Goal: Information Seeking & Learning: Check status

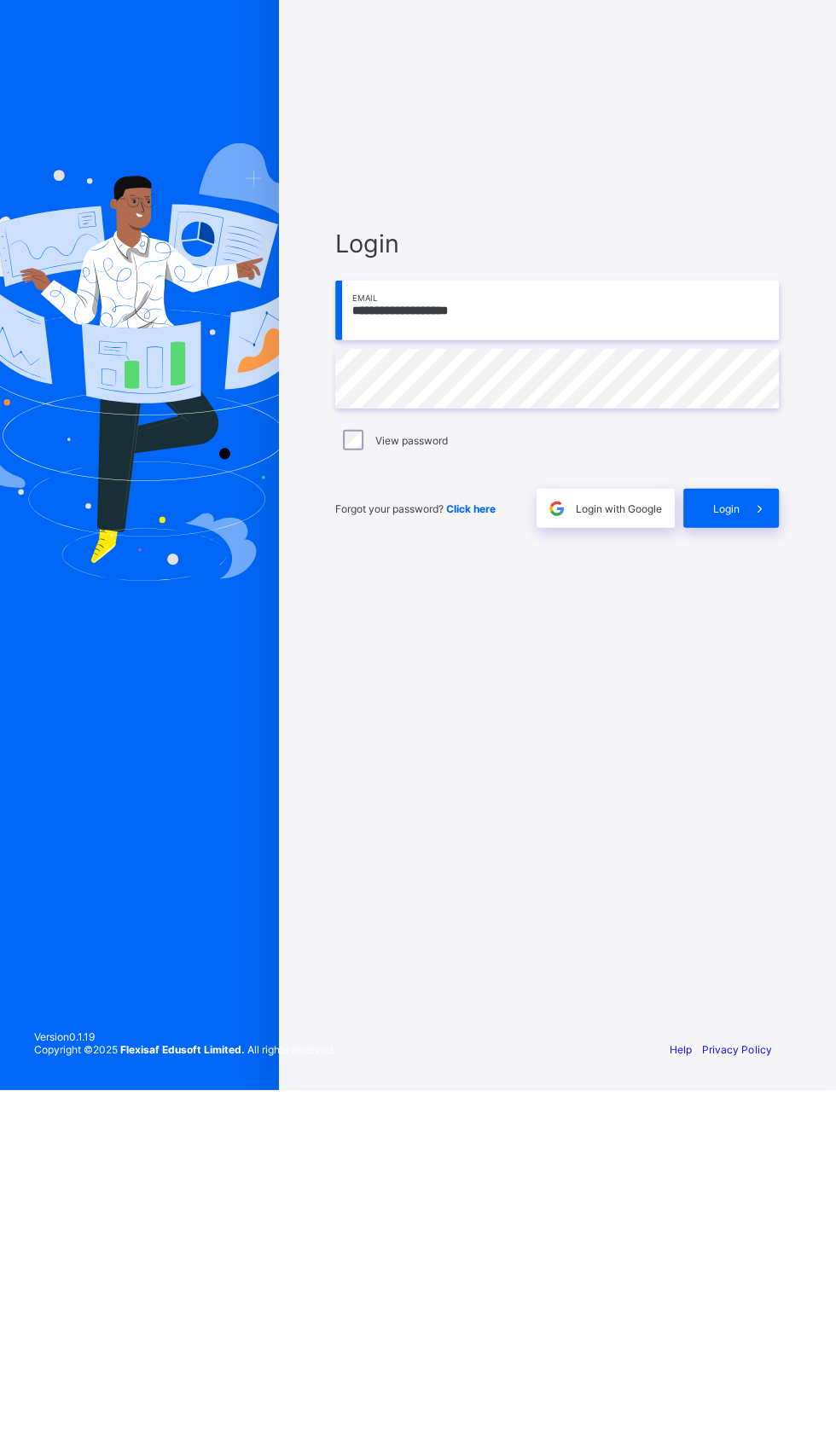
type input "**********"
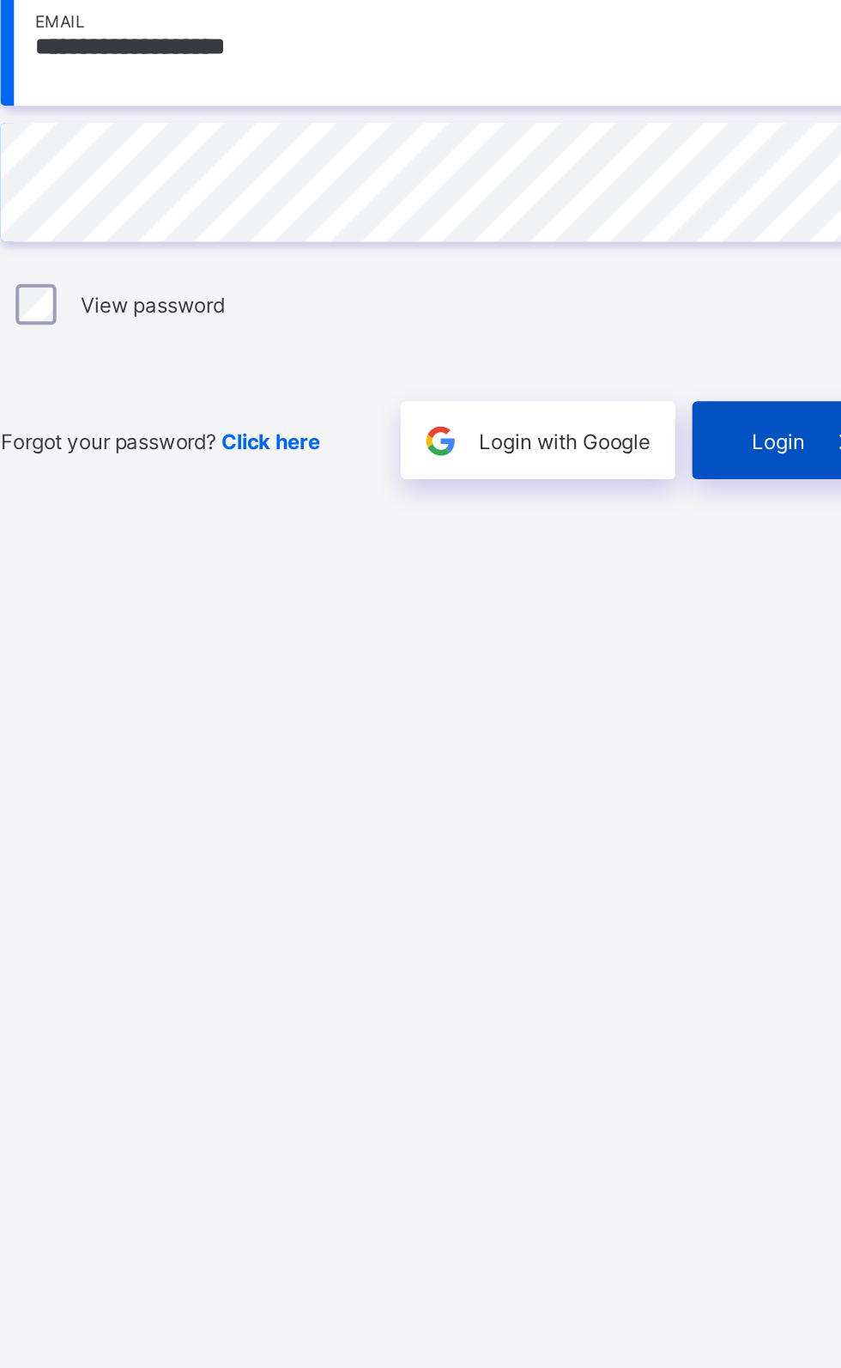
click at [731, 851] on div "Login" at bounding box center [736, 830] width 96 height 39
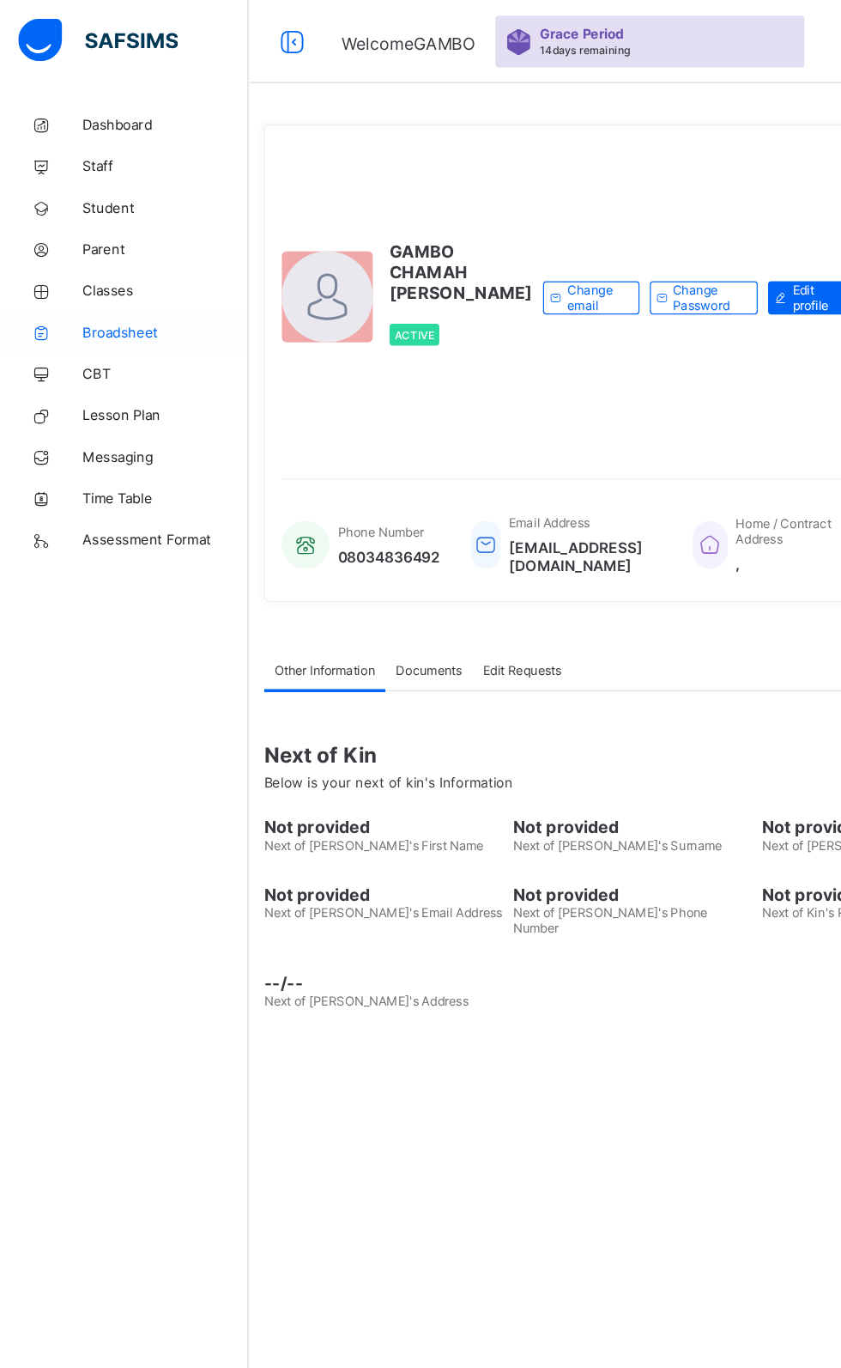
click at [107, 275] on span "Broadsheet" at bounding box center [137, 275] width 137 height 14
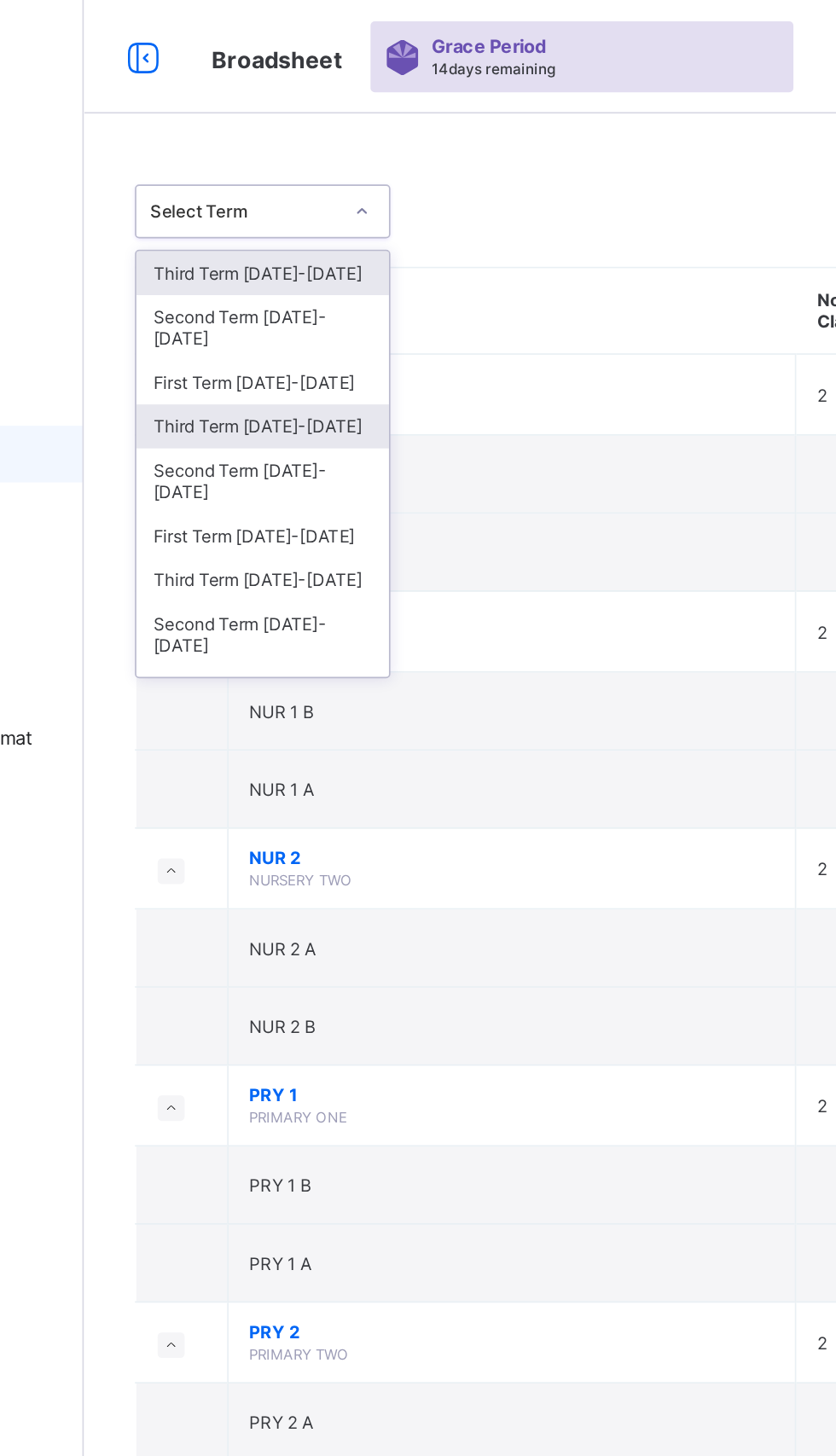
click at [317, 248] on div "Third Term [DATE]-[DATE]" at bounding box center [312, 256] width 152 height 27
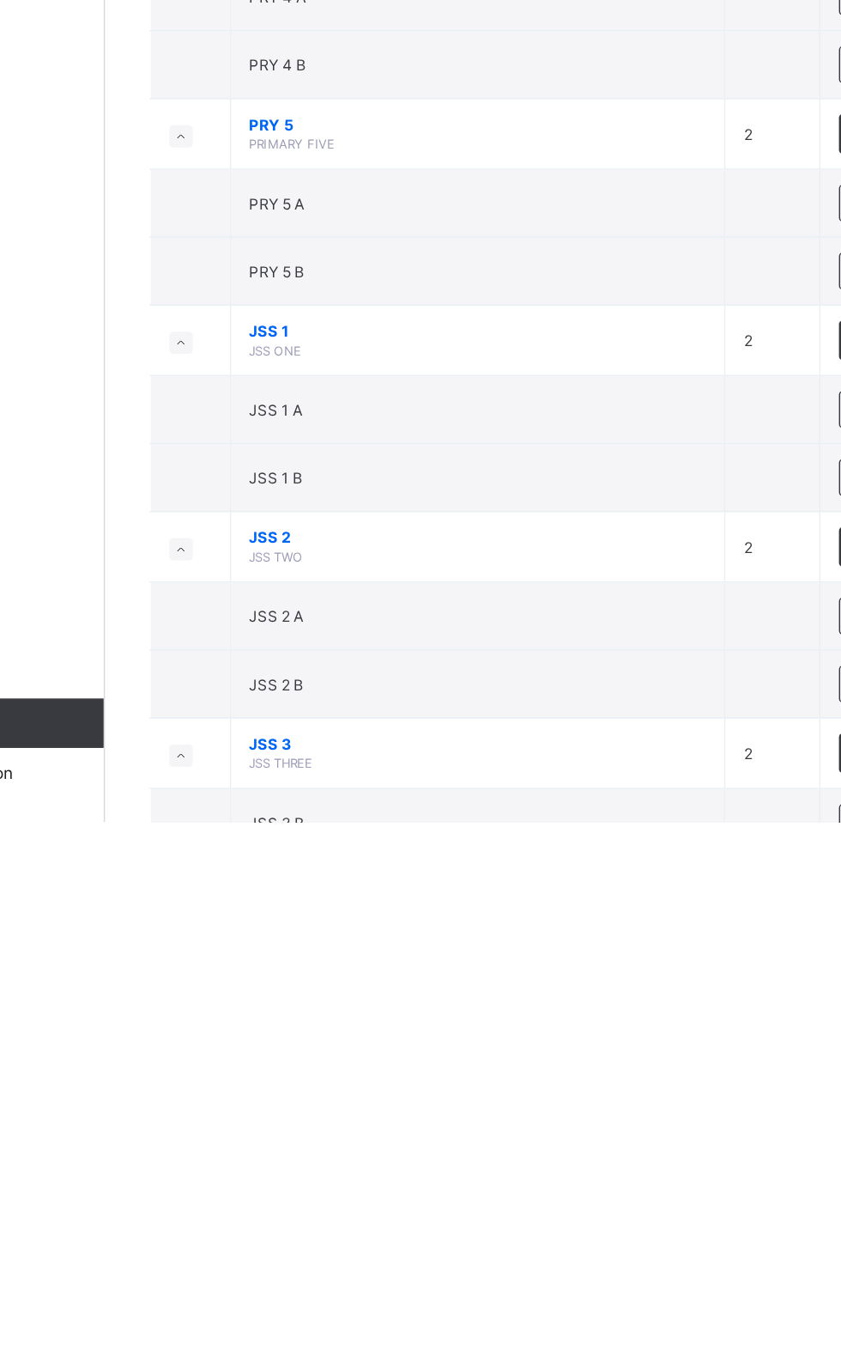
scroll to position [420, 0]
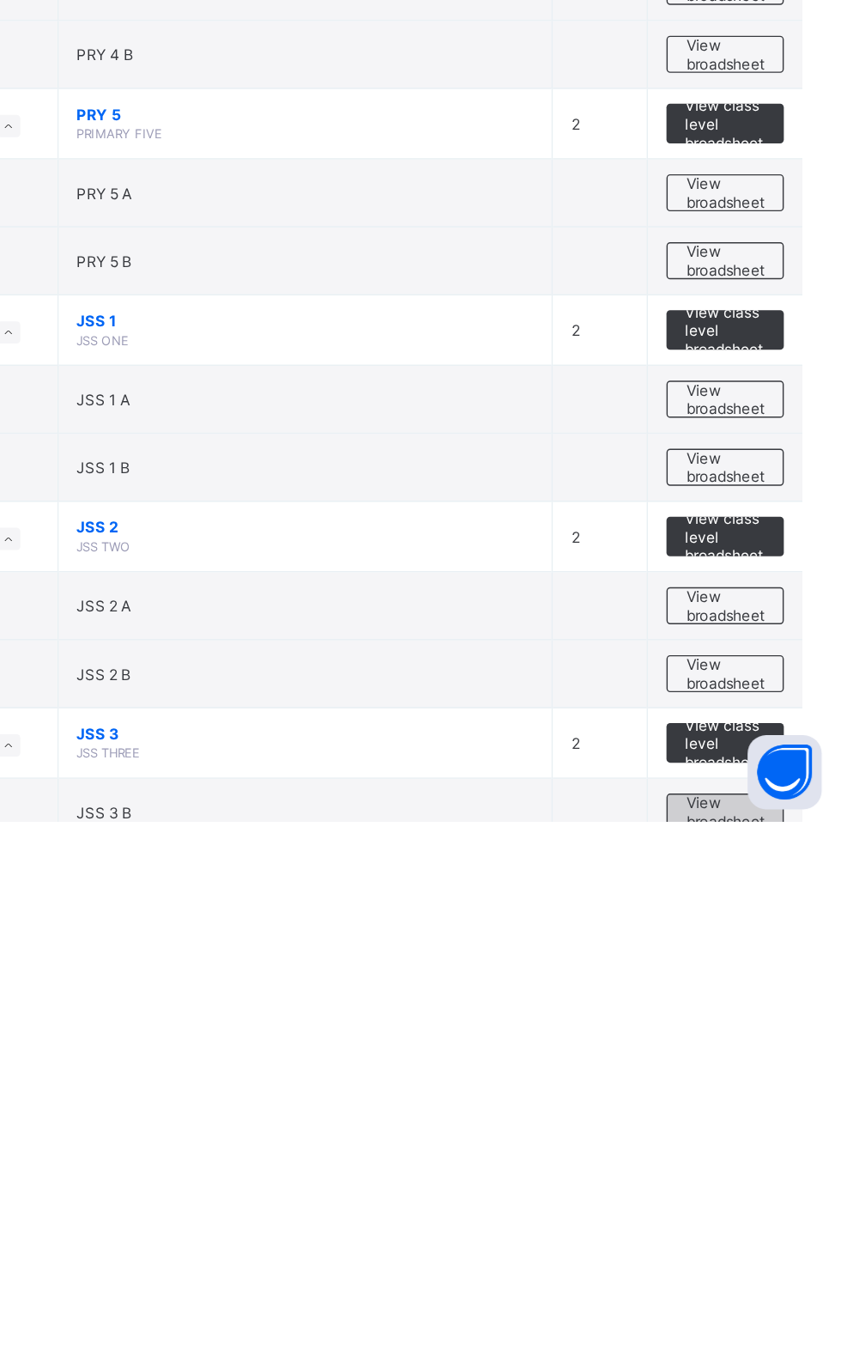
click at [754, 1356] on span "View broadsheet" at bounding box center [757, 1361] width 54 height 26
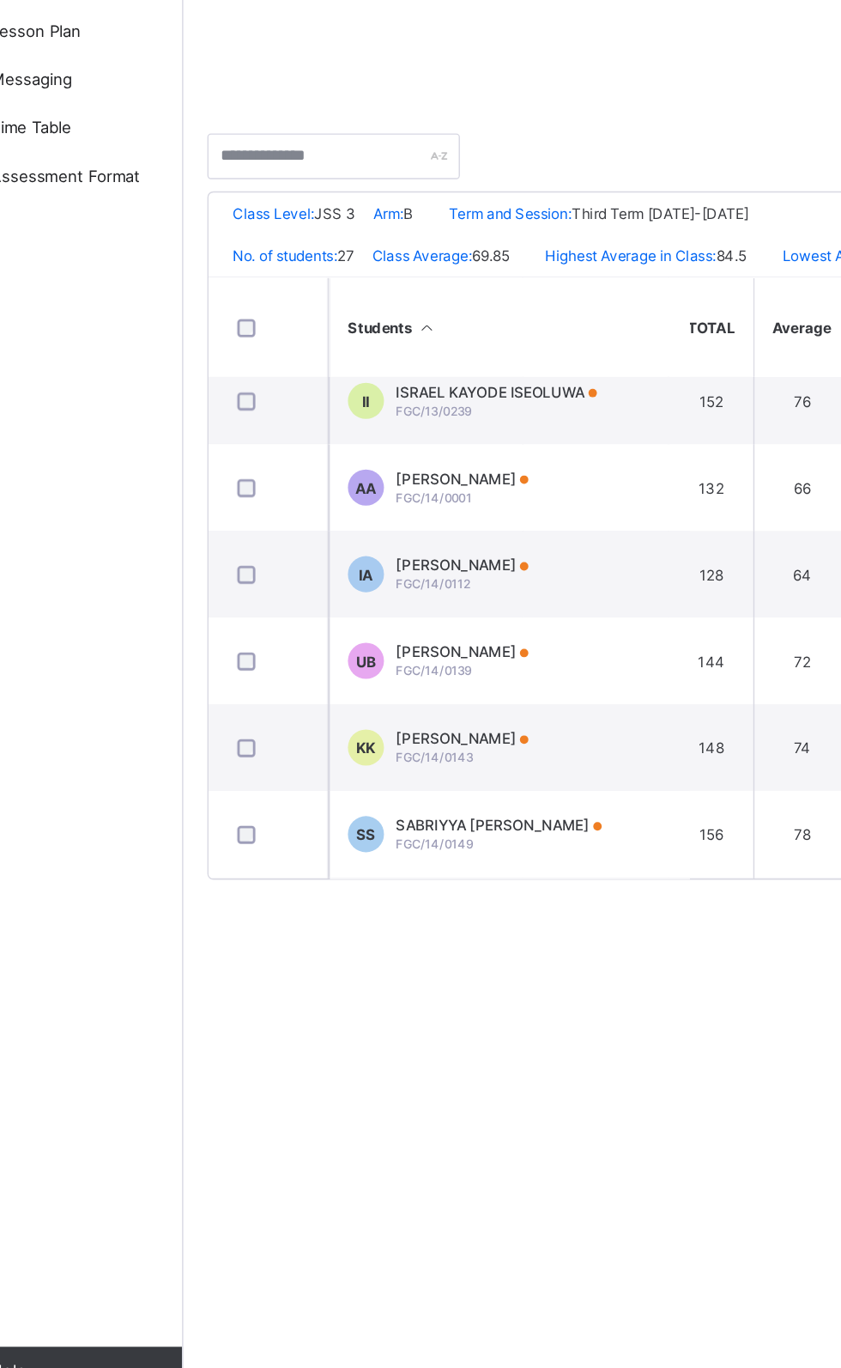
scroll to position [0, 122]
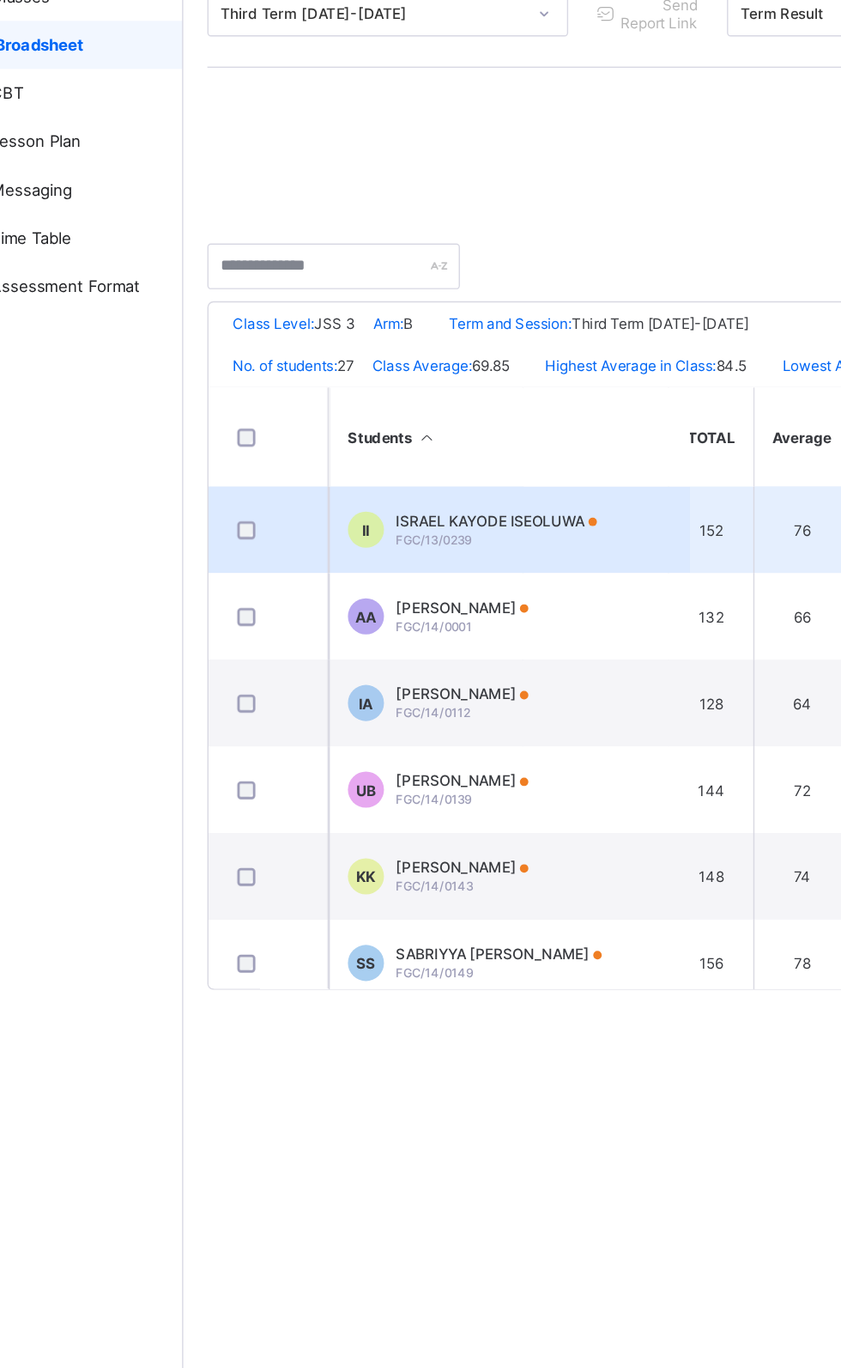
click at [448, 614] on span "ISRAEL KAYODE ISEOLUWA" at bounding box center [429, 614] width 143 height 13
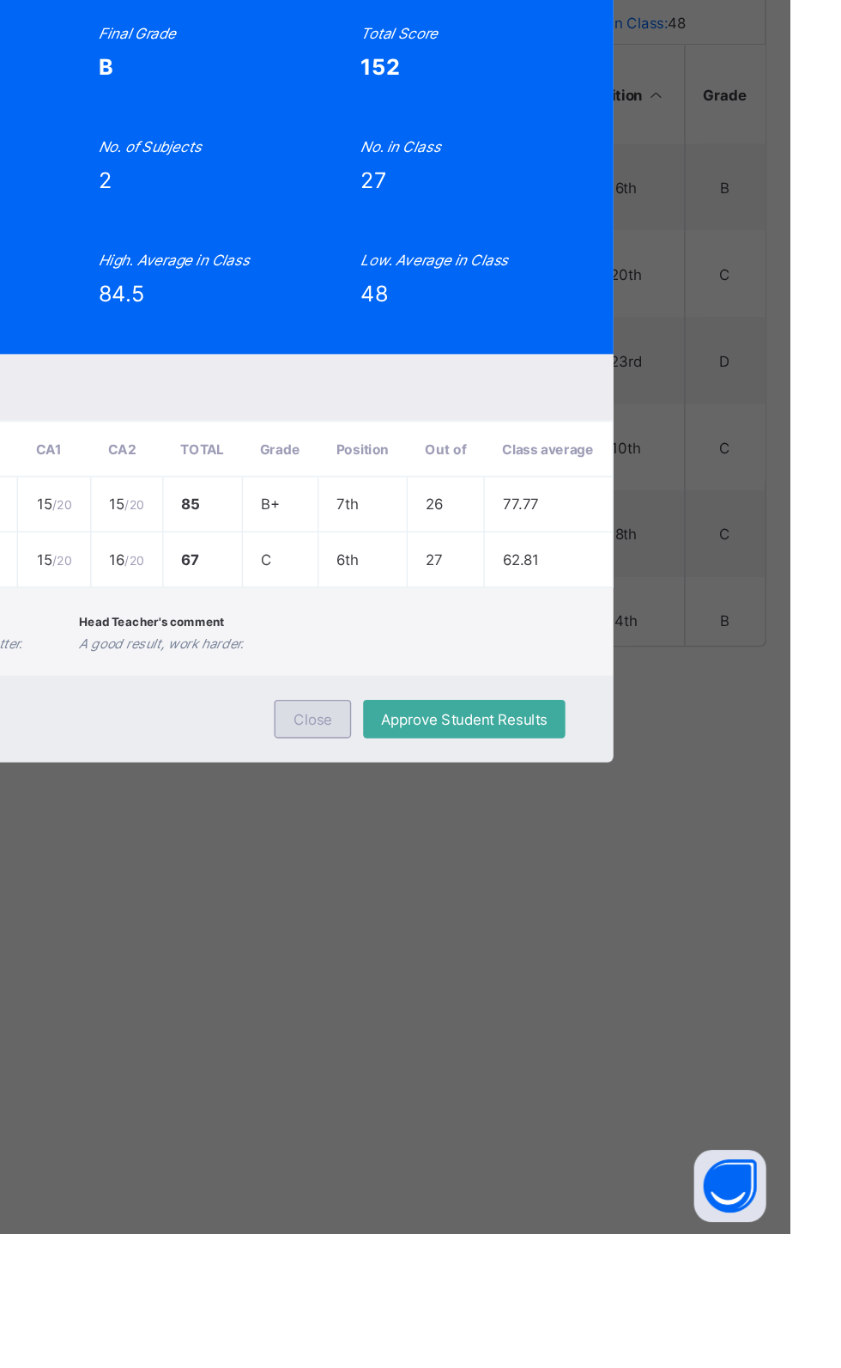
click at [514, 1007] on span "Close" at bounding box center [500, 1000] width 27 height 13
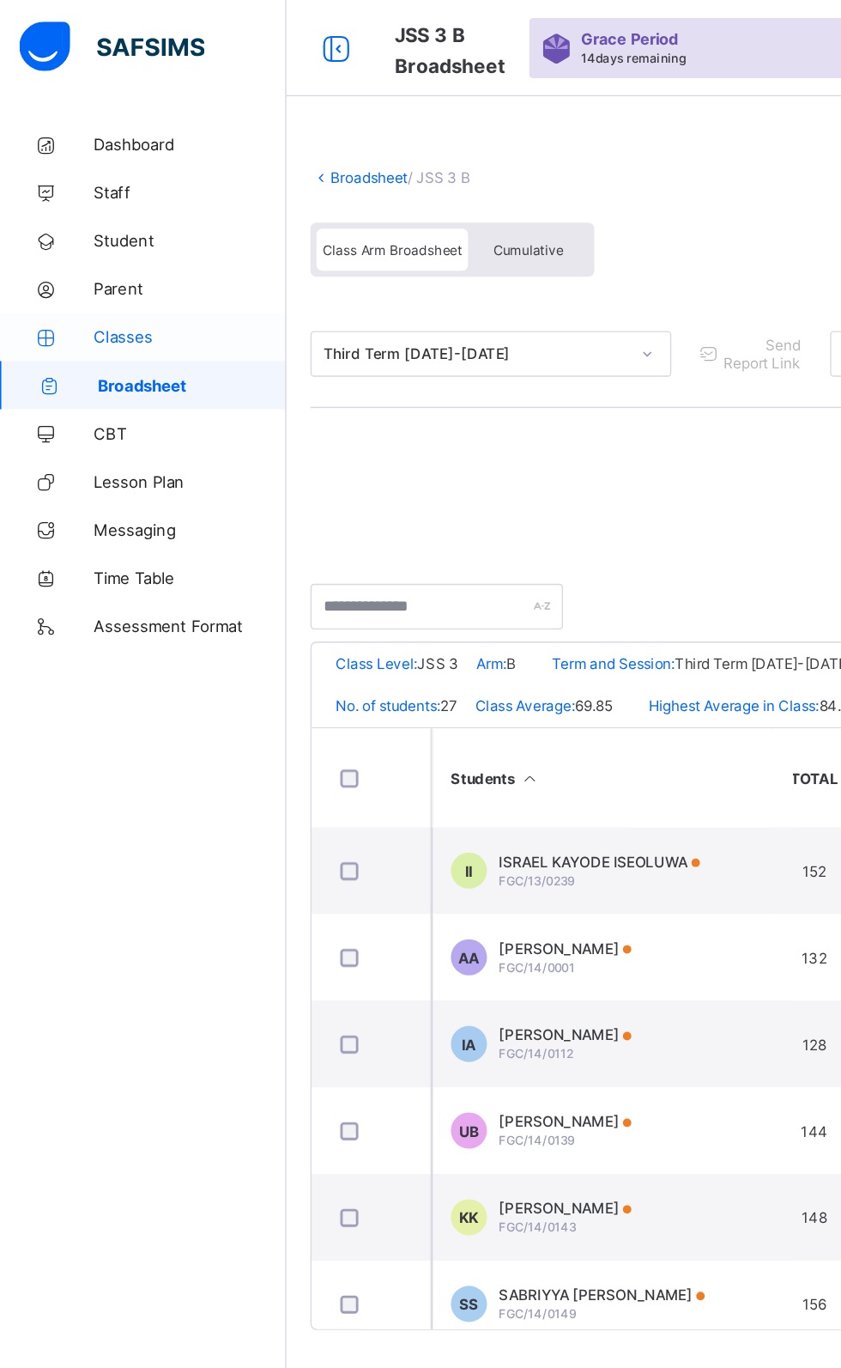
click at [100, 241] on span "Classes" at bounding box center [137, 241] width 137 height 14
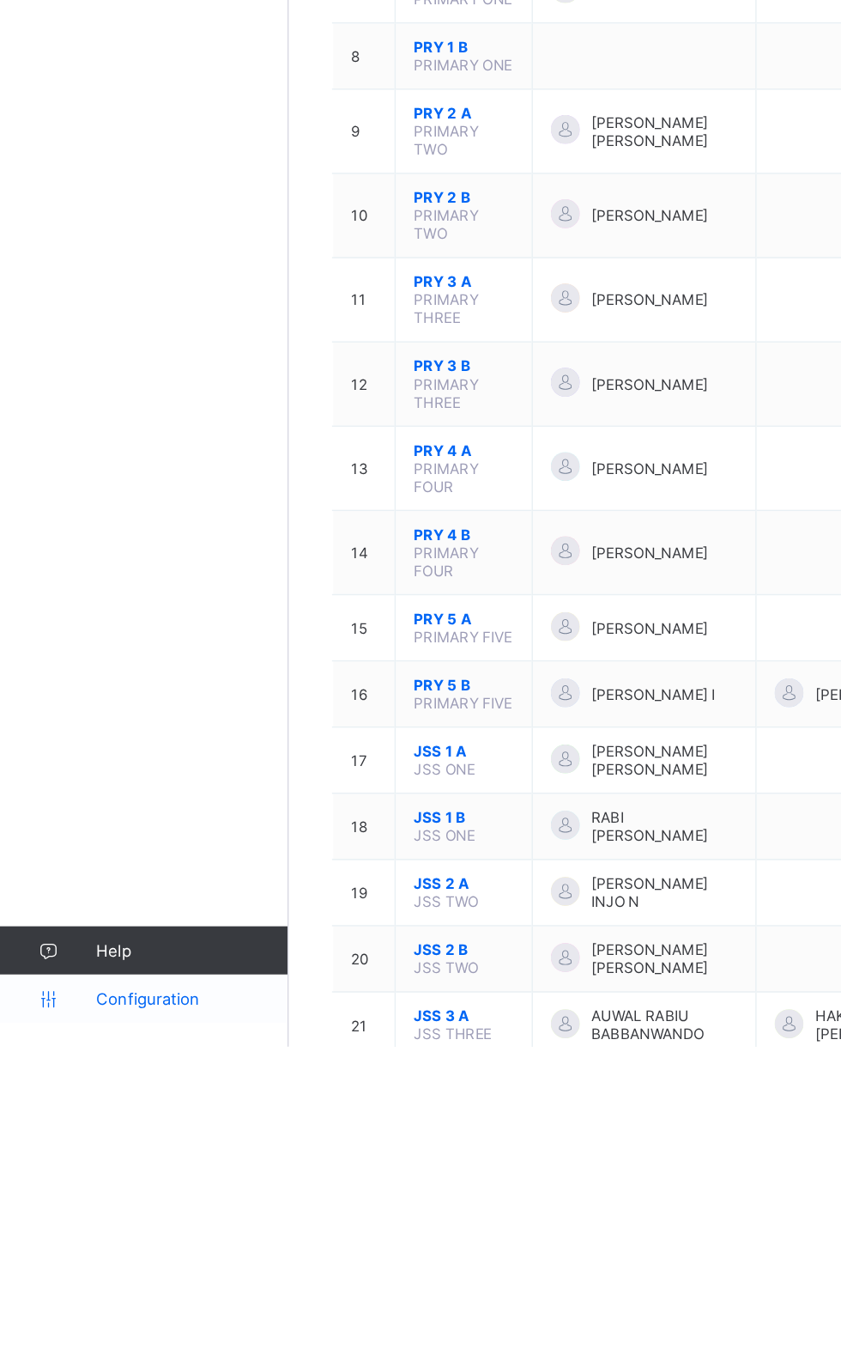
click at [119, 1350] on link "Configuration" at bounding box center [102, 1333] width 205 height 34
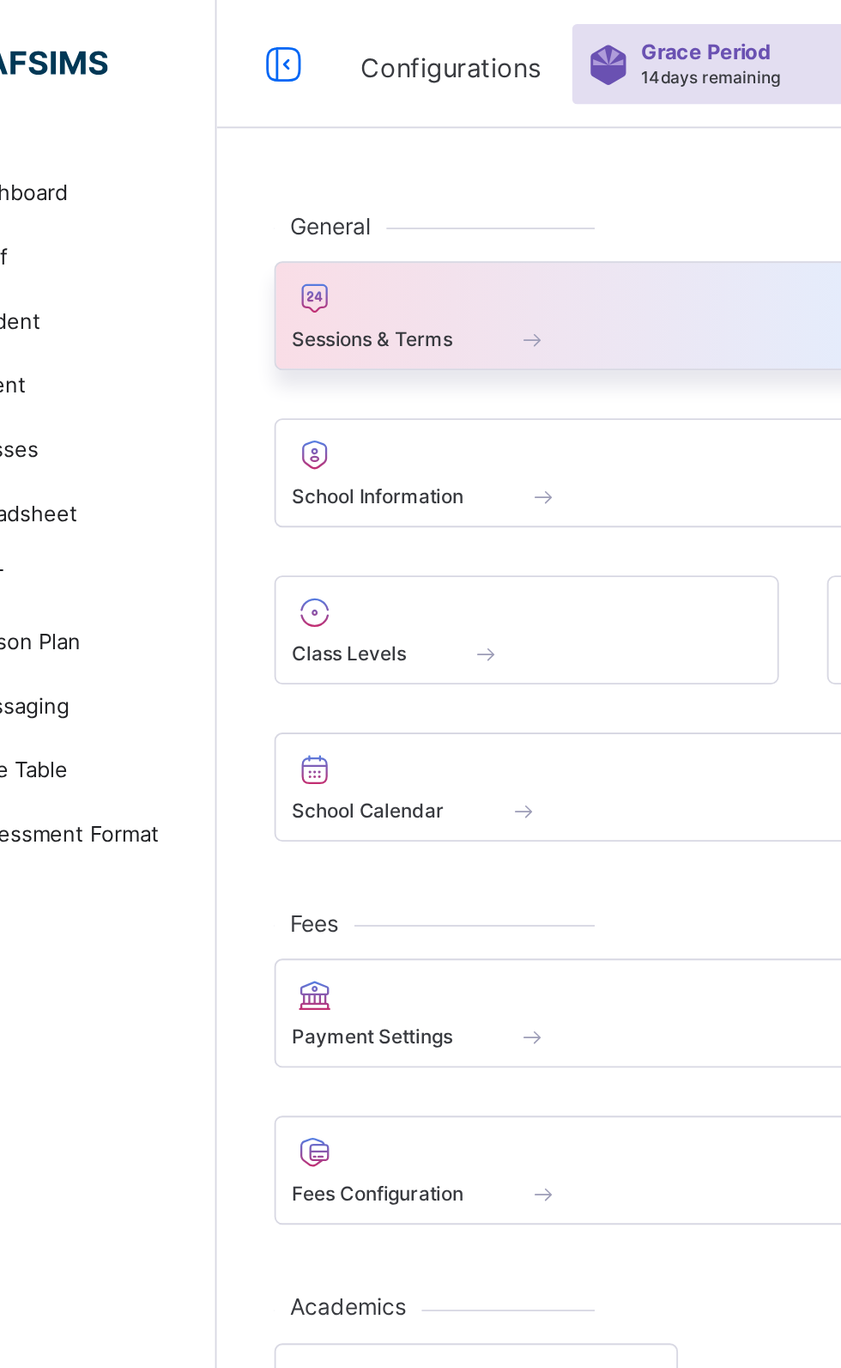
click at [310, 175] on span "Sessions & Terms" at bounding box center [289, 181] width 86 height 13
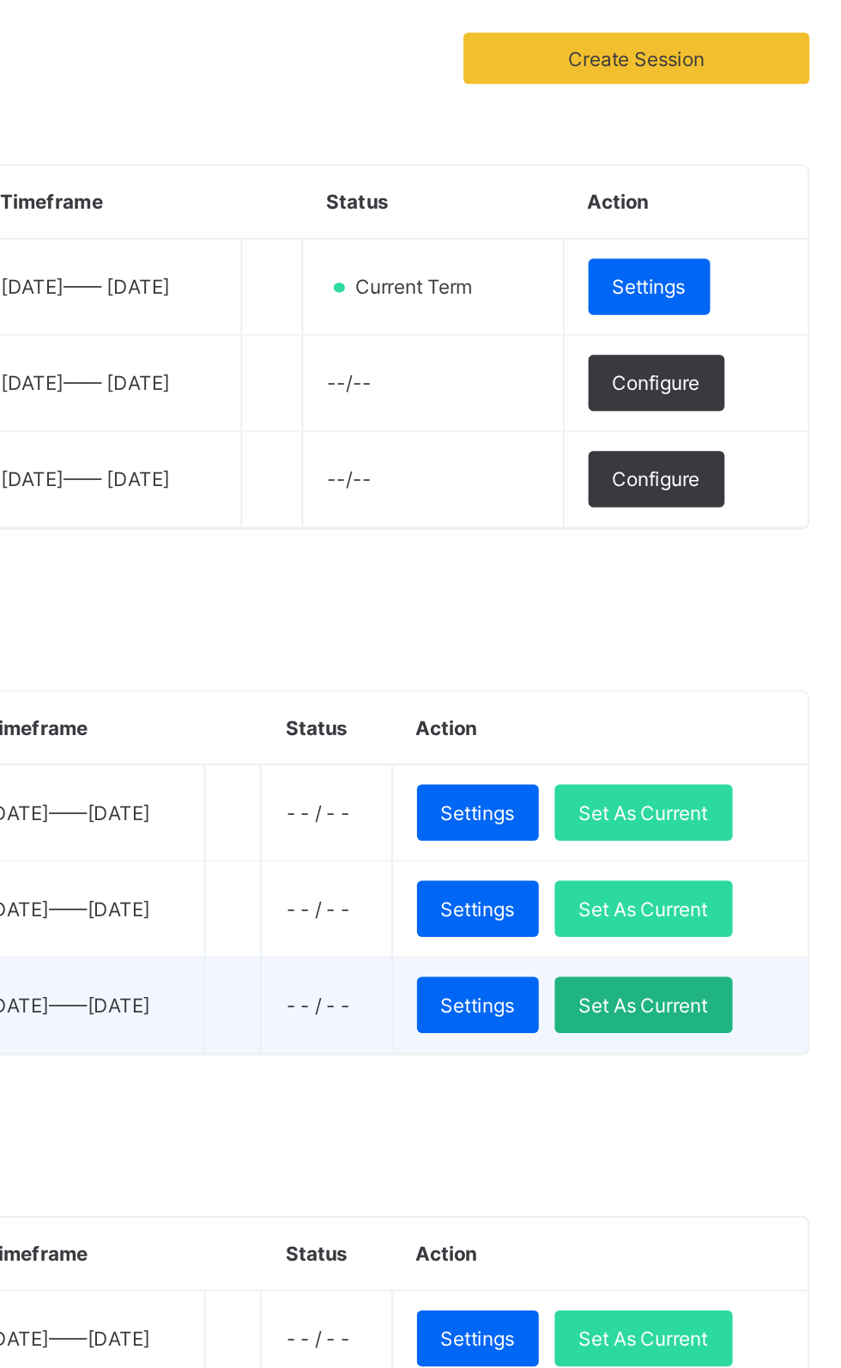
click at [752, 774] on div "Set As Current" at bounding box center [721, 758] width 95 height 30
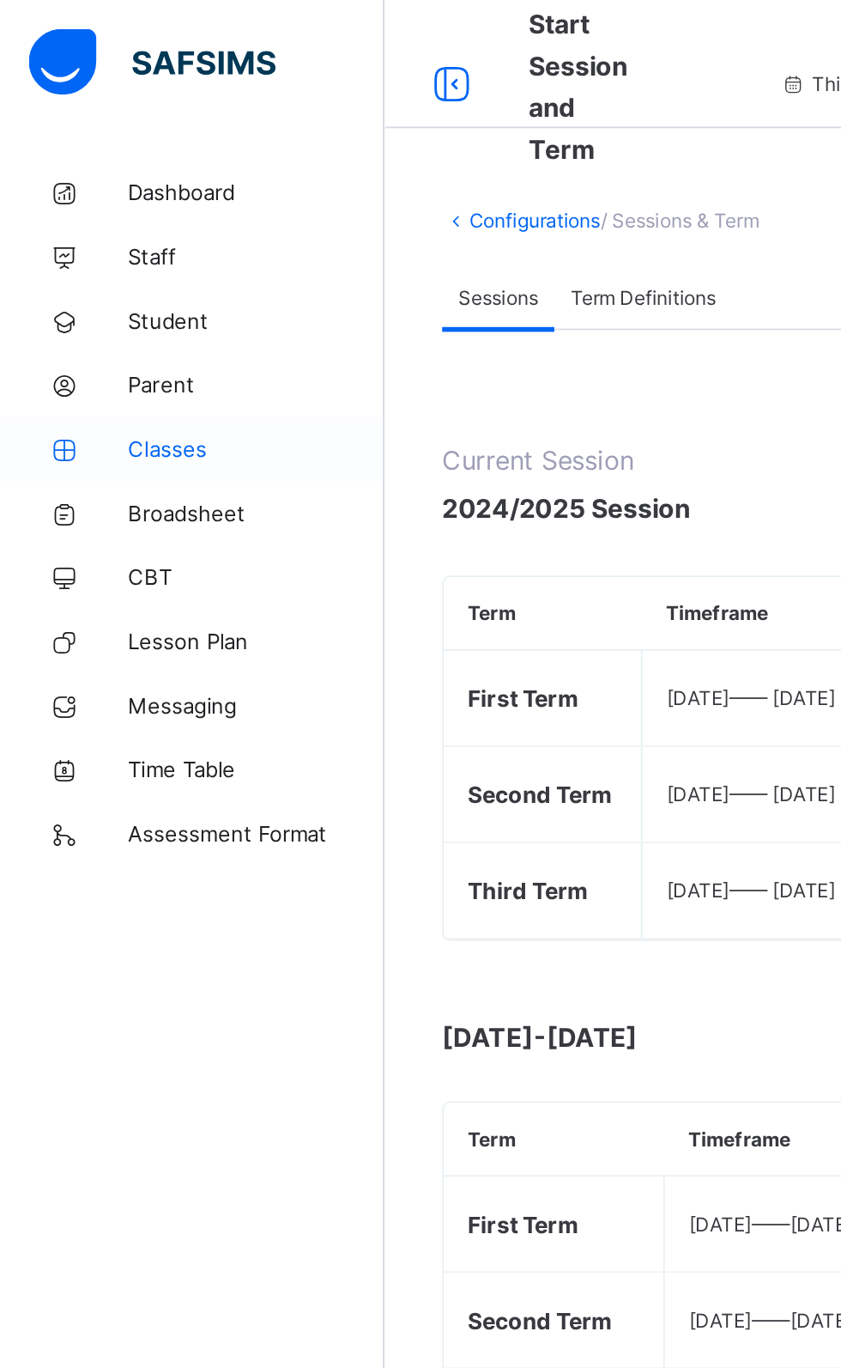
click at [97, 240] on span "Classes" at bounding box center [137, 241] width 137 height 14
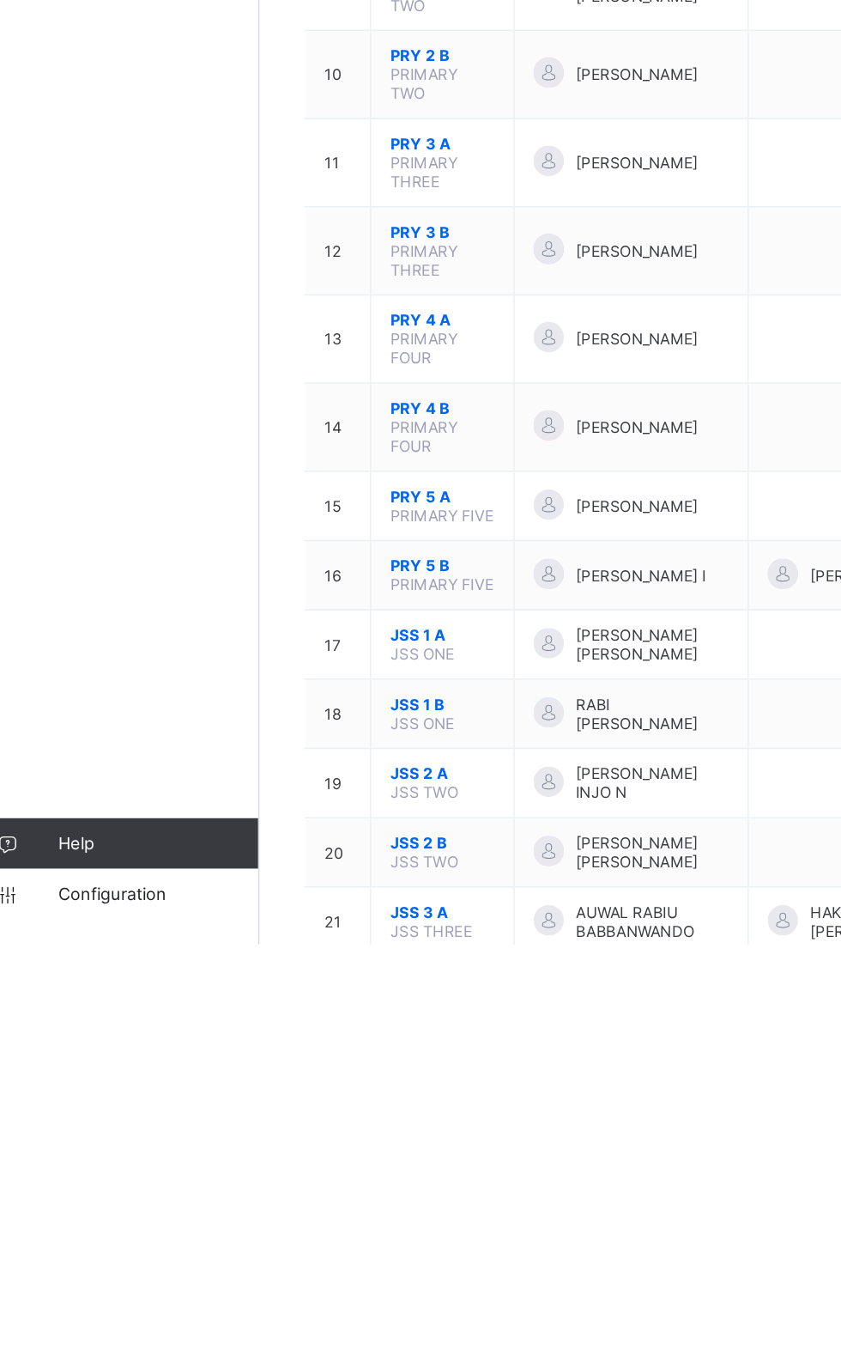
scroll to position [23, 0]
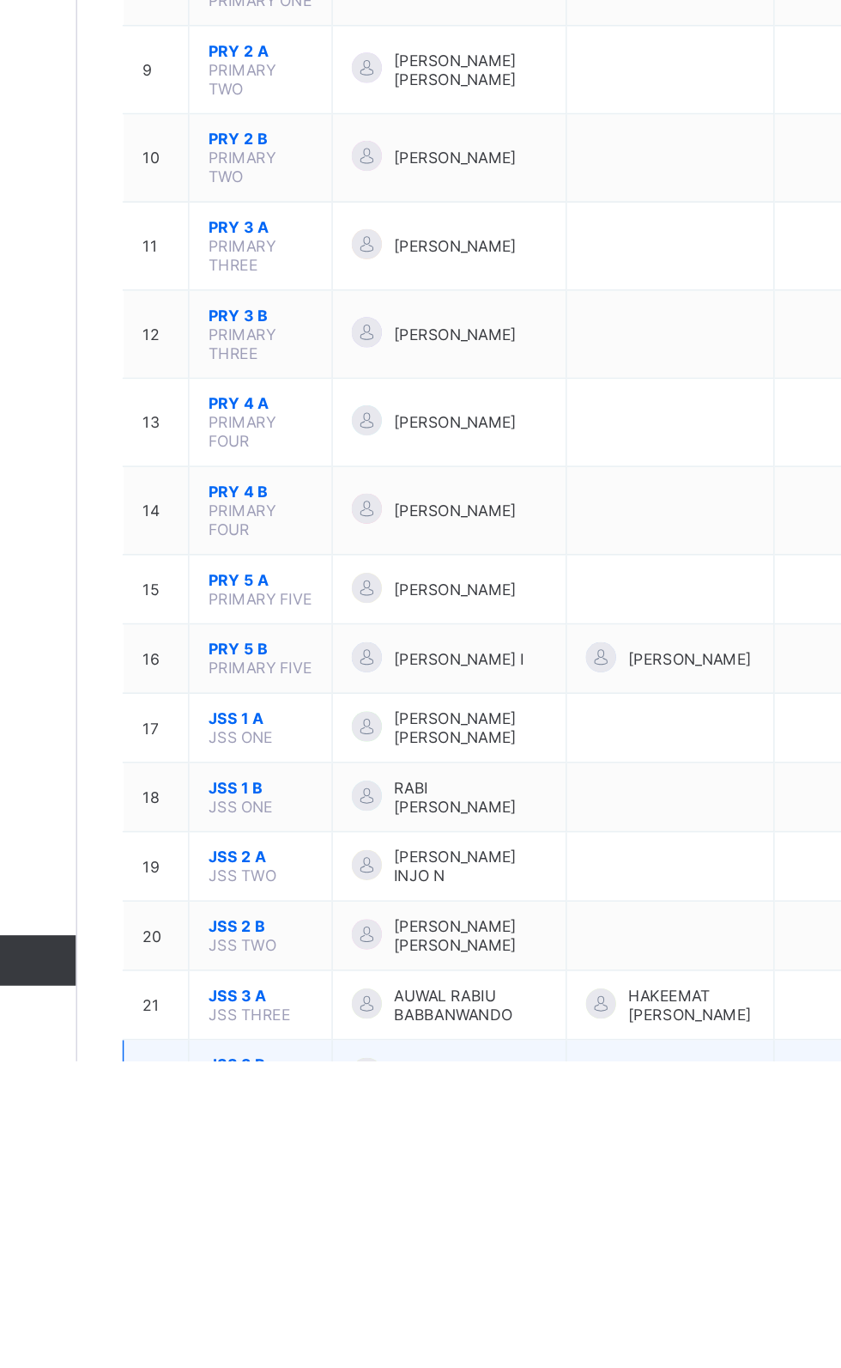
click at [343, 1376] on span "JSS THREE" at bounding box center [323, 1382] width 56 height 13
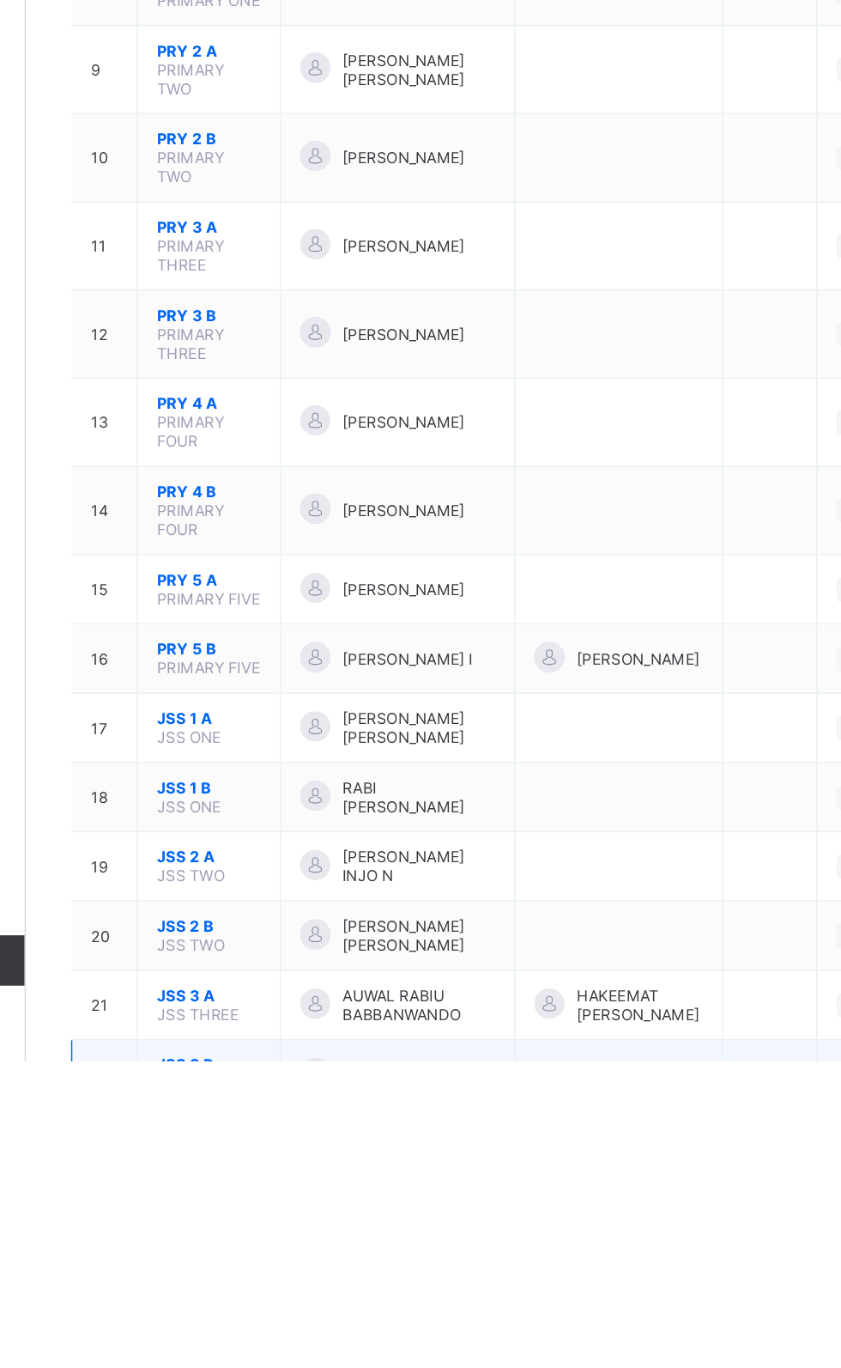
click at [306, 1363] on span "JSS 3 B" at bounding box center [330, 1369] width 71 height 13
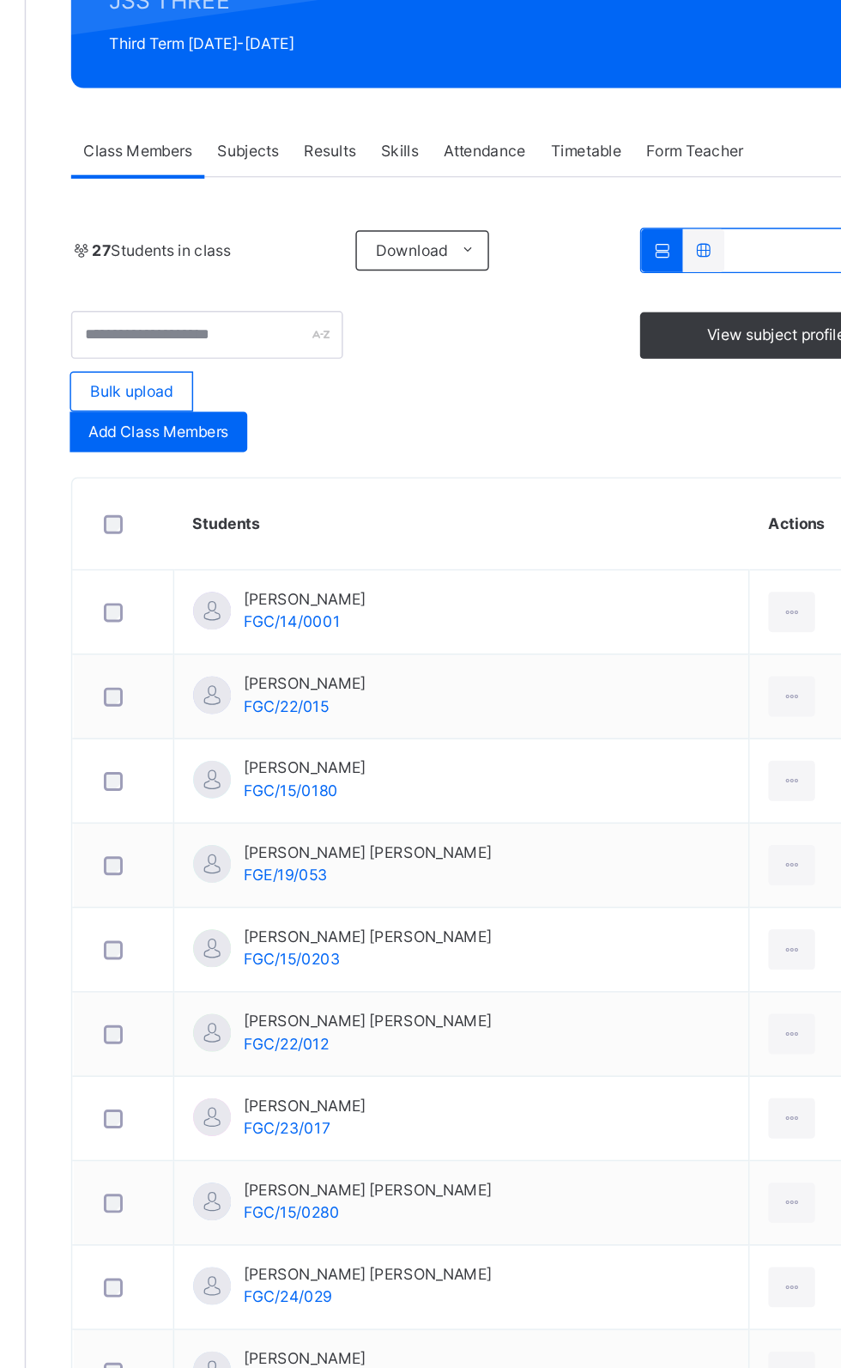
click at [391, 1240] on div "Israel Kayode Iseoluwa FGC/13/0239" at bounding box center [396, 1228] width 83 height 31
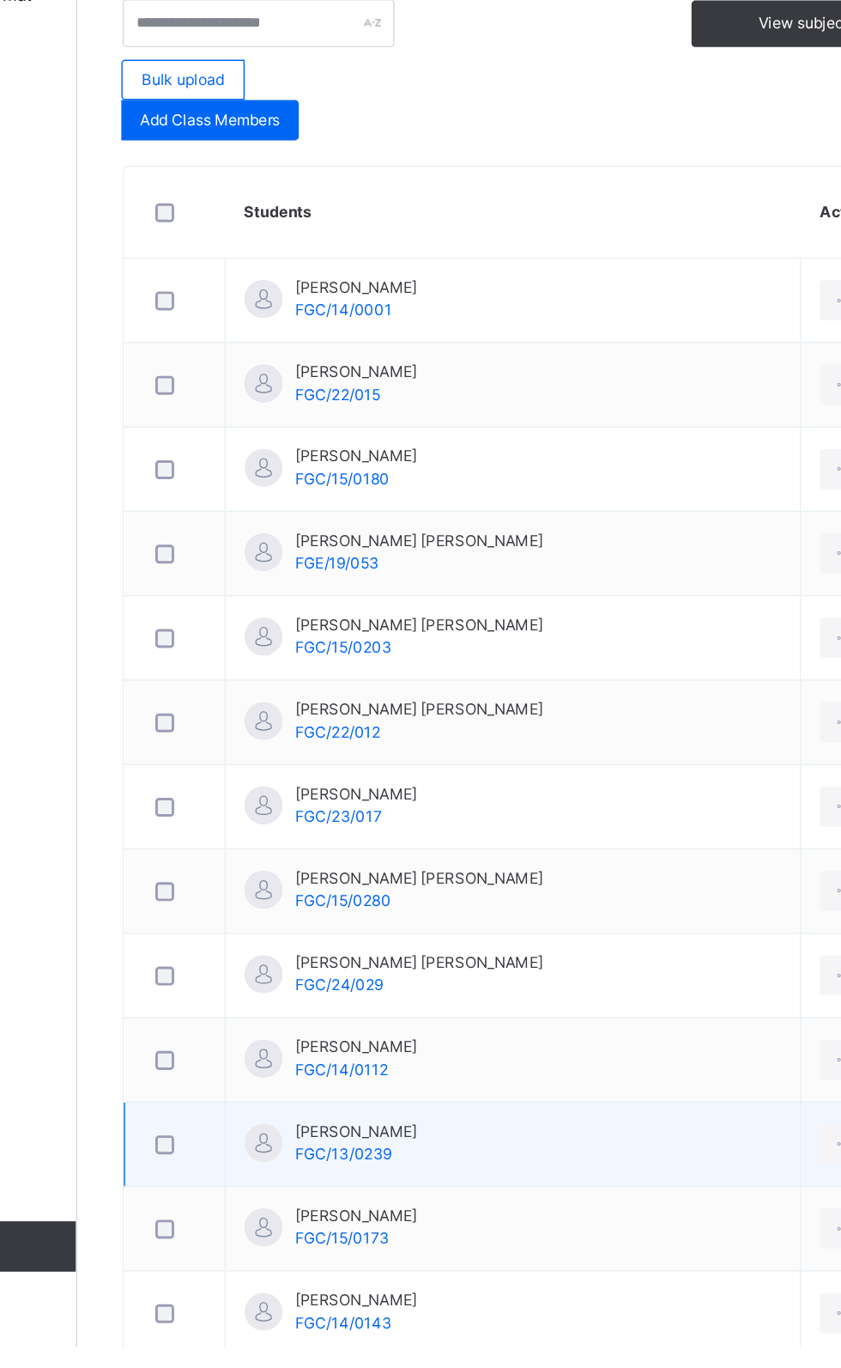
click at [411, 1235] on span "FGC/13/0239" at bounding box center [388, 1235] width 66 height 13
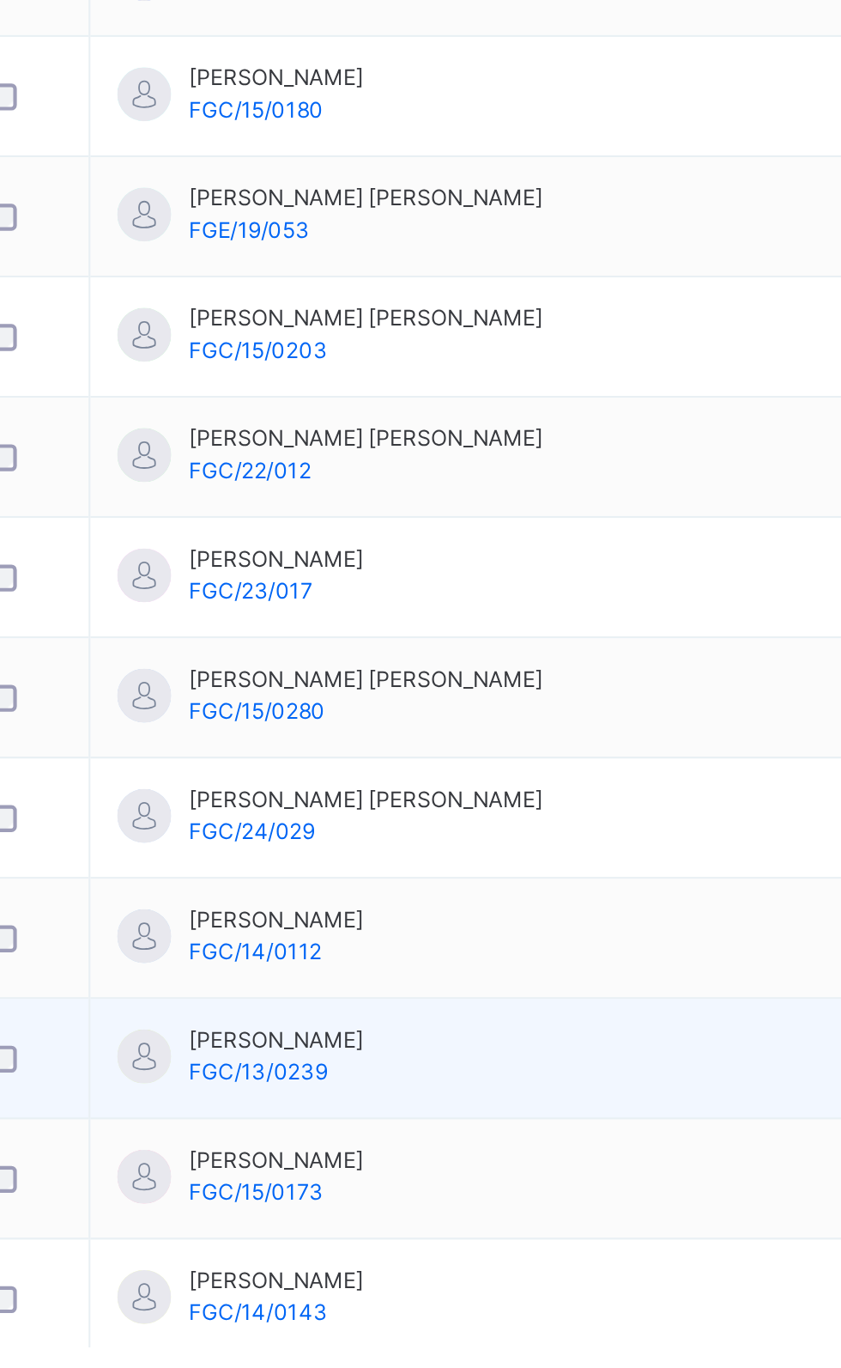
click at [393, 1241] on div "Israel Kayode Iseoluwa FGC/13/0239" at bounding box center [396, 1228] width 83 height 31
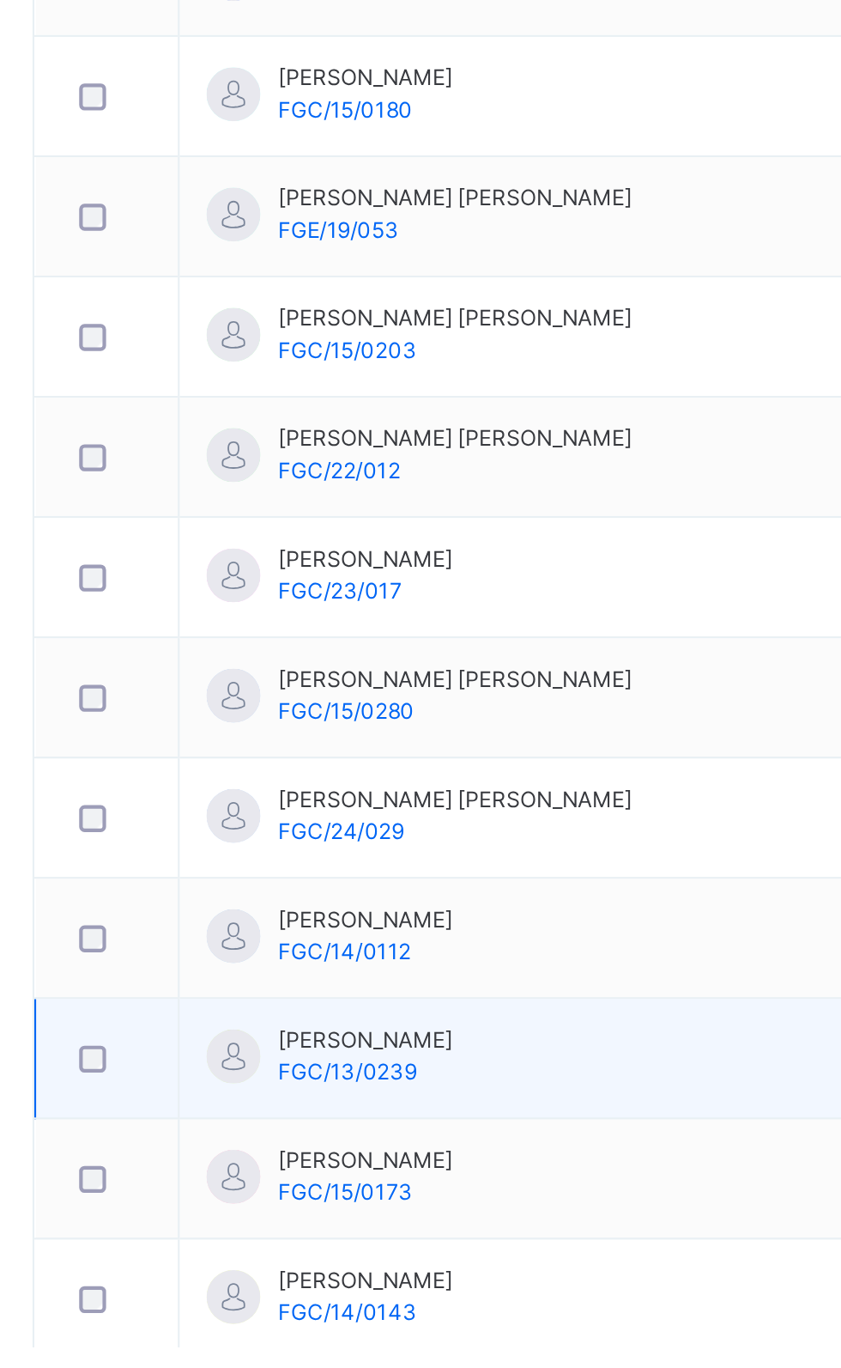
click at [409, 1223] on span "Israel Kayode Iseoluwa" at bounding box center [396, 1220] width 83 height 15
click at [397, 1237] on span "FGC/13/0239" at bounding box center [388, 1235] width 66 height 13
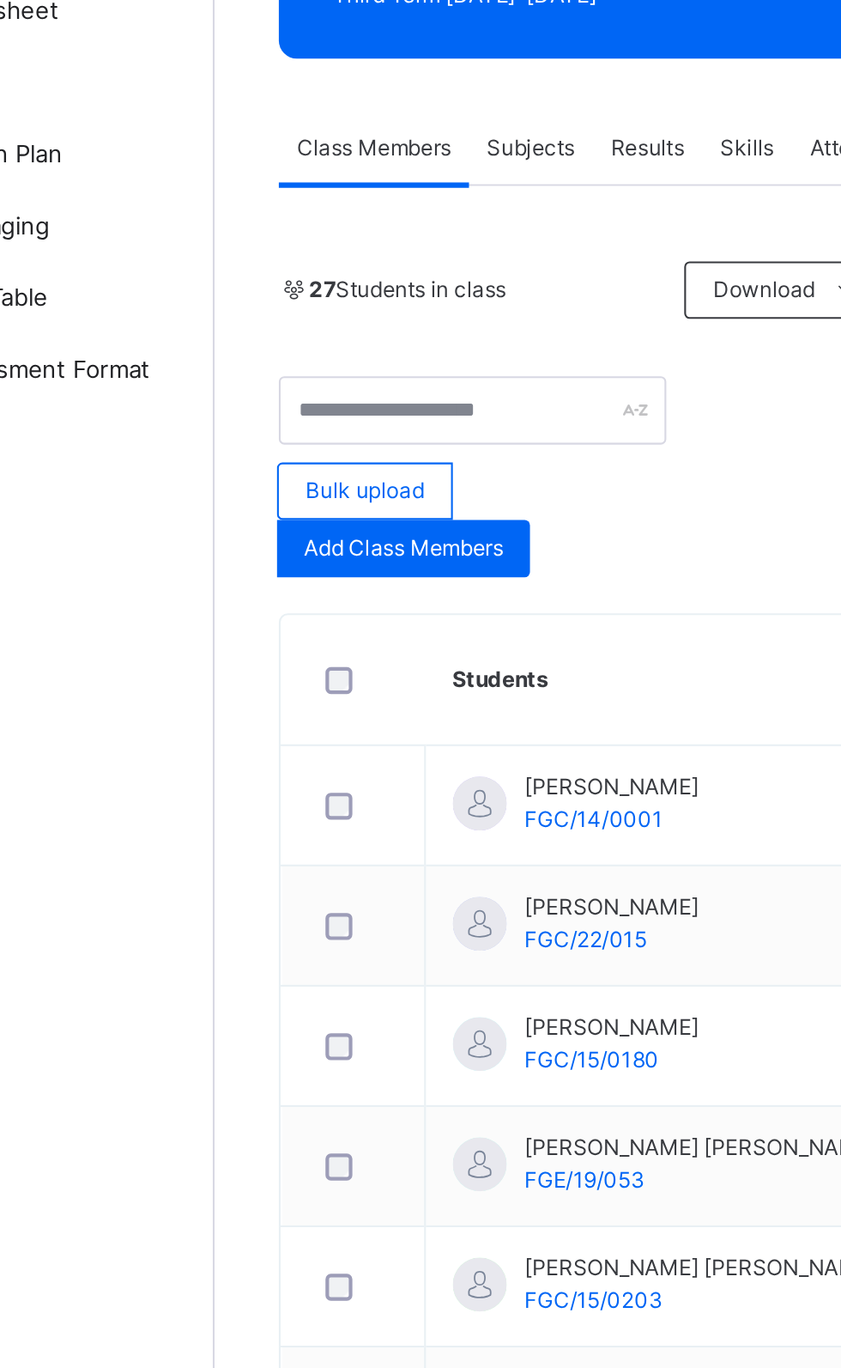
click at [374, 331] on div "Subjects" at bounding box center [357, 340] width 59 height 34
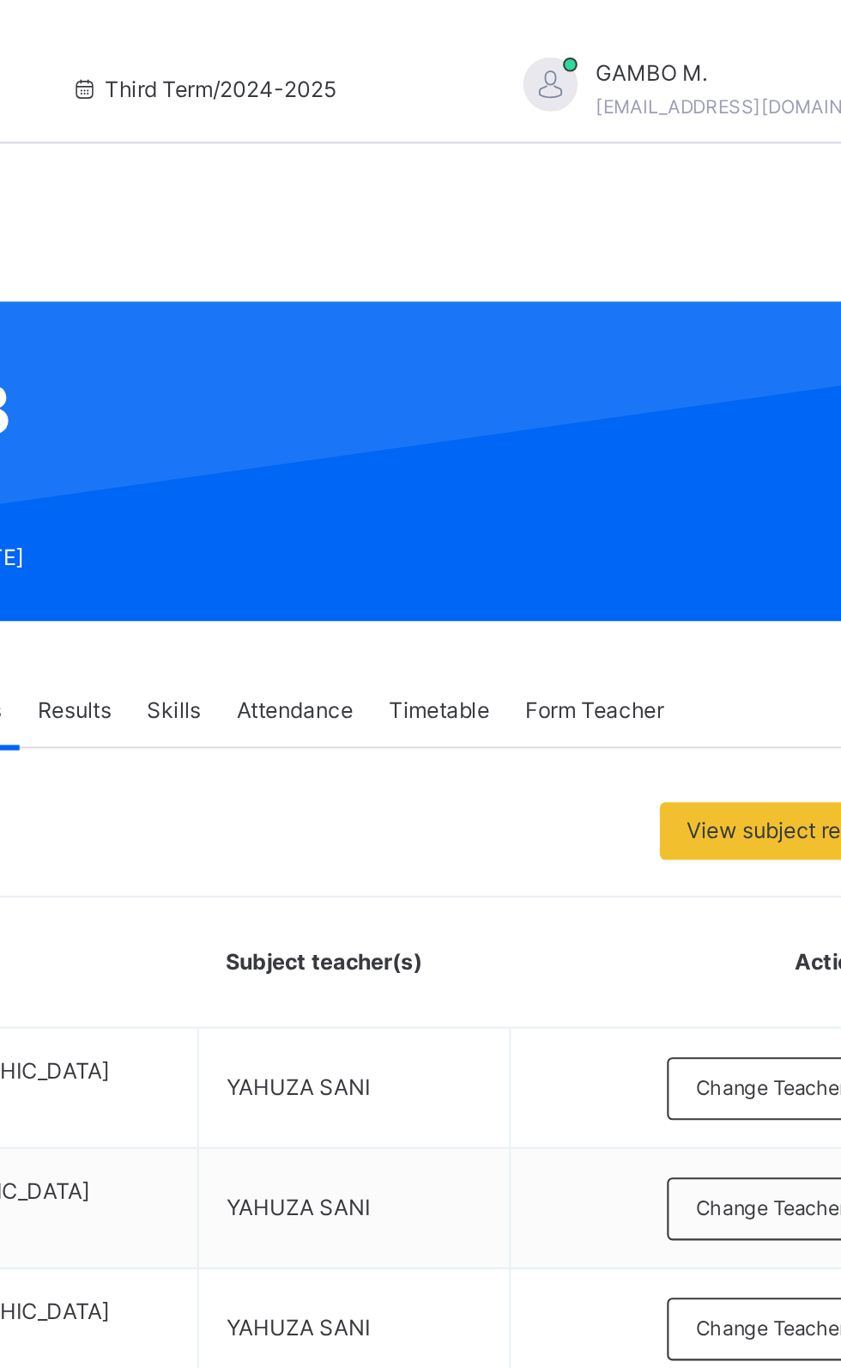
click at [277, 332] on span "Class Members" at bounding box center [283, 339] width 74 height 15
click at [294, 342] on span "Class Members" at bounding box center [283, 339] width 74 height 15
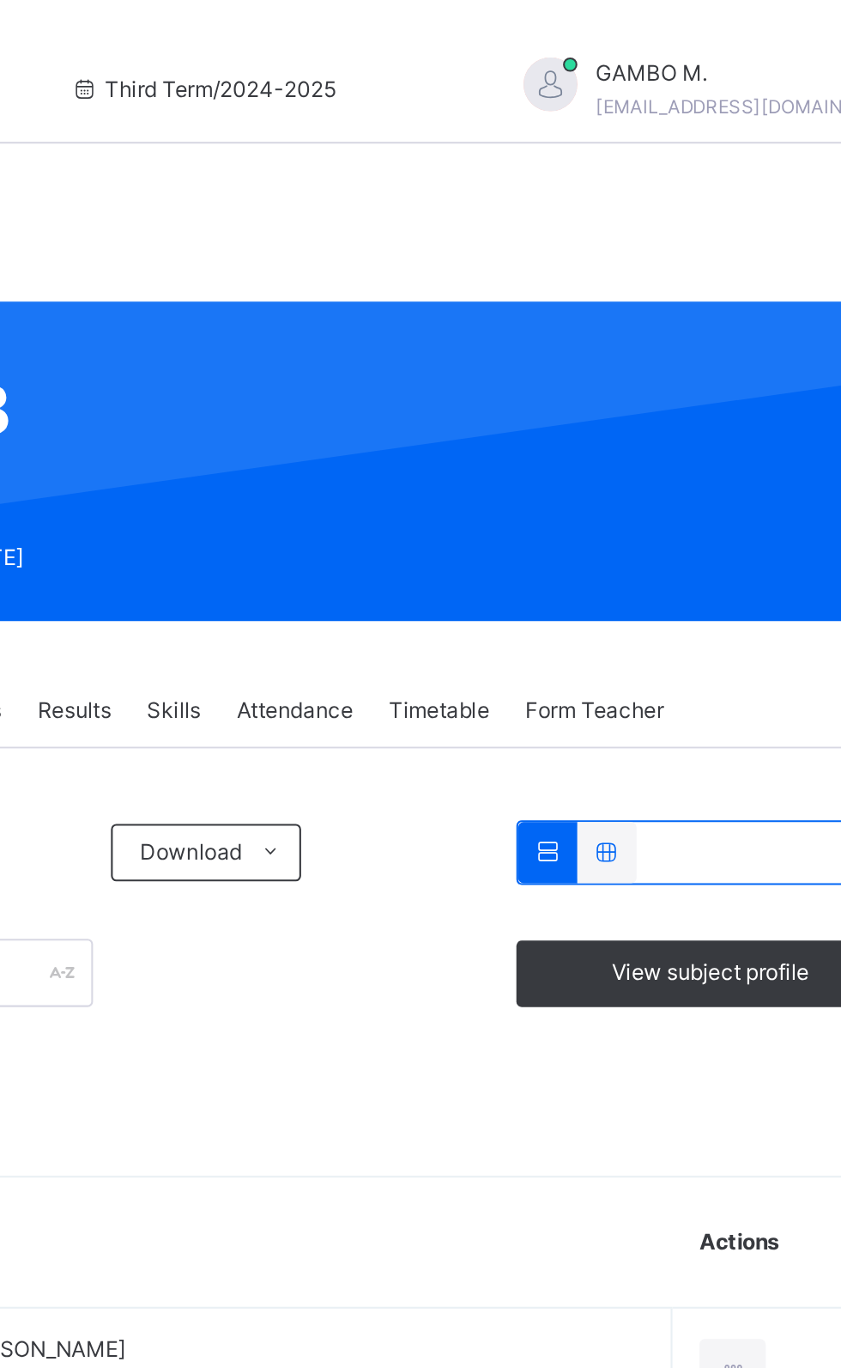
click at [276, 332] on span "Class Members" at bounding box center [283, 339] width 74 height 15
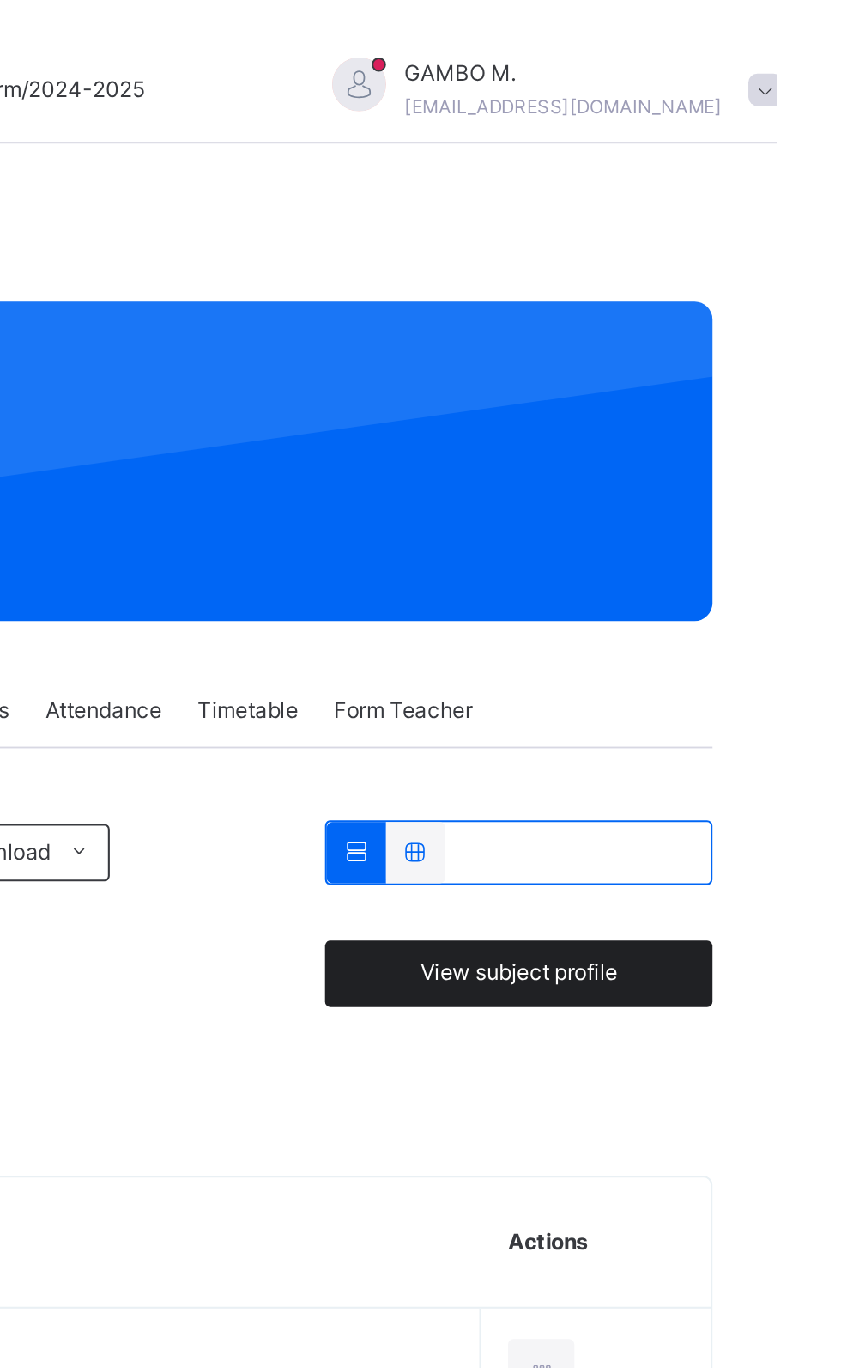
click at [746, 466] on span "View subject profile" at bounding box center [718, 465] width 94 height 15
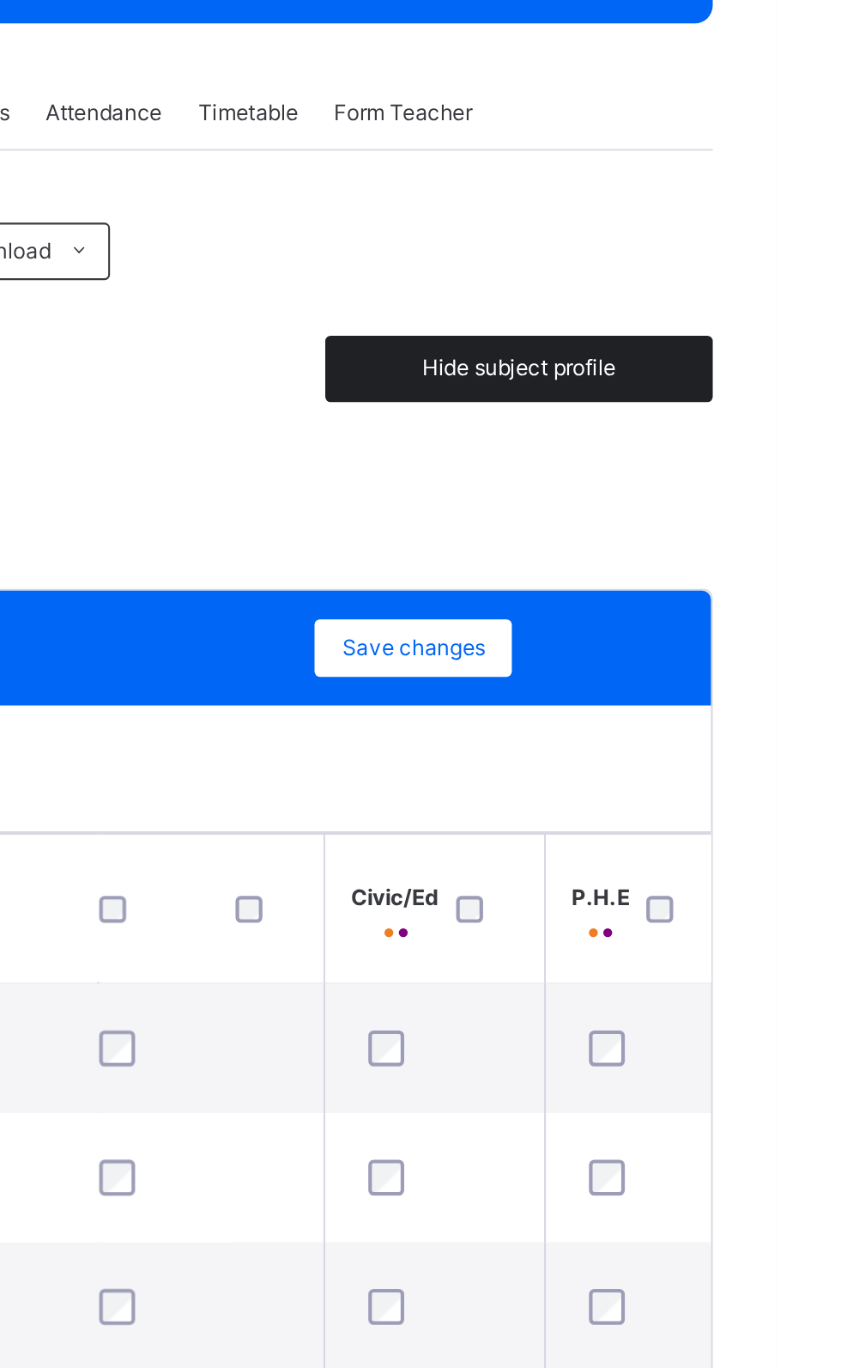
scroll to position [0, 1754]
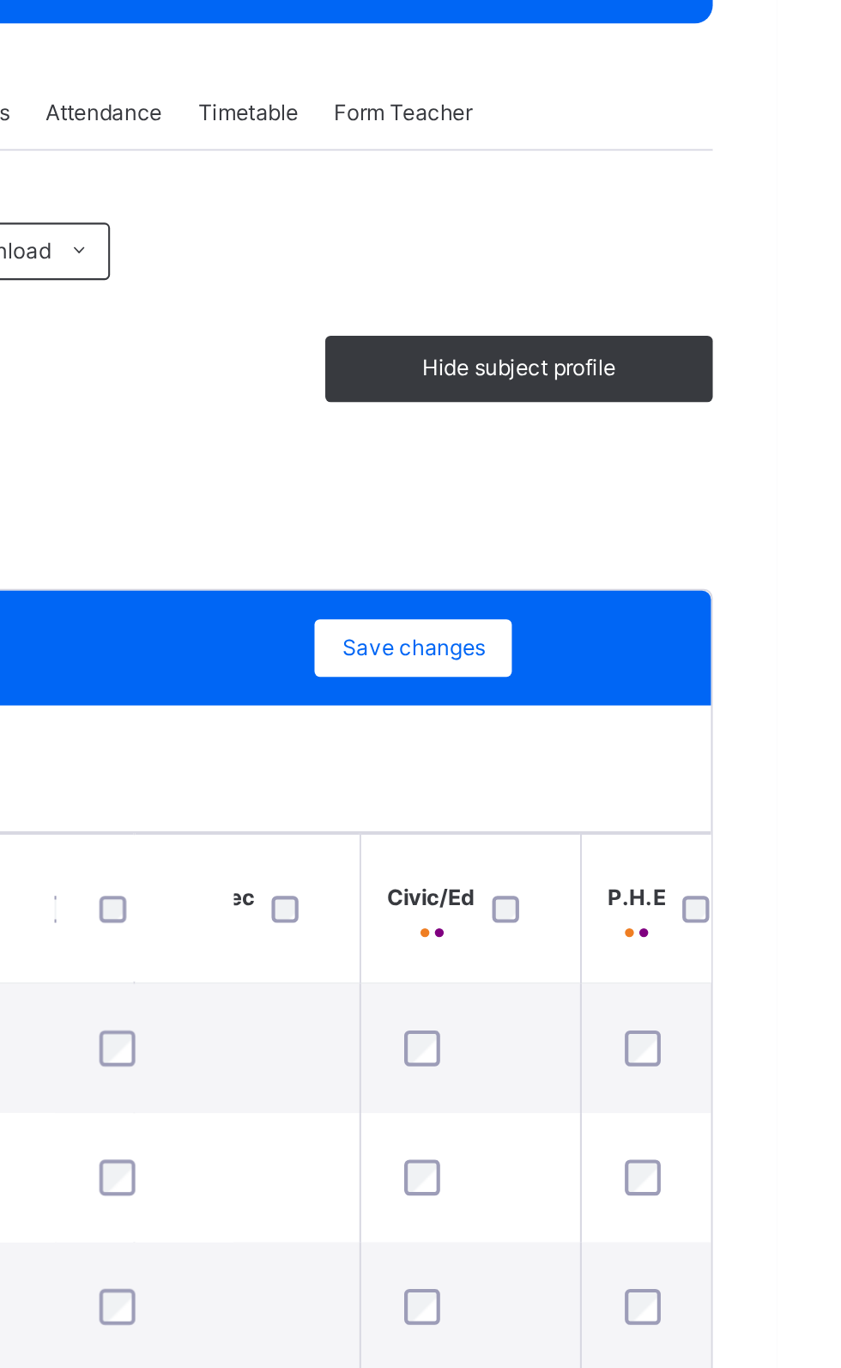
click at [768, 718] on span "P.H.E" at bounding box center [774, 714] width 27 height 15
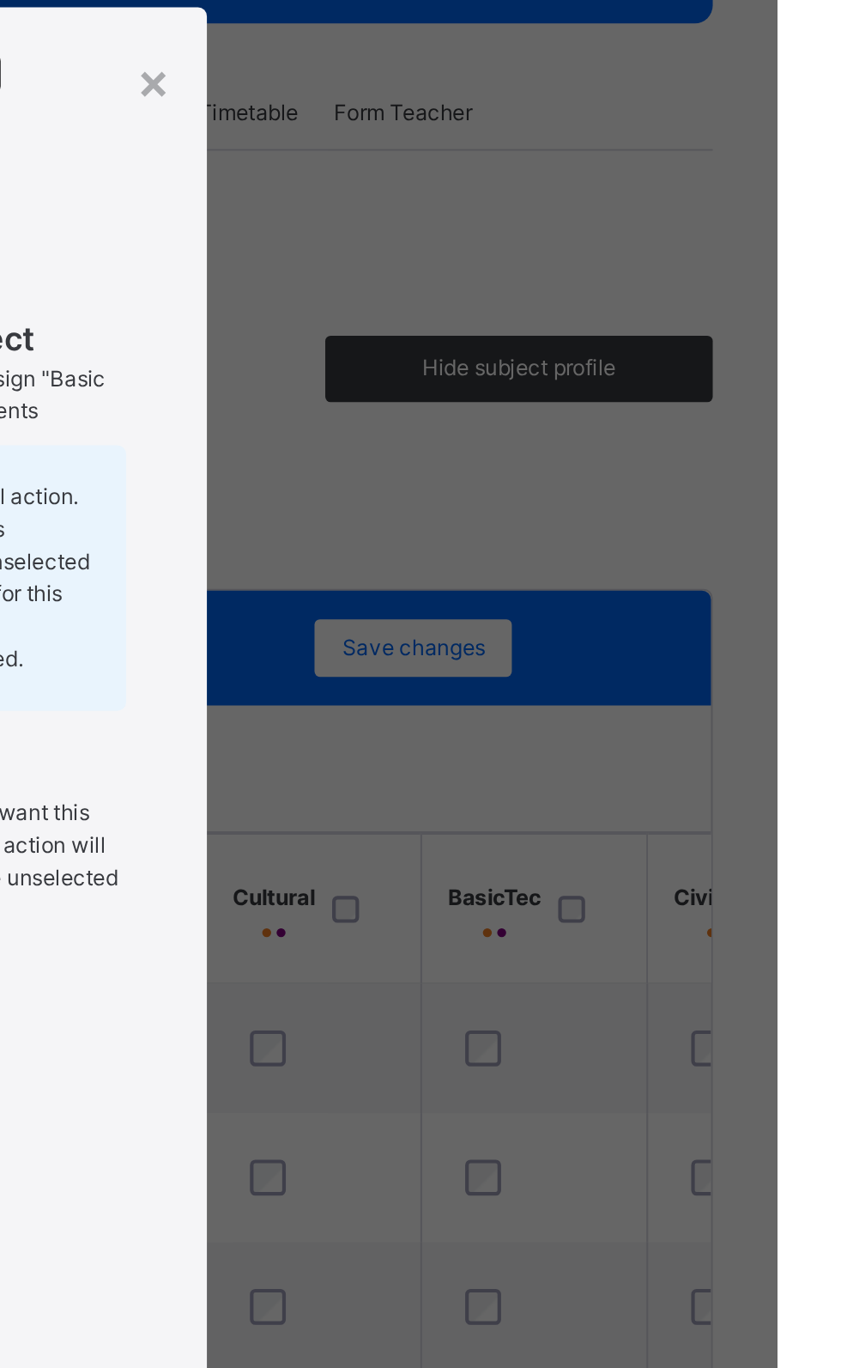
scroll to position [0, 1502]
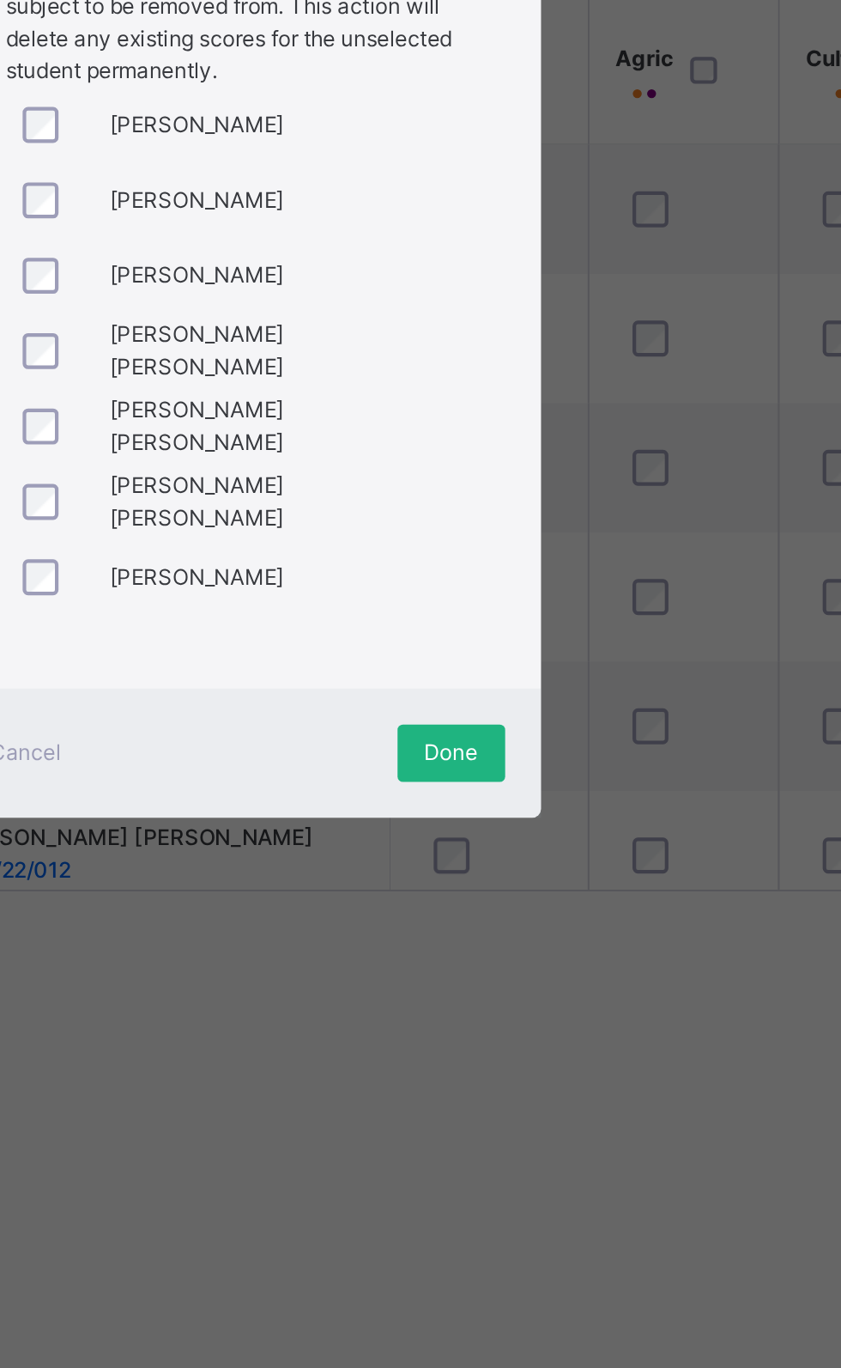
click at [551, 1061] on div "Done" at bounding box center [526, 1047] width 52 height 27
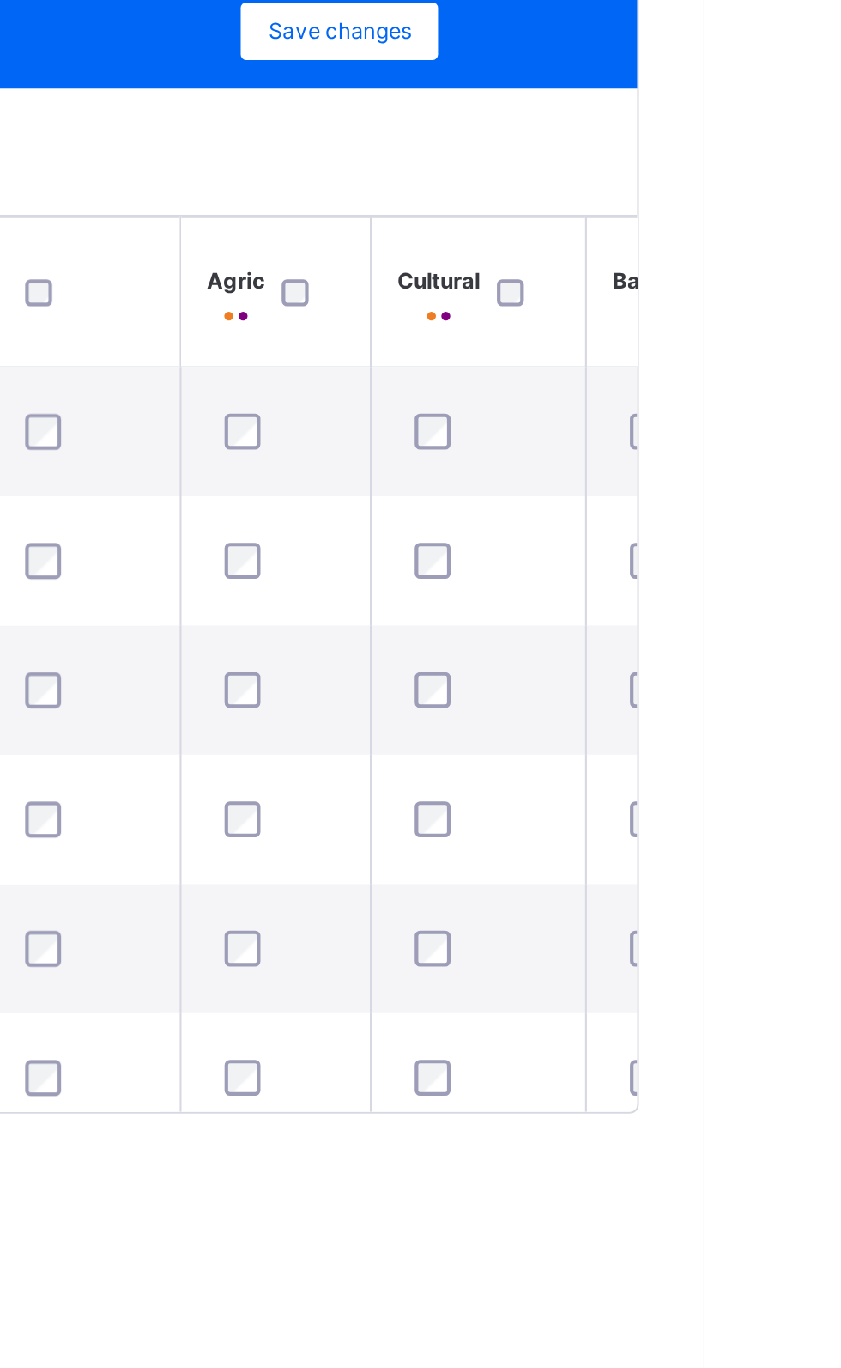
click at [0, 0] on div "× Cancel Done" at bounding box center [0, 0] width 0 height 0
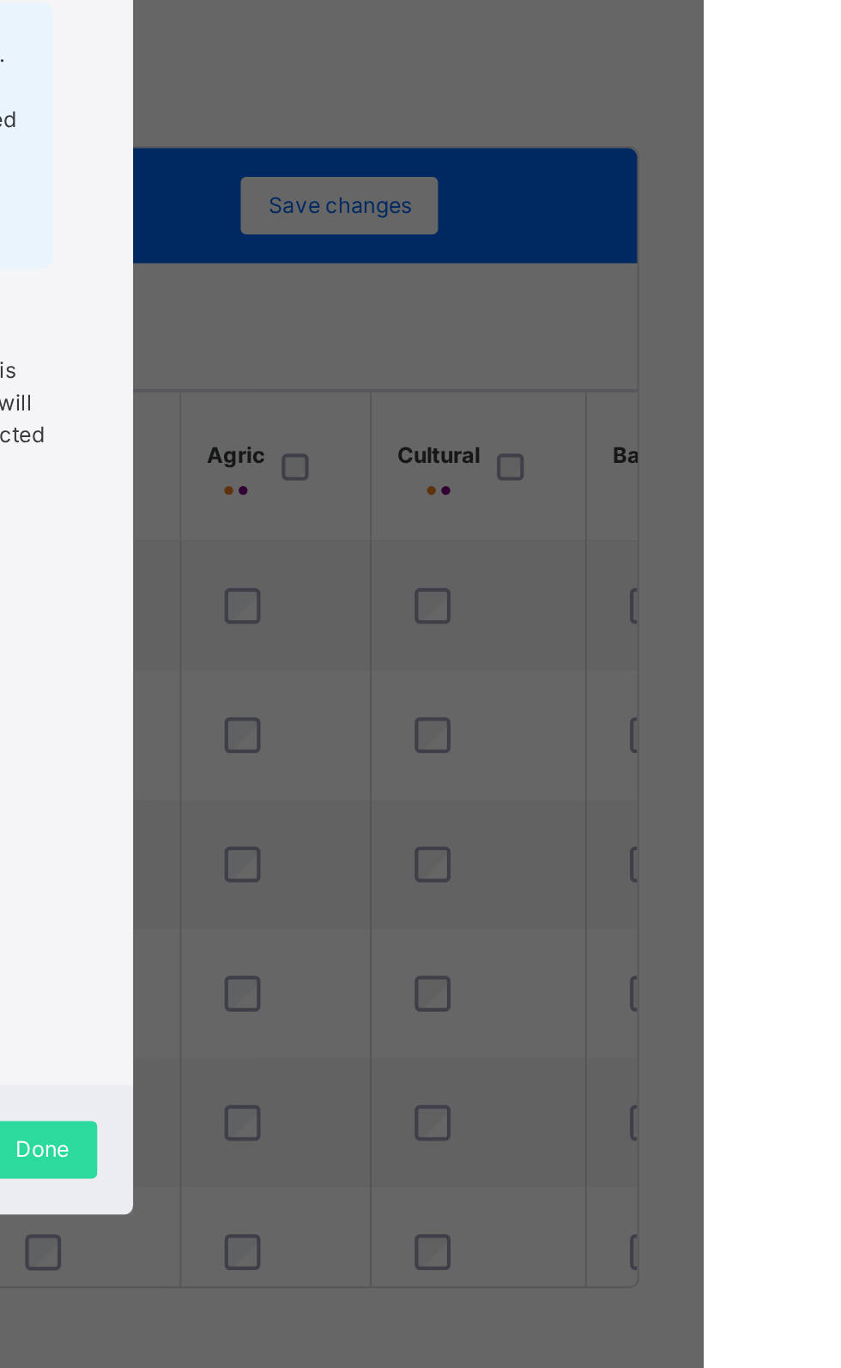
scroll to position [0, 1491]
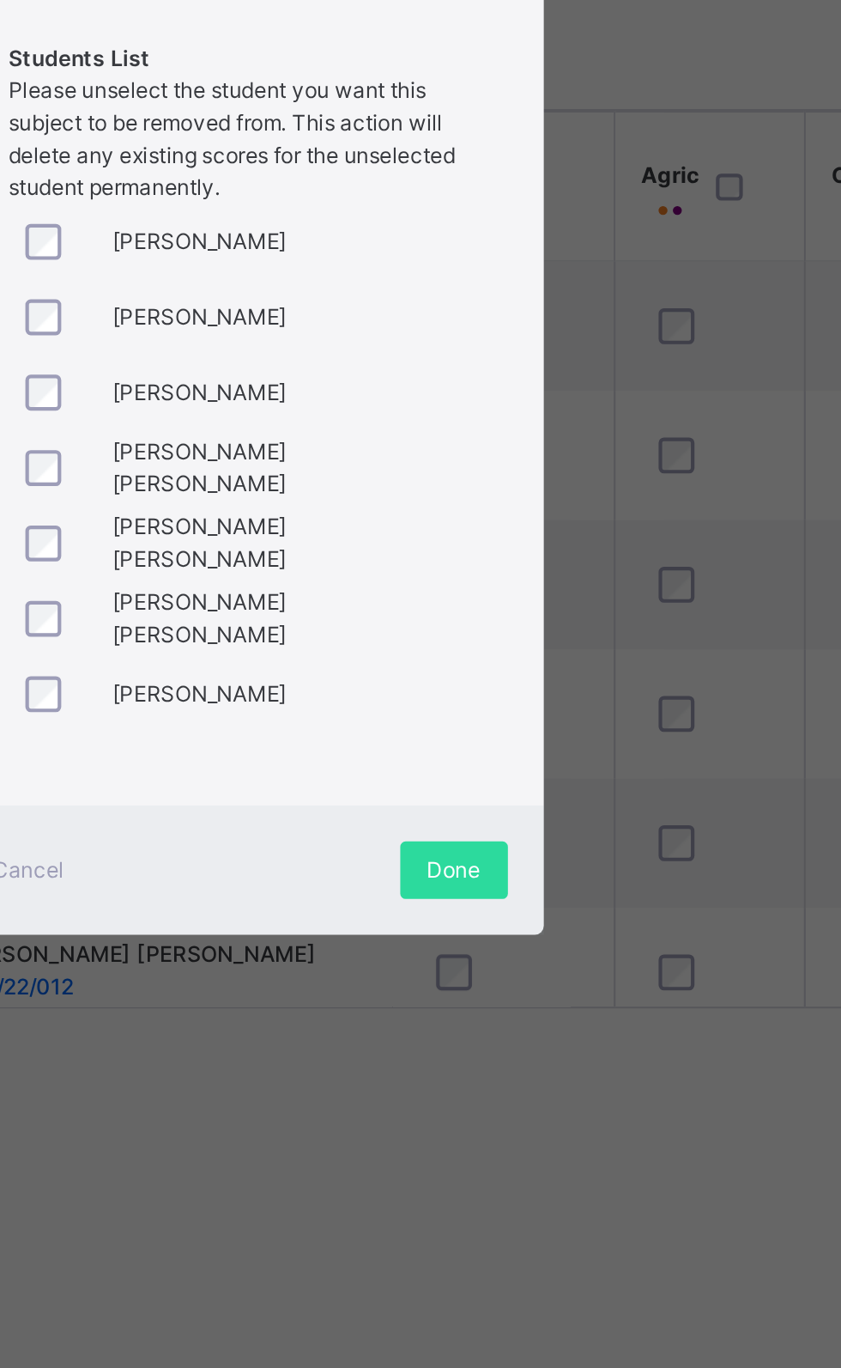
click at [543, 999] on div "Creative Cultural Arts Unassign Subject Are you sure you want to unassign "Crea…" at bounding box center [421, 648] width 243 height 701
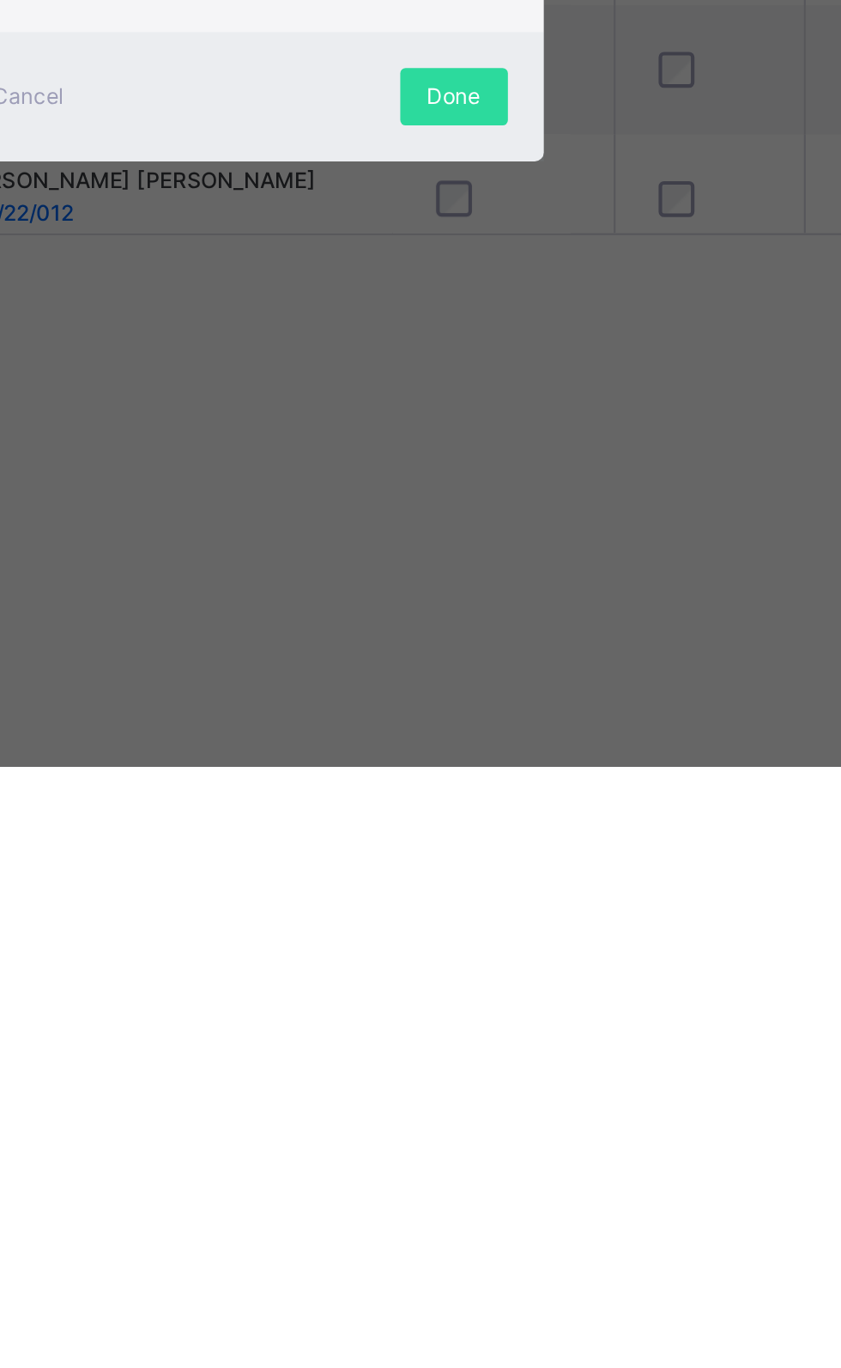
click at [543, 999] on div "Creative Cultural Arts Unassign Subject Are you sure you want to unassign "Crea…" at bounding box center [421, 648] width 243 height 701
click at [605, 1288] on div "× Creative Cultural Arts Unassign Subject Are you sure you want to unassign "Cr…" at bounding box center [420, 684] width 841 height 1368
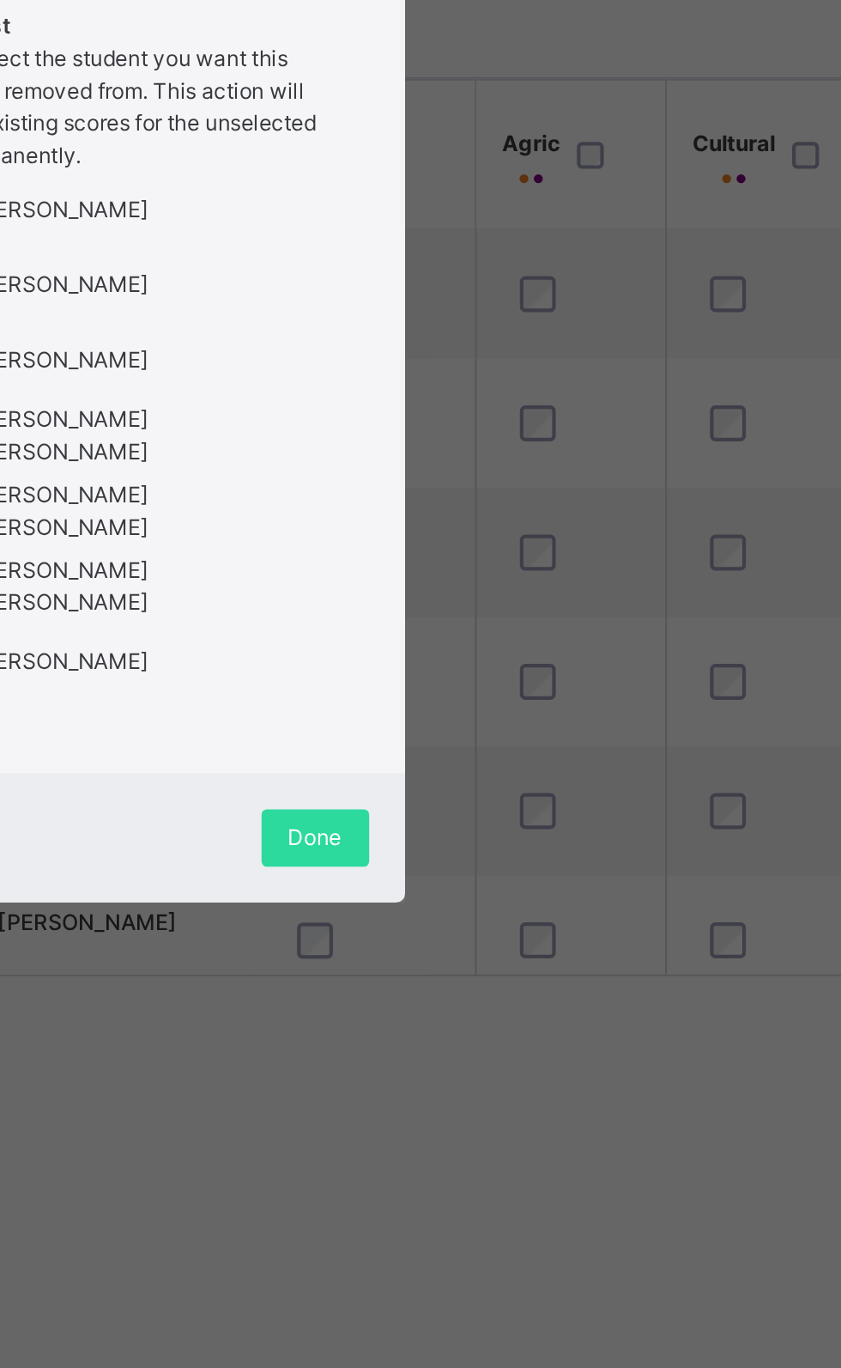
click at [543, 999] on div "Creative Cultural Arts Unassign Subject Are you sure you want to unassign "Crea…" at bounding box center [421, 648] width 243 height 701
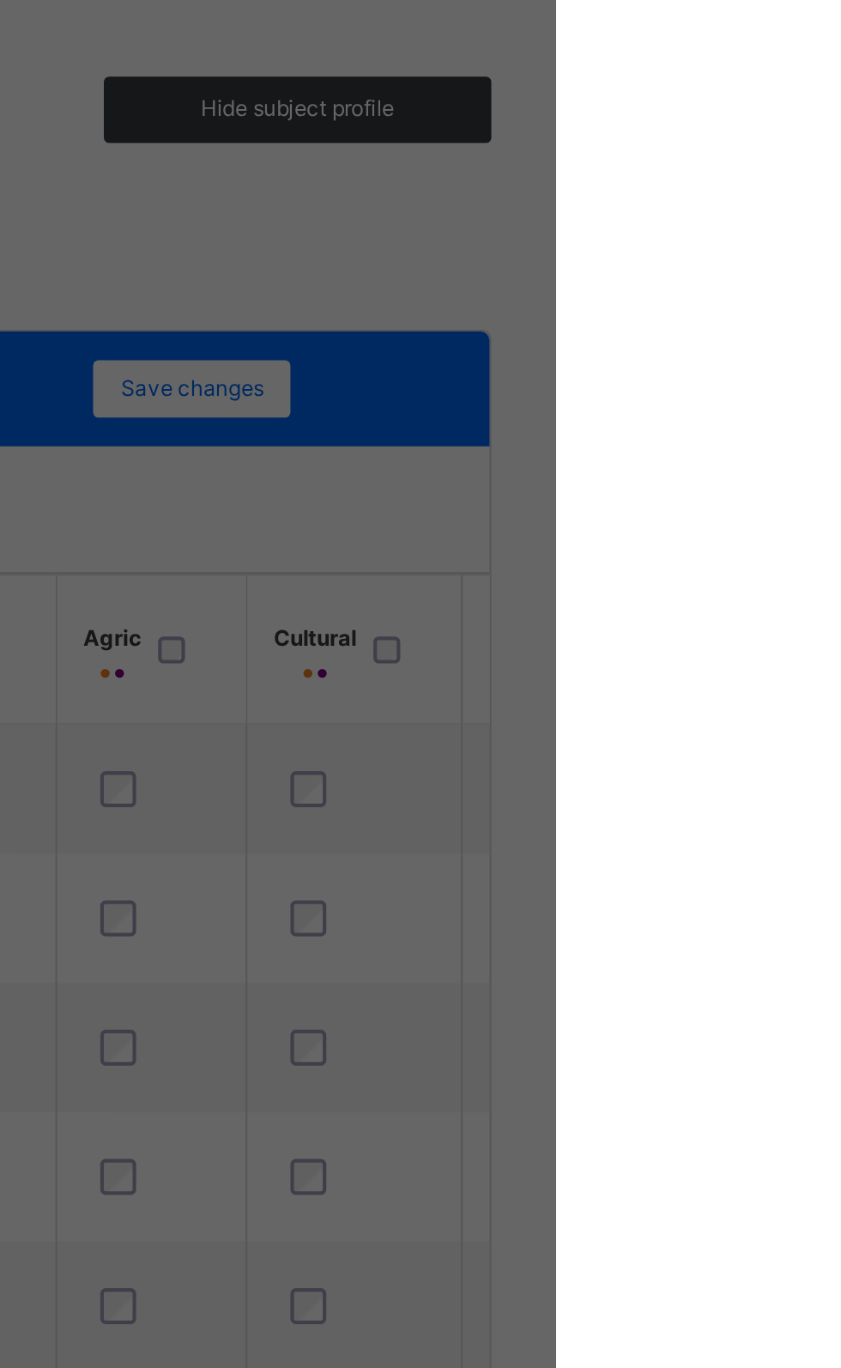
click at [543, 999] on div "Creative Cultural Arts Unassign Subject Are you sure you want to unassign "Crea…" at bounding box center [421, 648] width 243 height 701
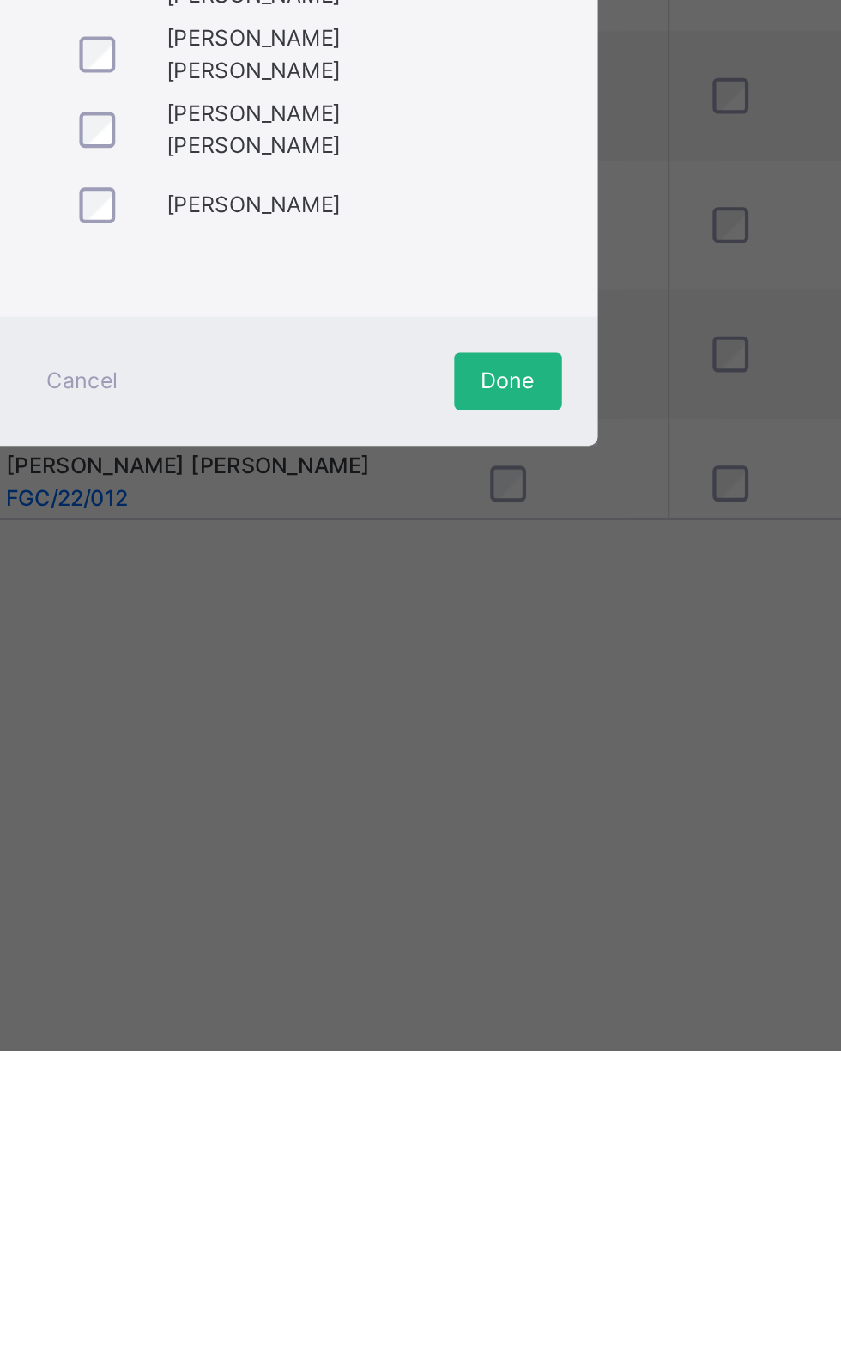
click at [538, 1055] on span "Done" at bounding box center [526, 1047] width 26 height 15
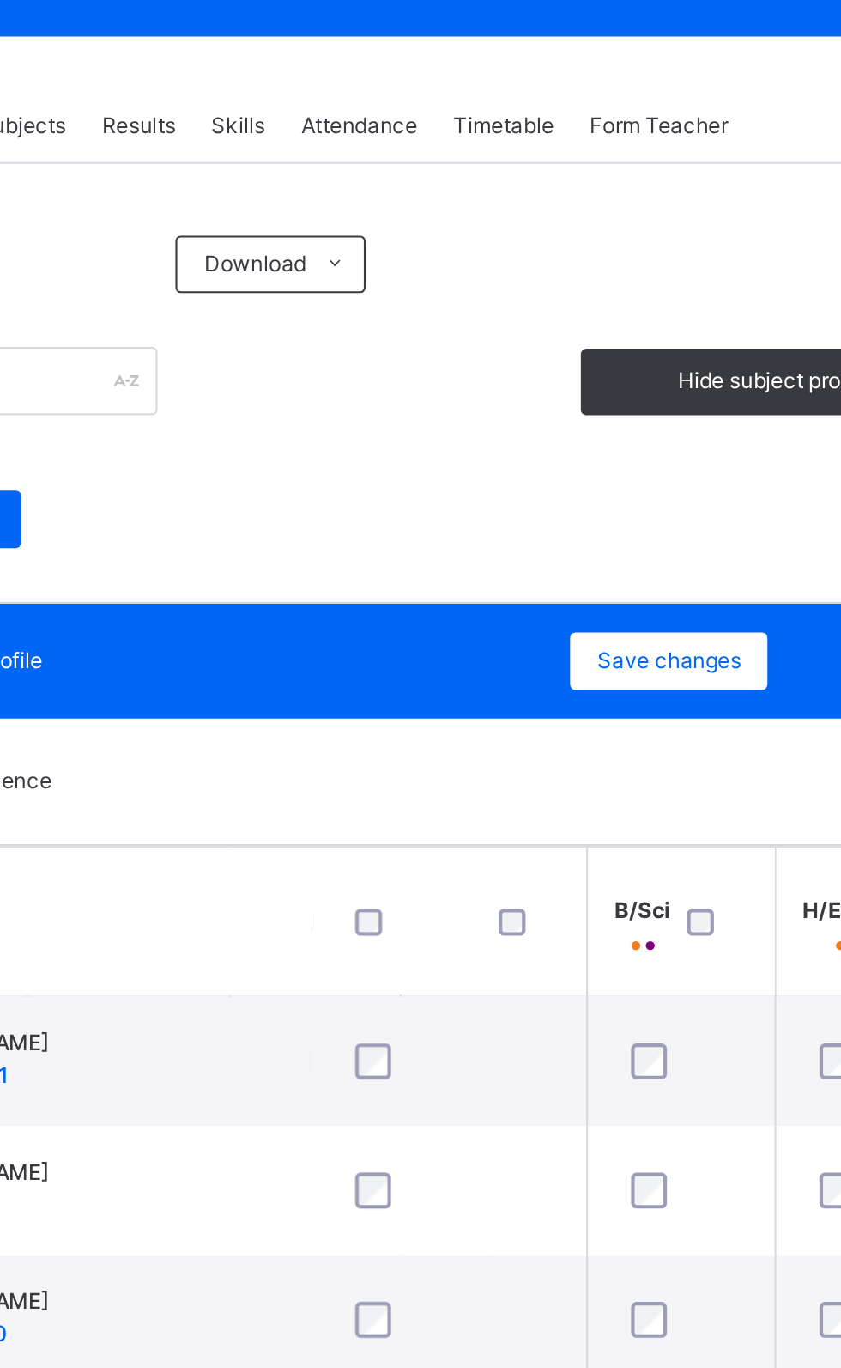
scroll to position [0, 1127]
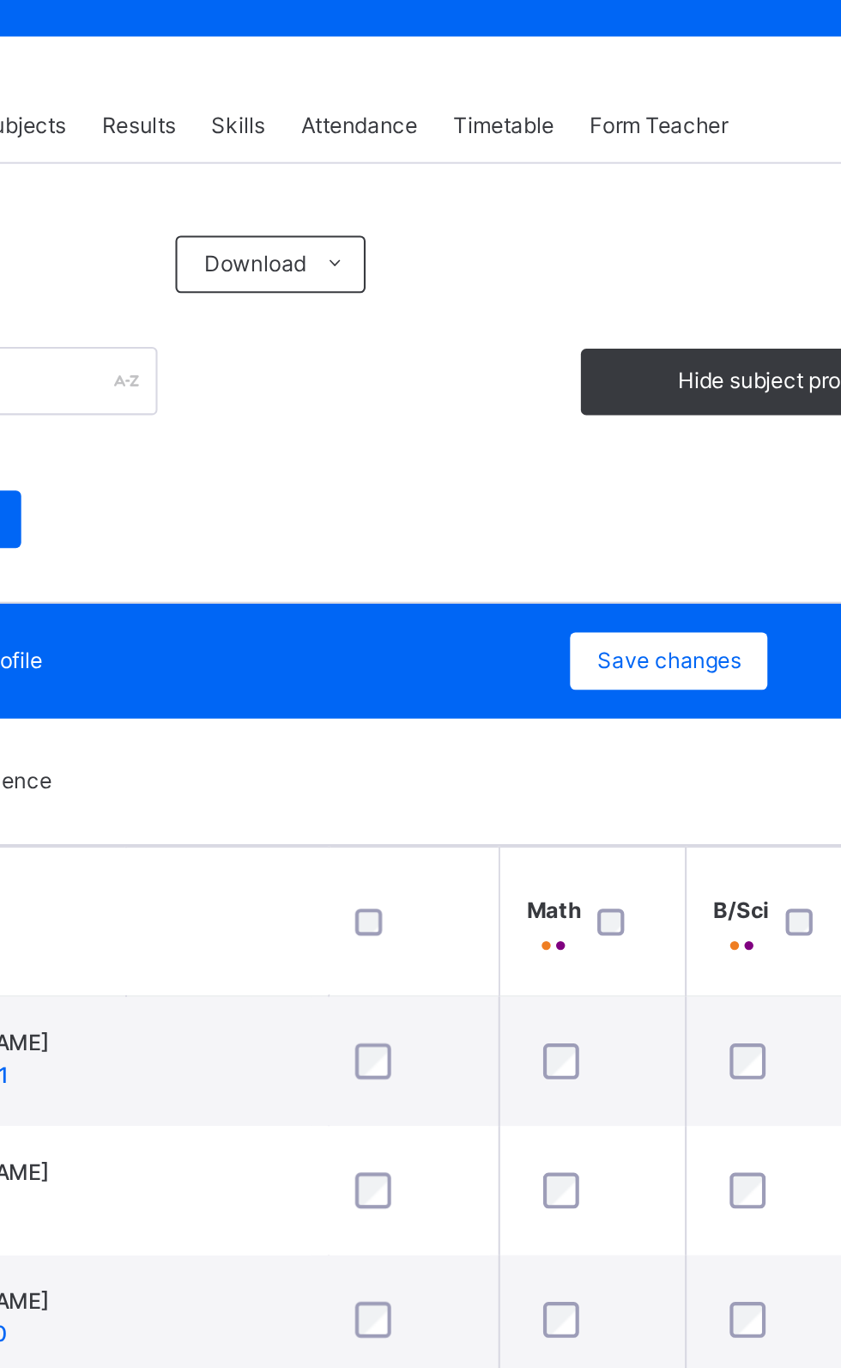
click at [675, 721] on th "Math" at bounding box center [630, 720] width 89 height 71
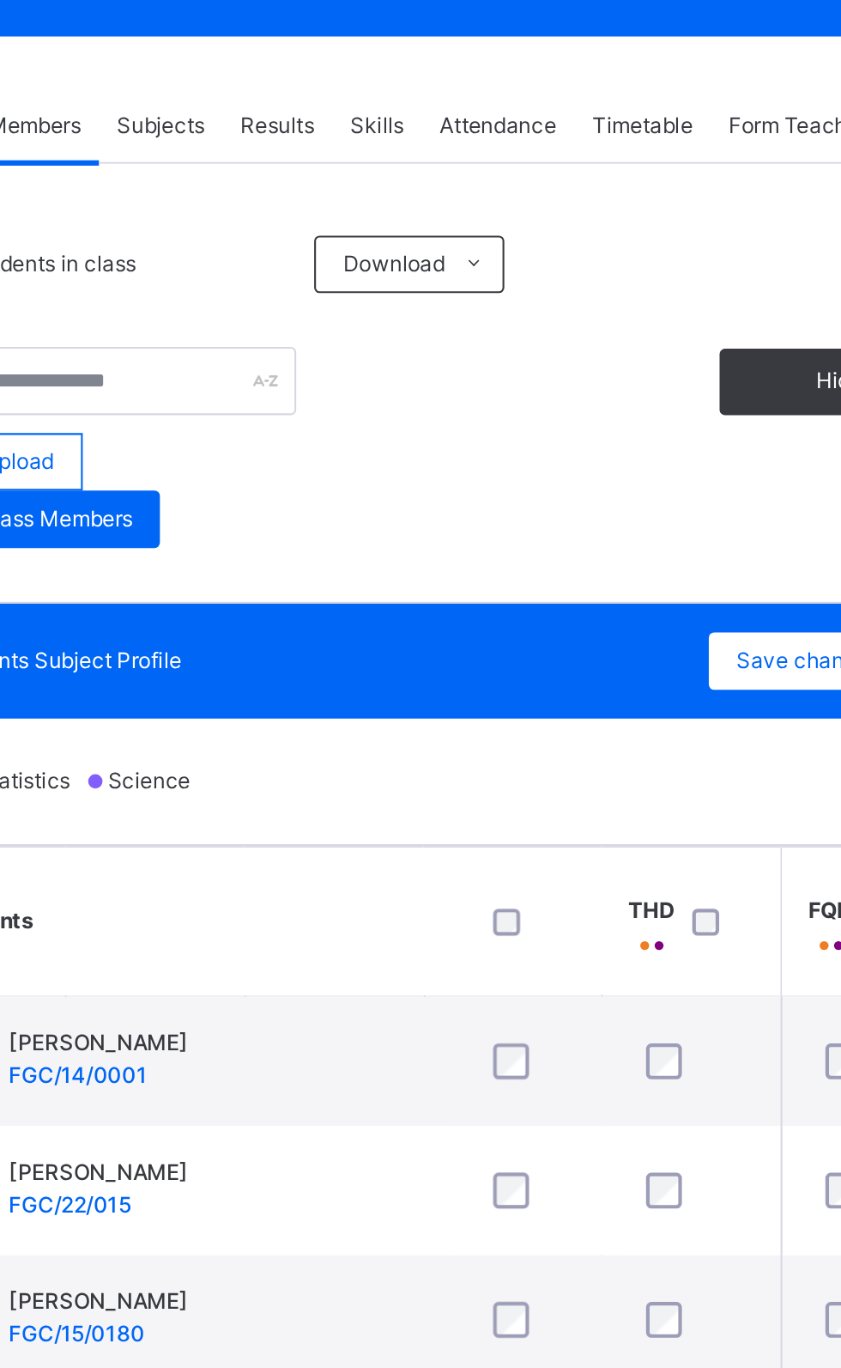
scroll to position [0, 185]
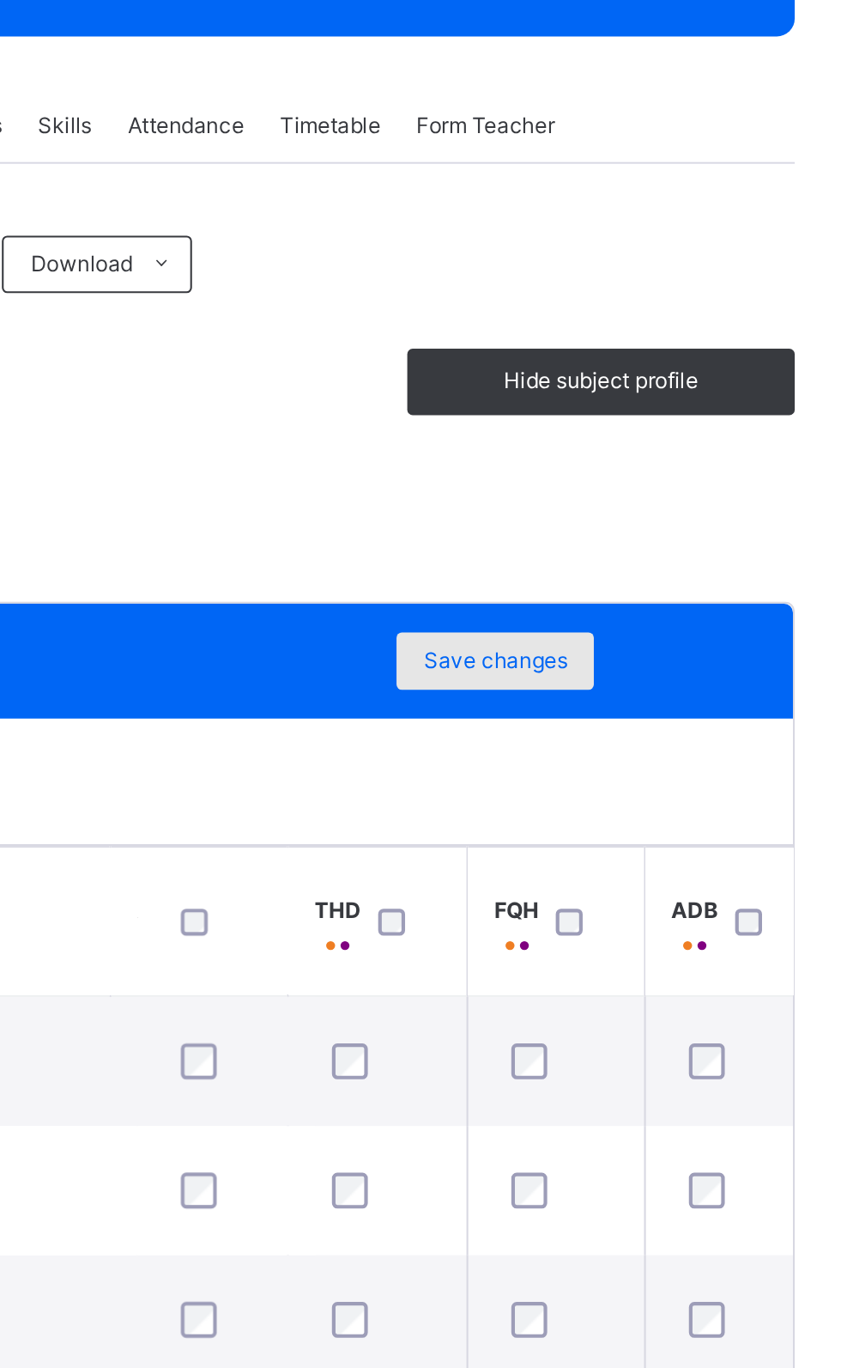
click at [685, 592] on span "Save changes" at bounding box center [667, 595] width 69 height 15
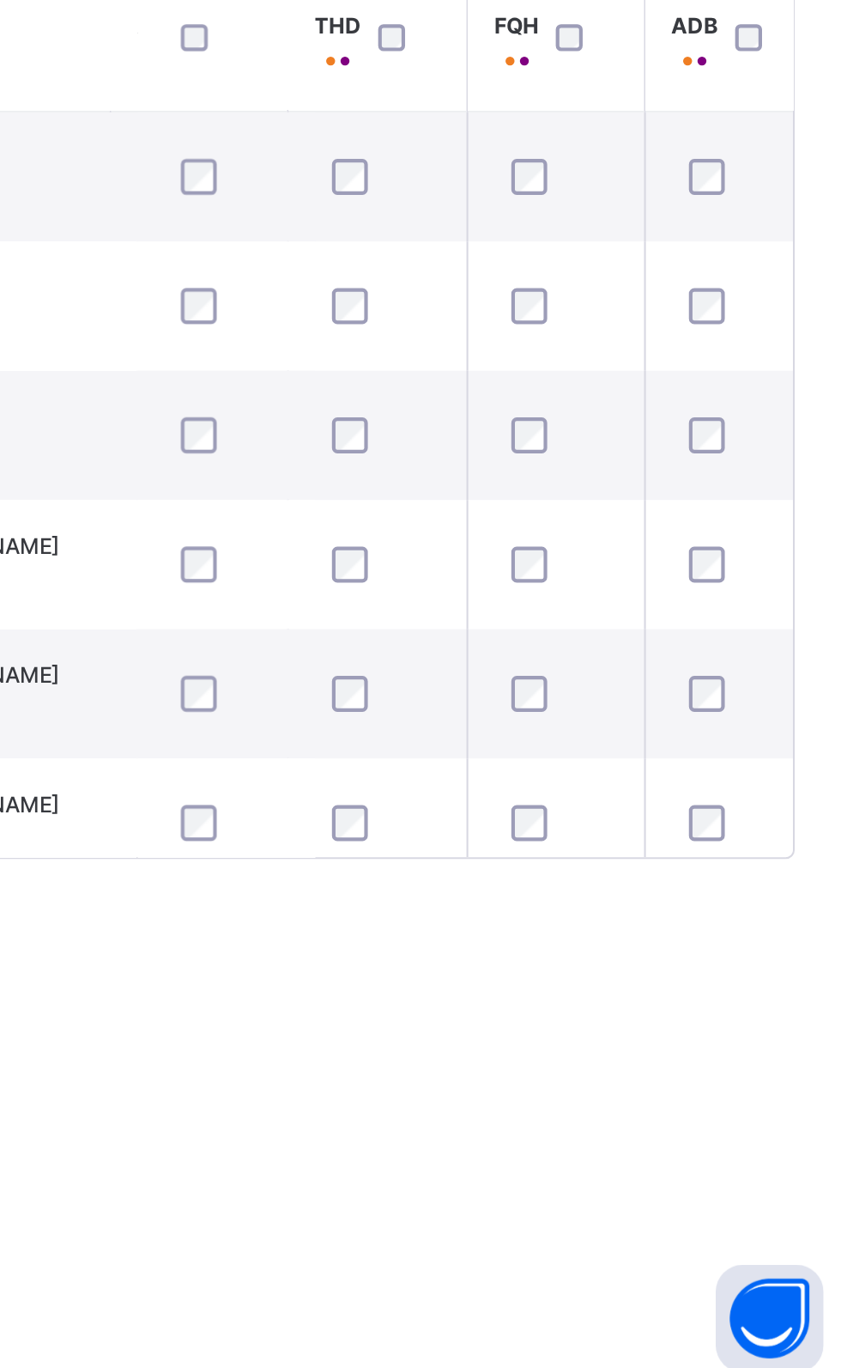
scroll to position [1319, 185]
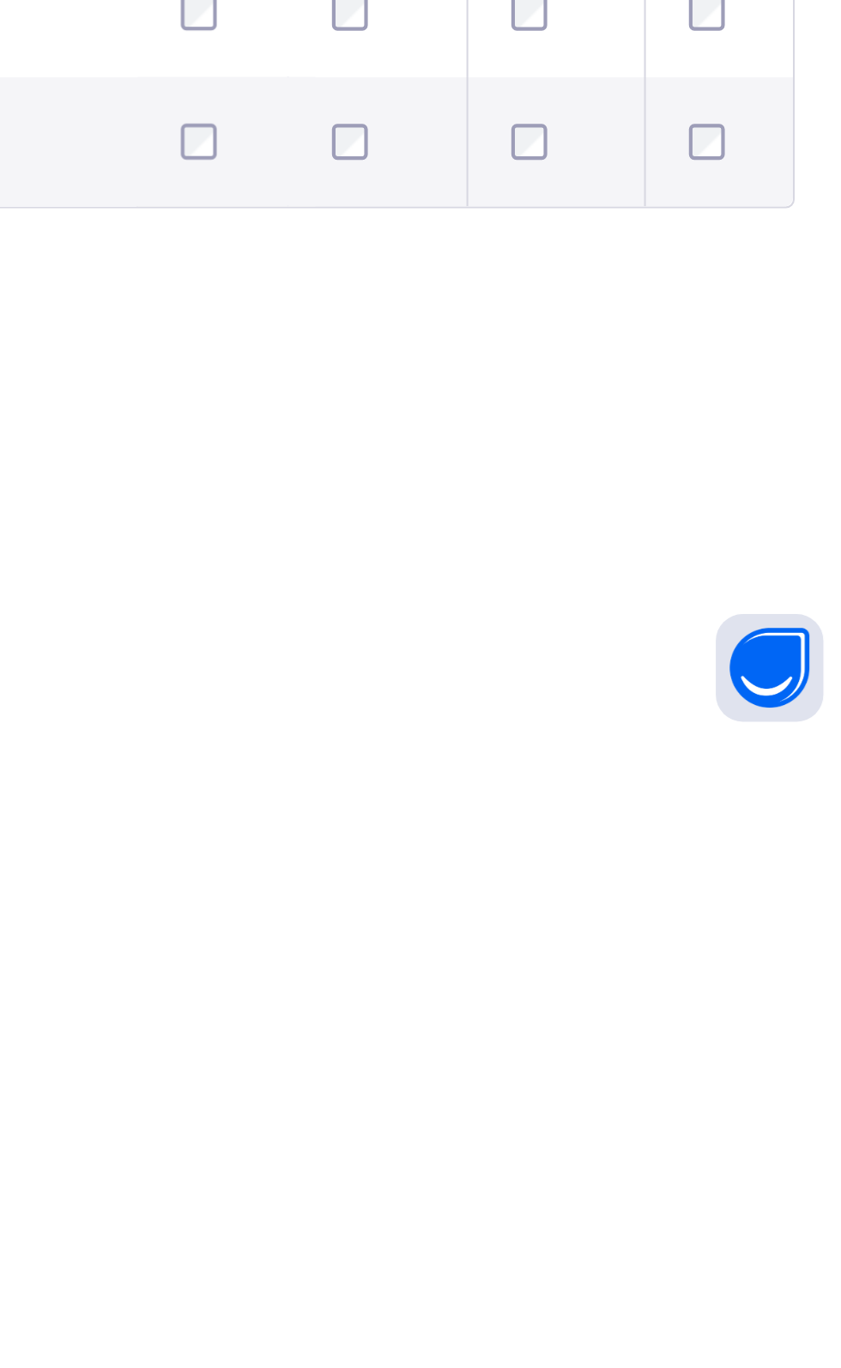
click at [436, 1368] on div "Back / JSS 3 B JSS 3 B JSS THREE Third Term 2024-2025 Class Members Subjects Re…" at bounding box center [523, 684] width 635 height 1368
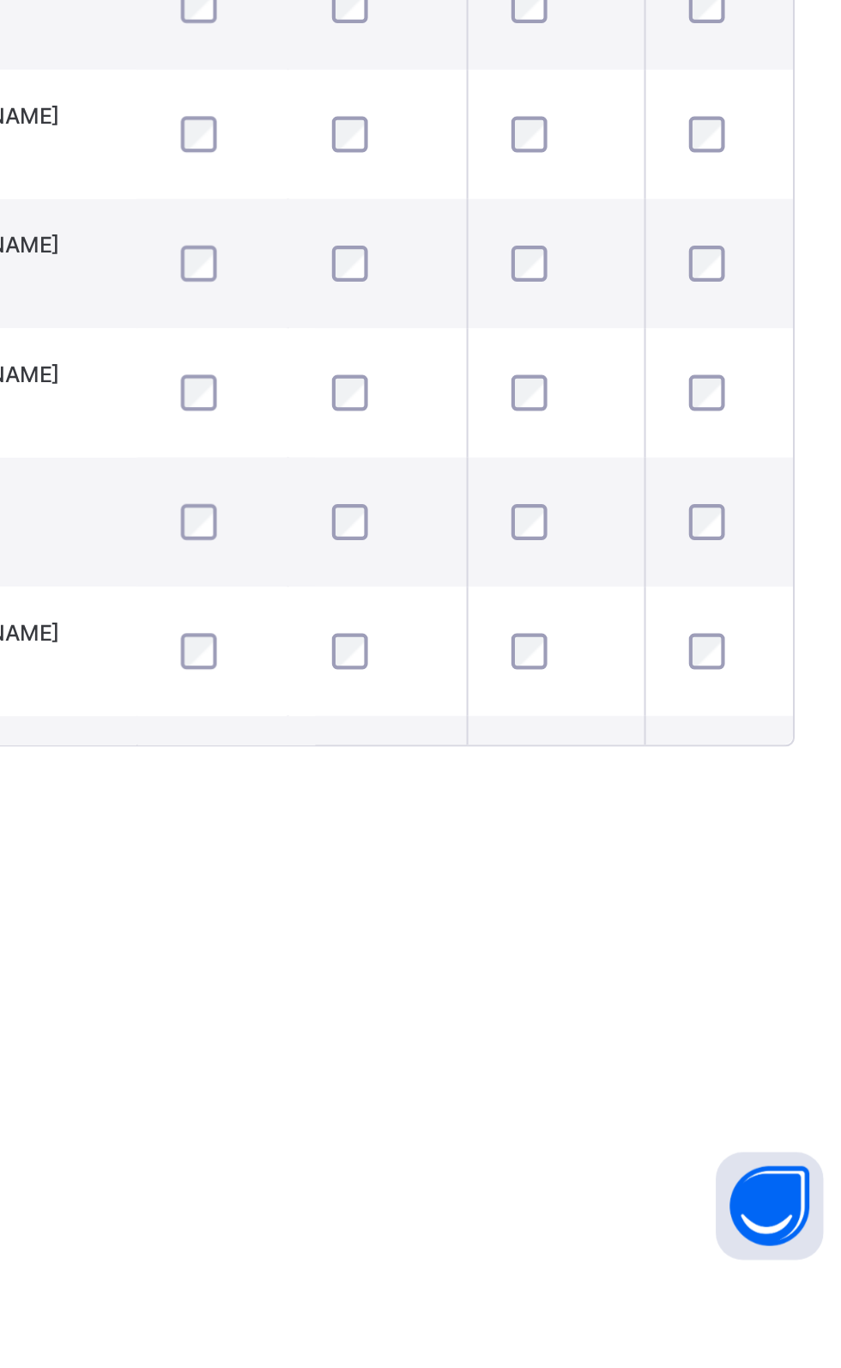
scroll to position [0, 185]
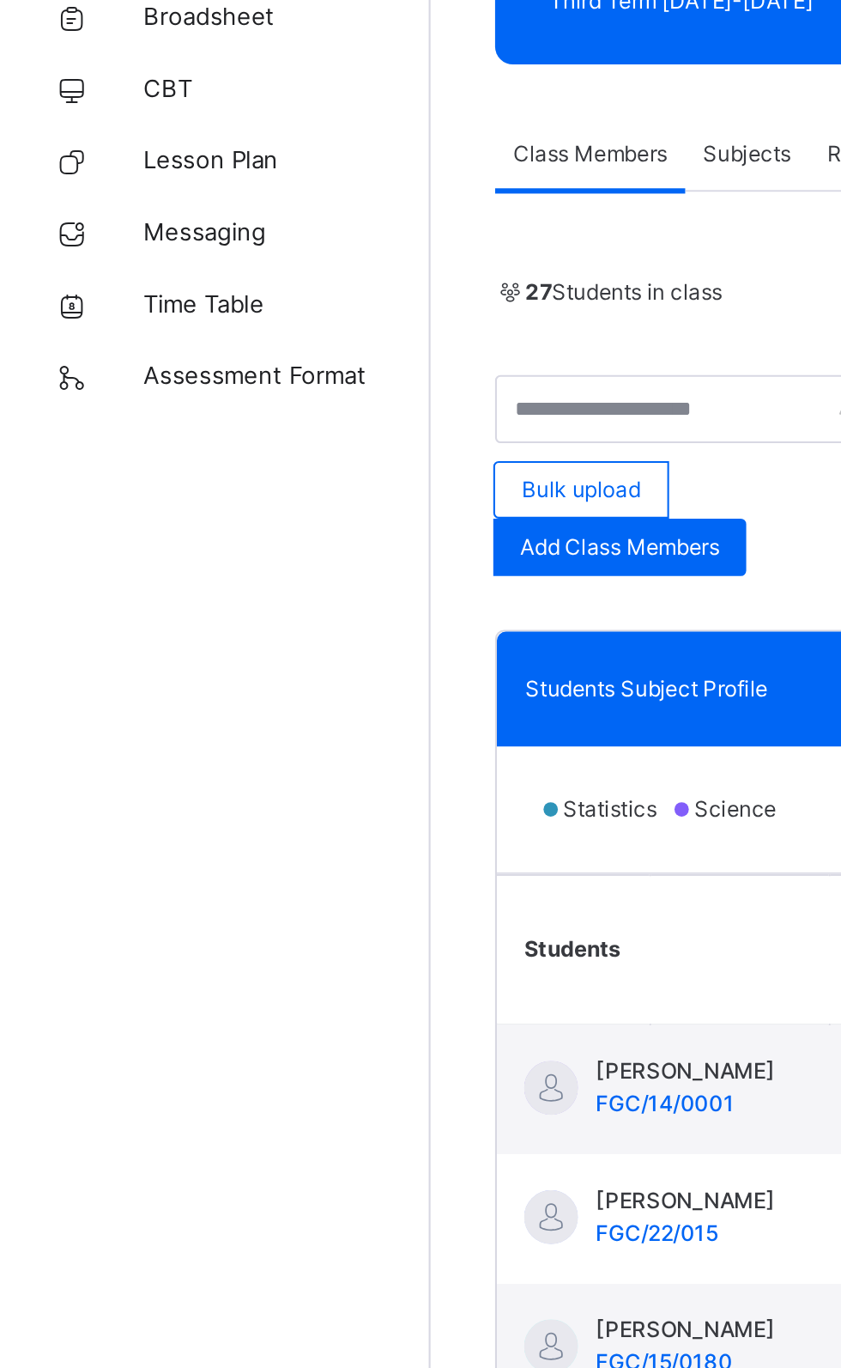
click at [362, 352] on div "Subjects" at bounding box center [357, 340] width 59 height 34
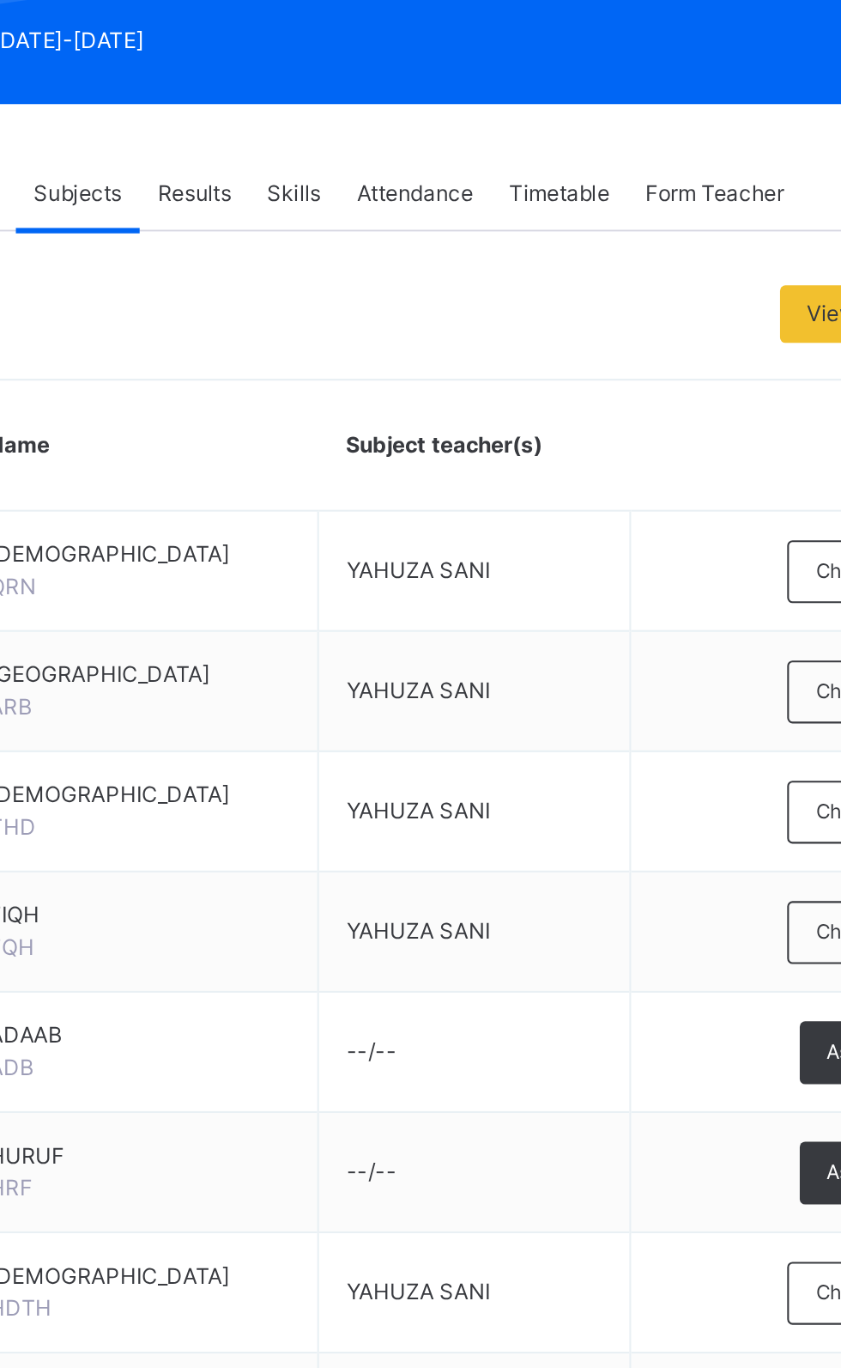
click at [421, 330] on div "Results" at bounding box center [413, 340] width 52 height 34
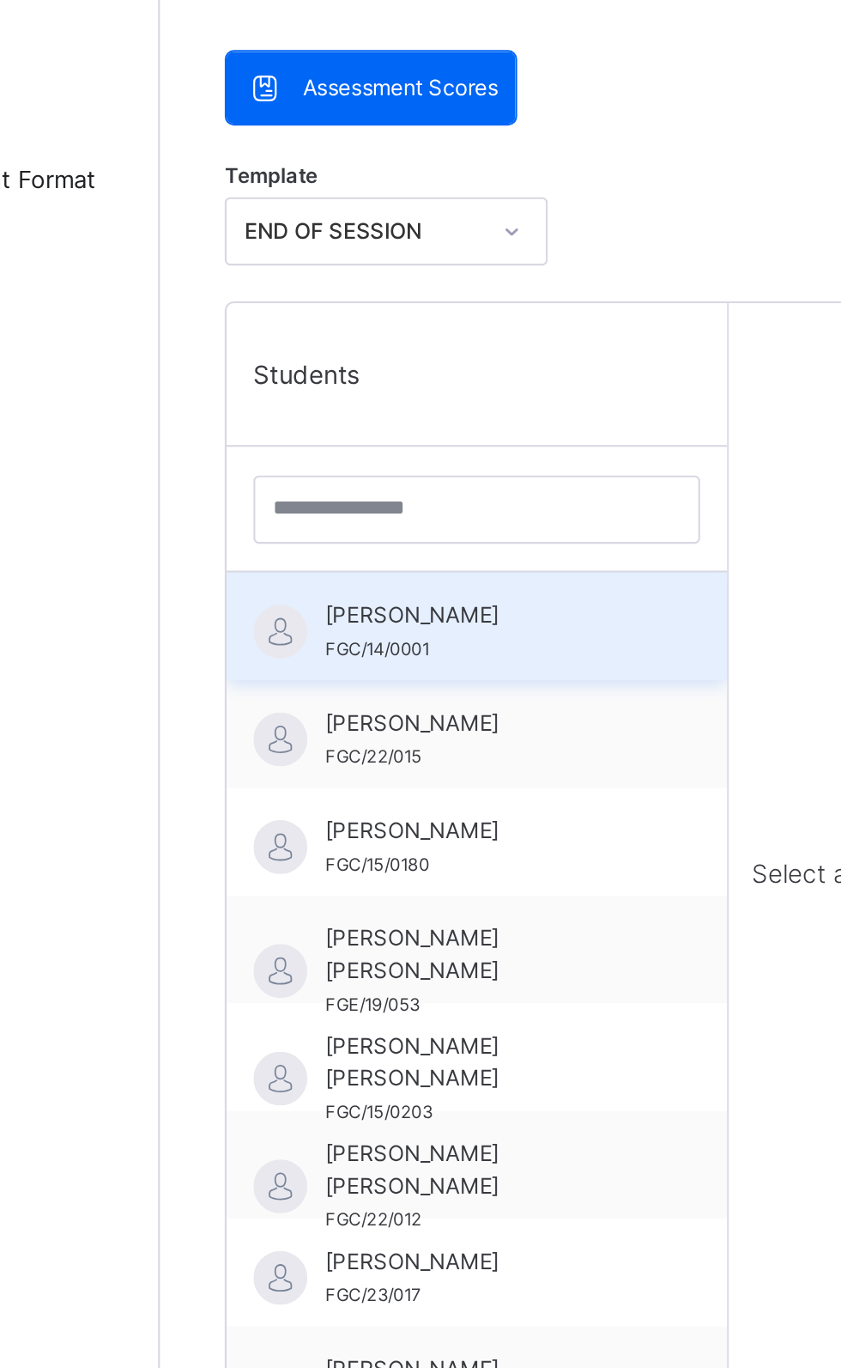
click at [364, 658] on span "[PERSON_NAME]" at bounding box center [362, 653] width 154 height 15
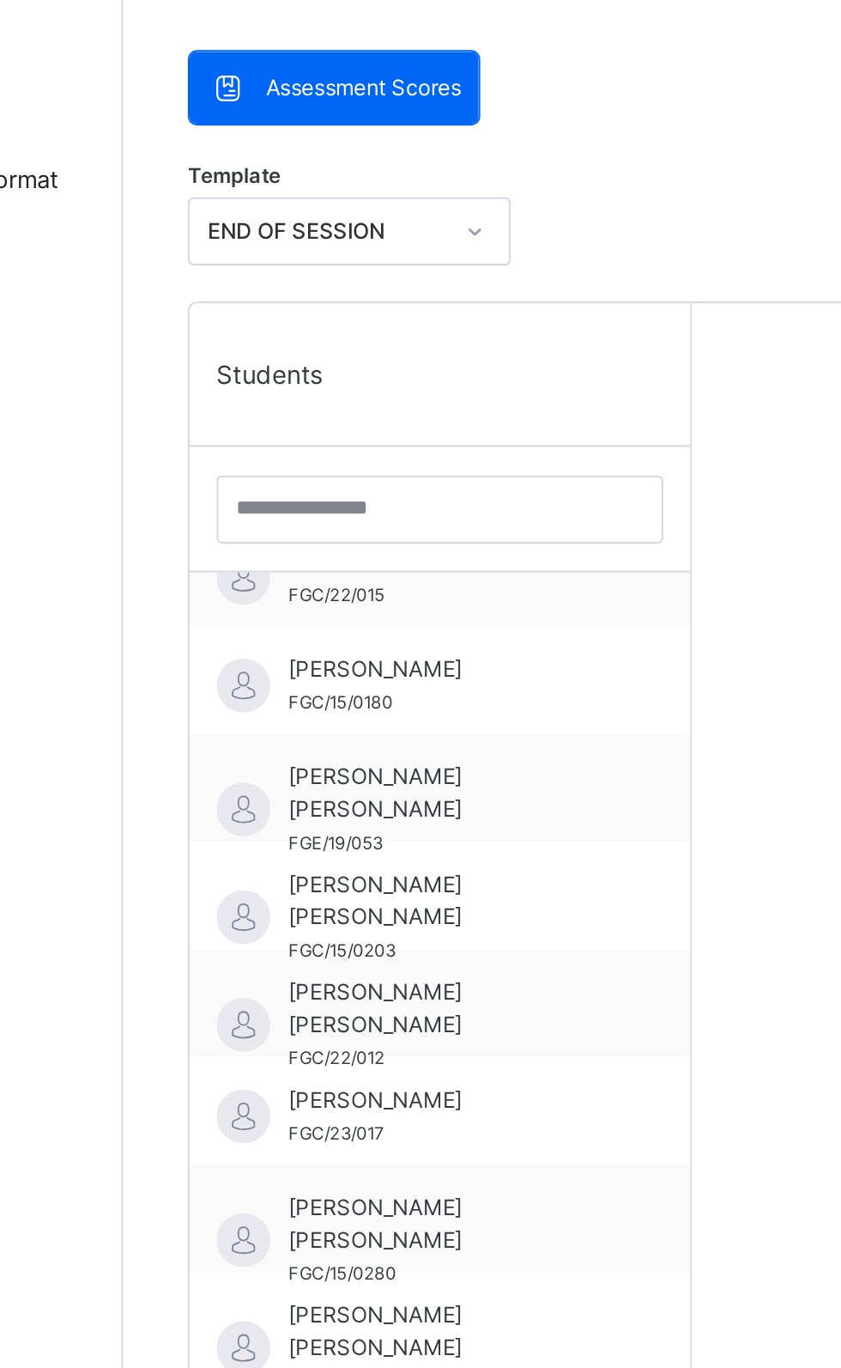
scroll to position [114, 0]
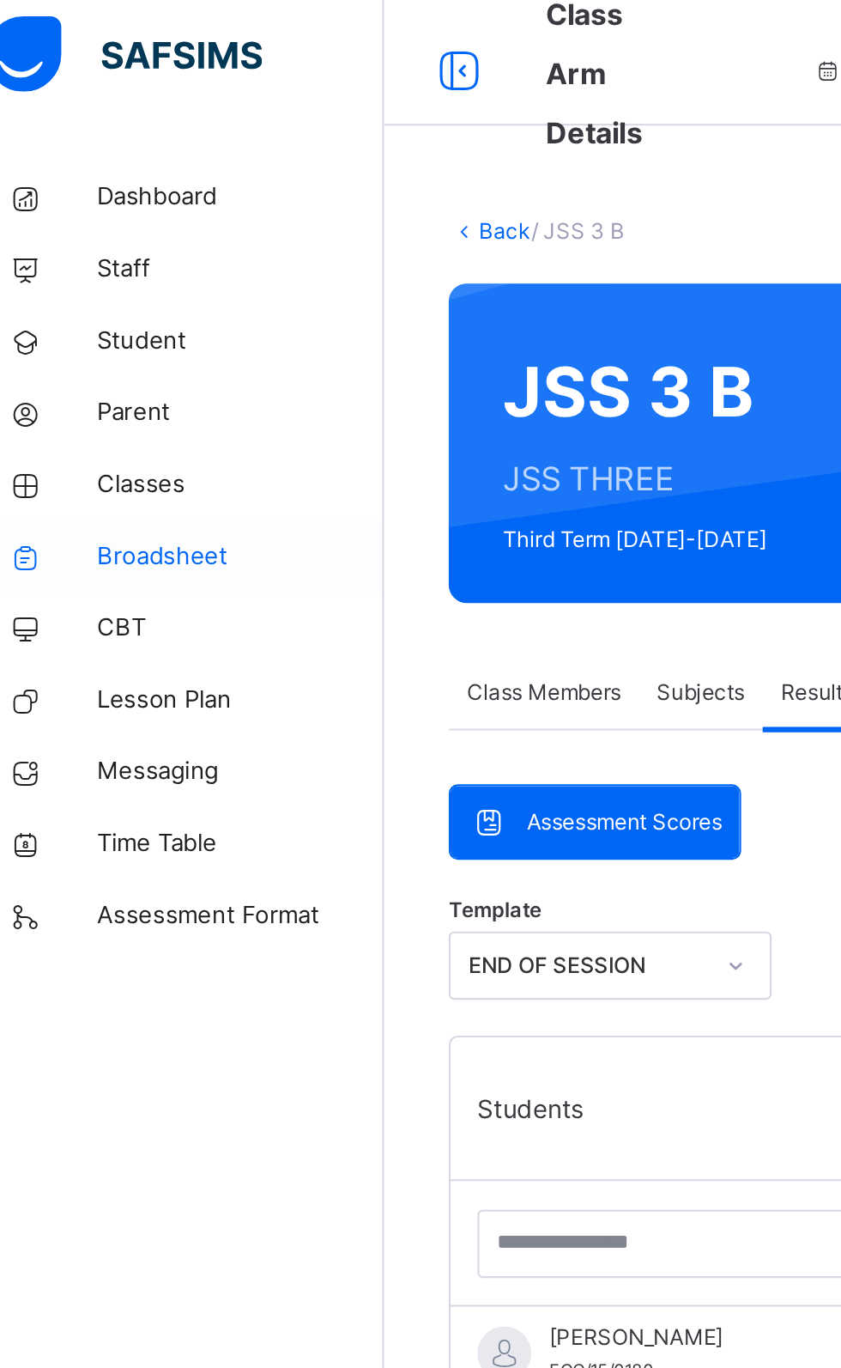
click at [94, 280] on span "Broadsheet" at bounding box center [137, 274] width 137 height 17
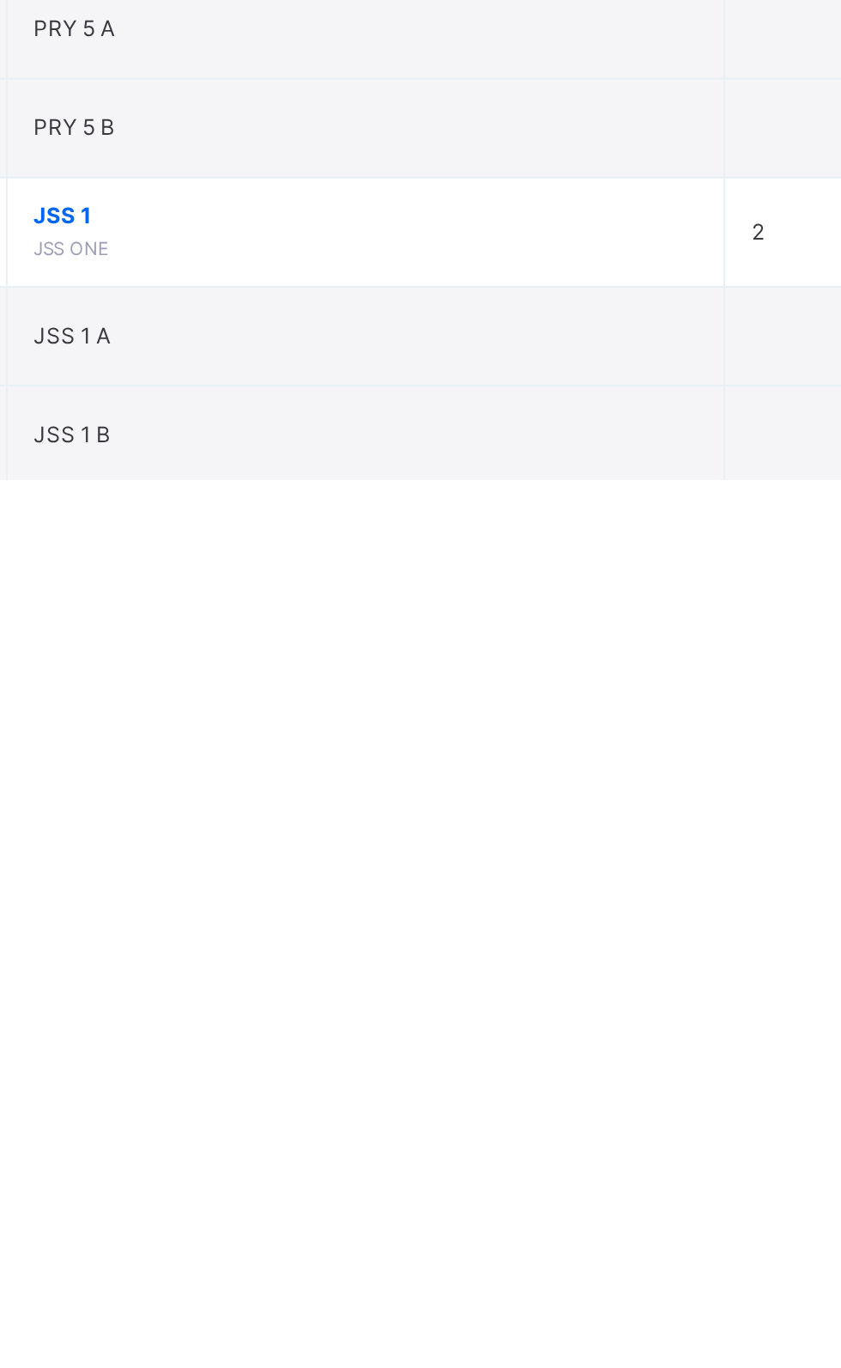
scroll to position [177, 0]
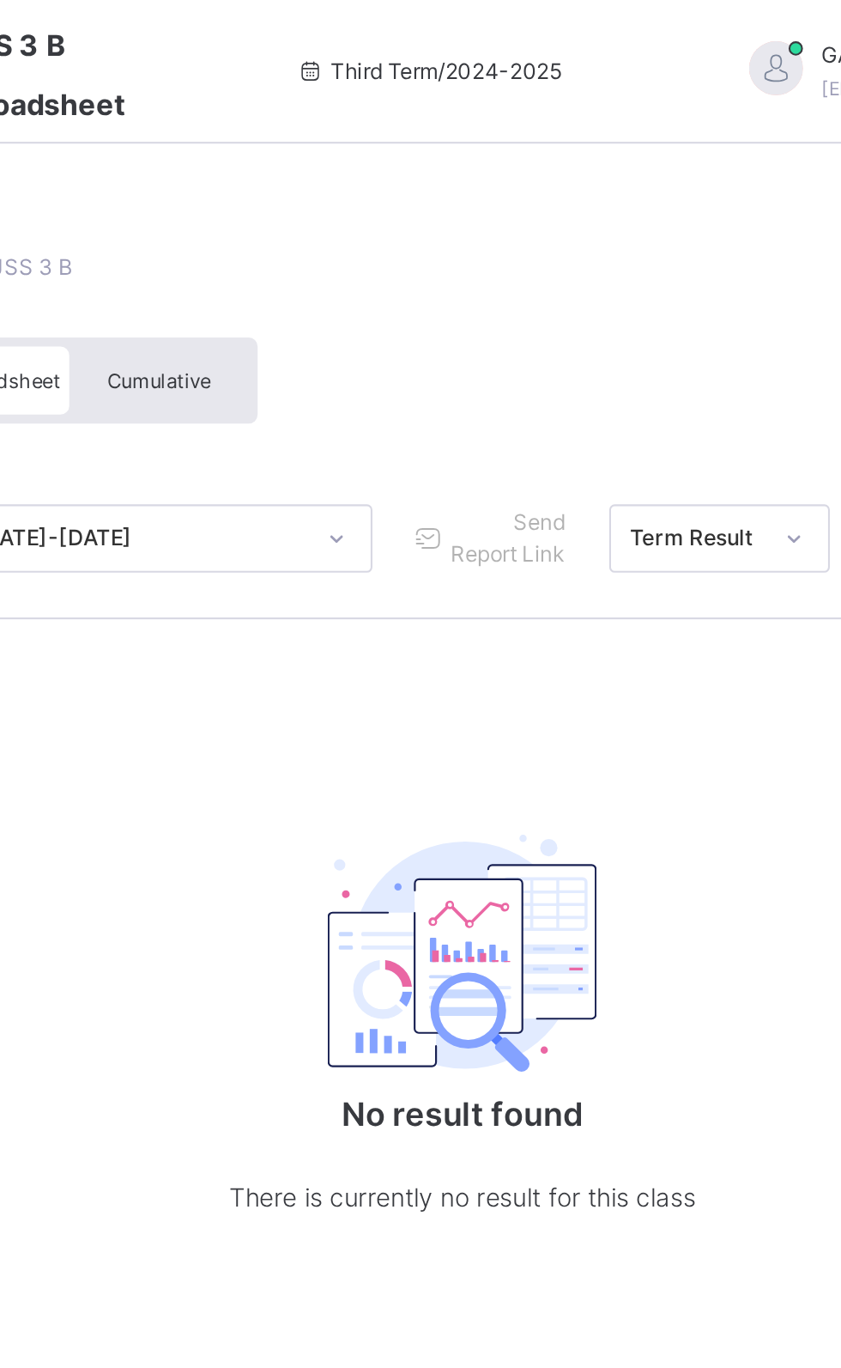
click at [402, 177] on span "Cumulative" at bounding box center [379, 182] width 50 height 12
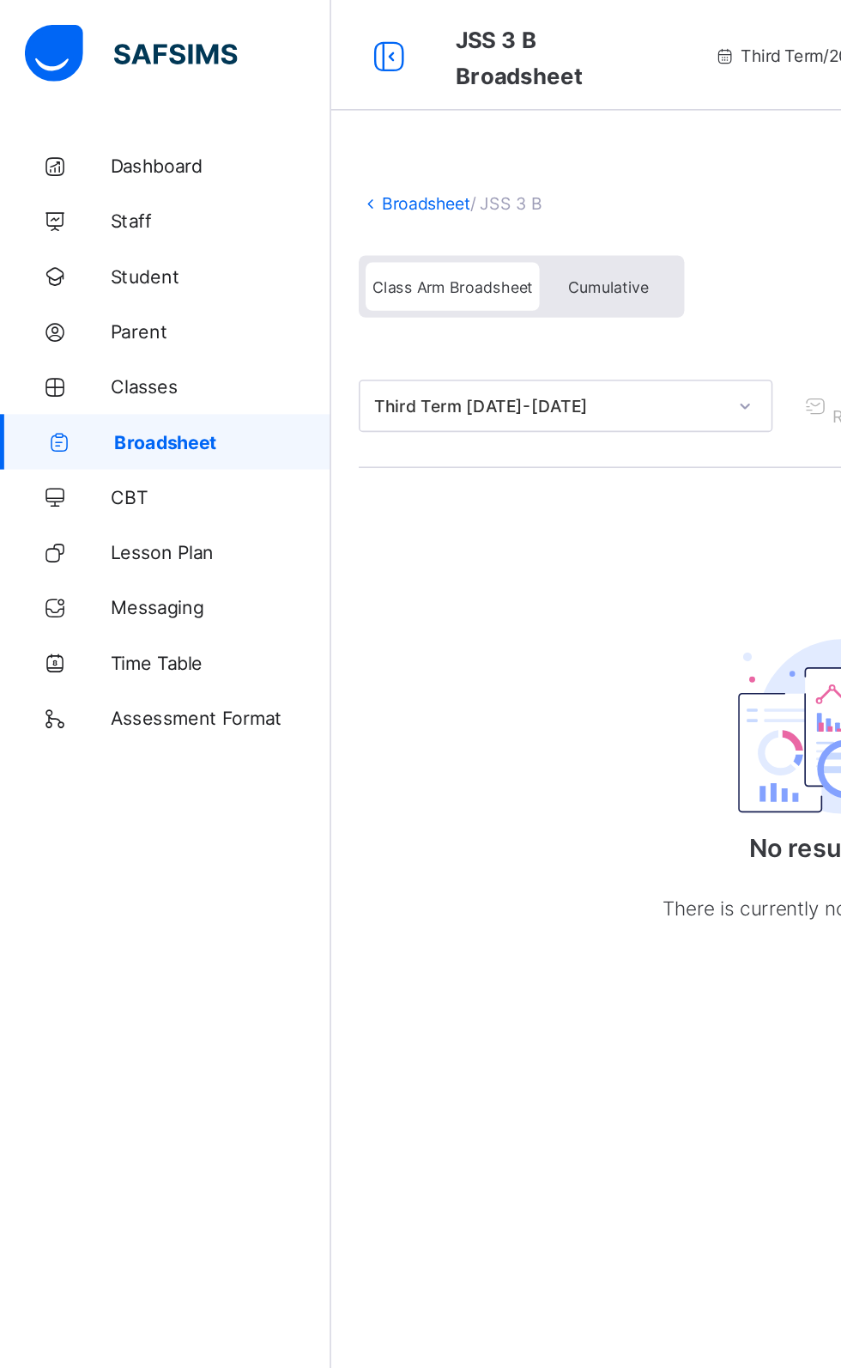
click at [379, 168] on div "Cumulative" at bounding box center [379, 178] width 86 height 30
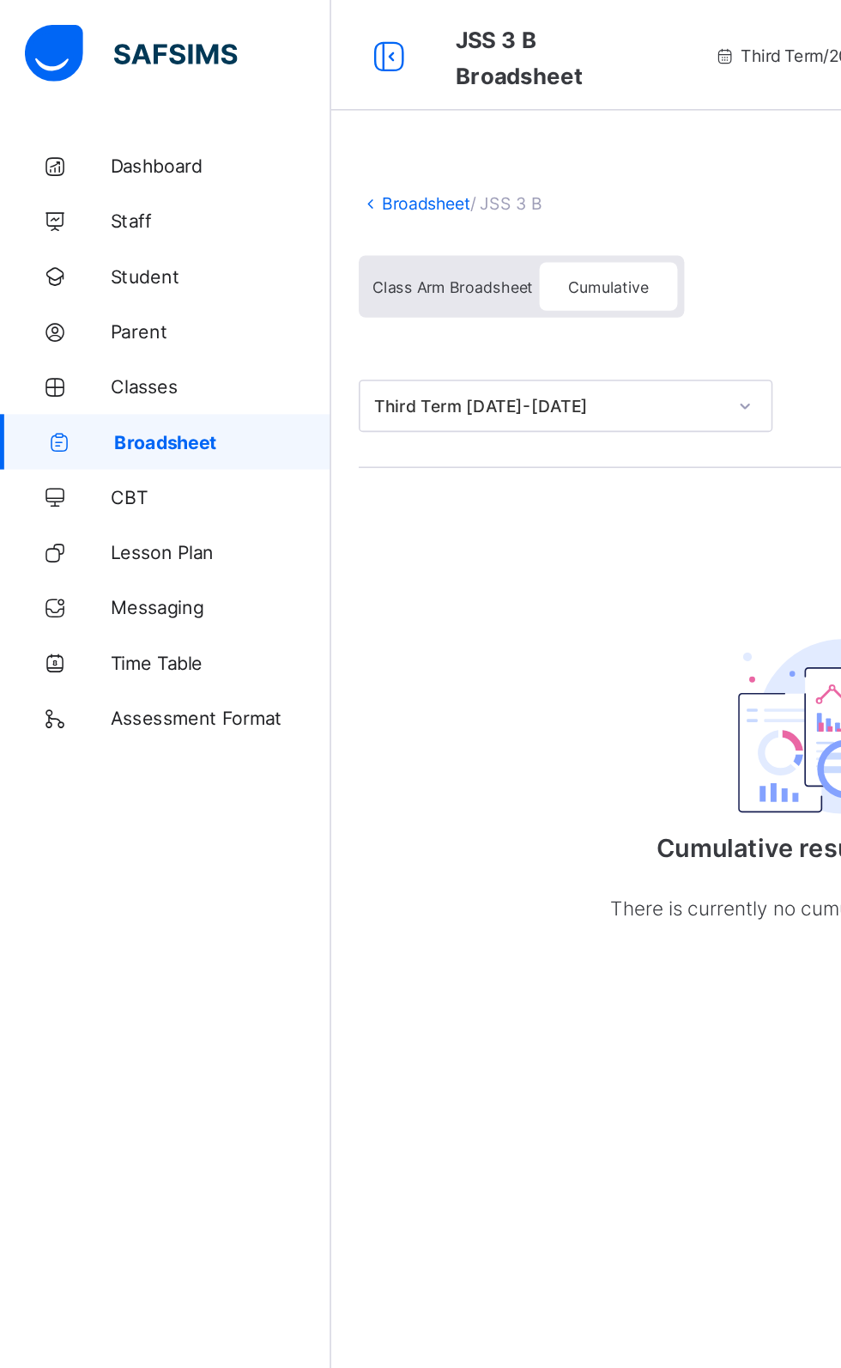
click at [287, 178] on span "Class Arm Broadsheet" at bounding box center [282, 179] width 100 height 12
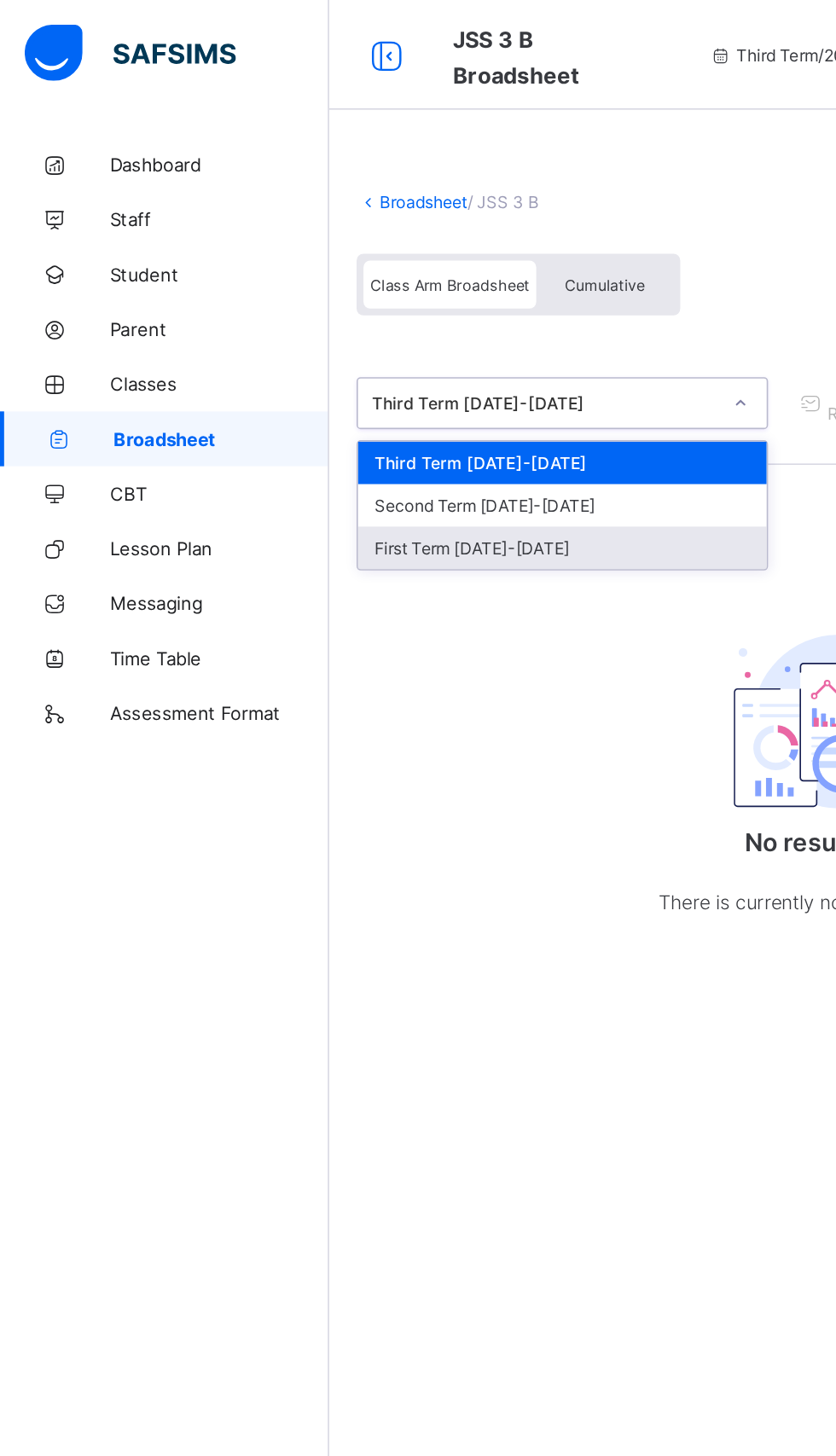
click at [366, 328] on div "First Term [DATE]-[DATE]" at bounding box center [350, 341] width 254 height 27
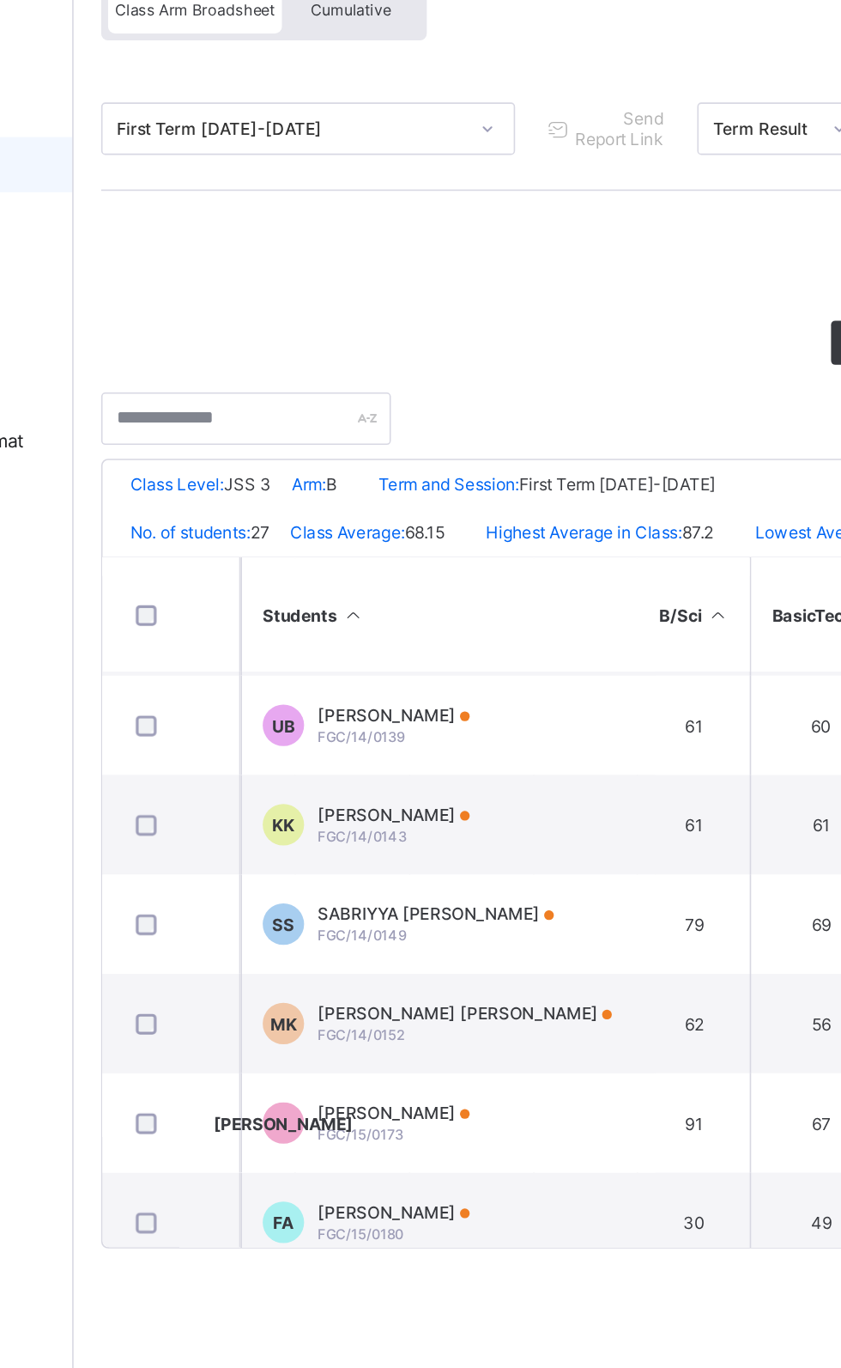
scroll to position [185, 224]
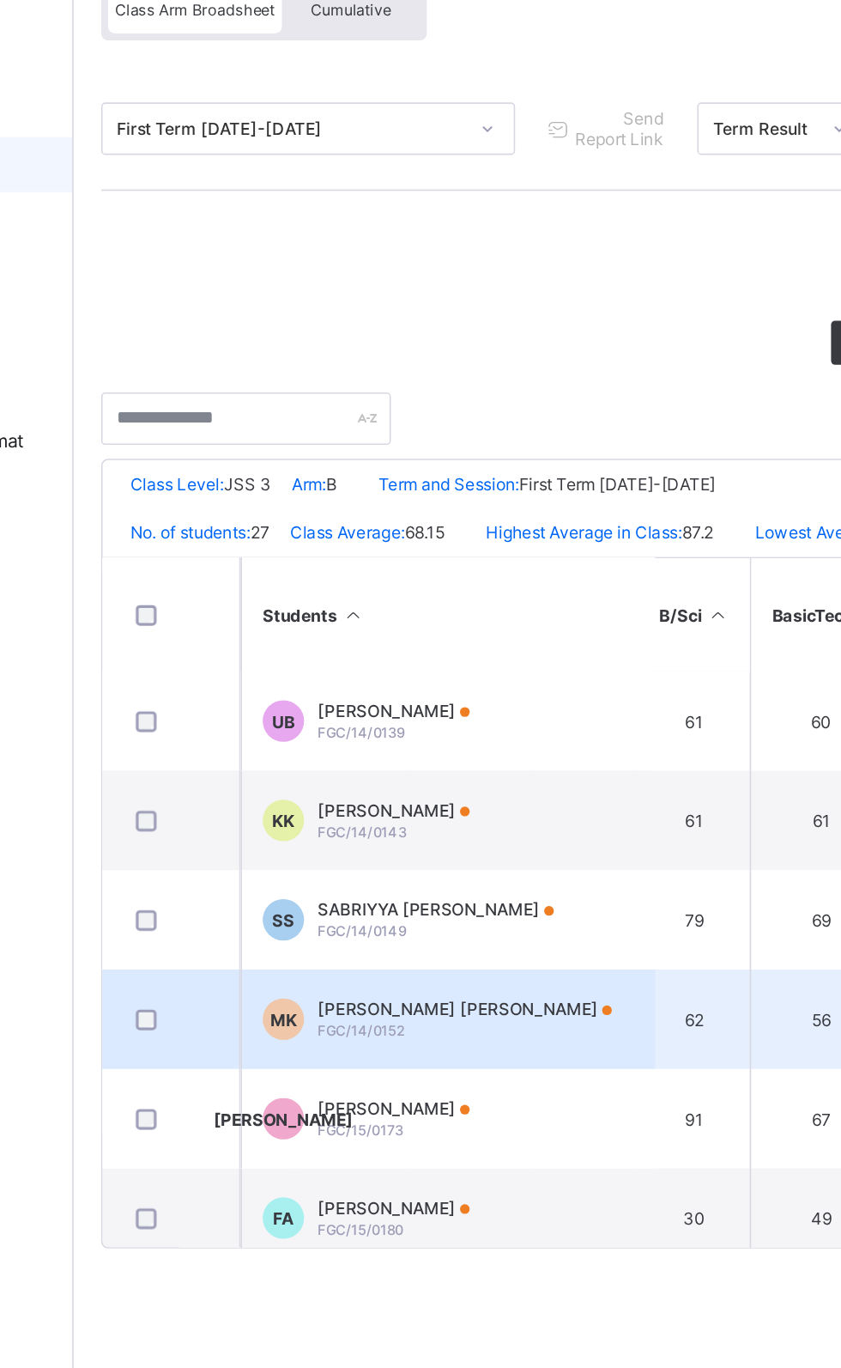
click at [440, 803] on span "[PERSON_NAME] [PERSON_NAME]" at bounding box center [449, 799] width 183 height 13
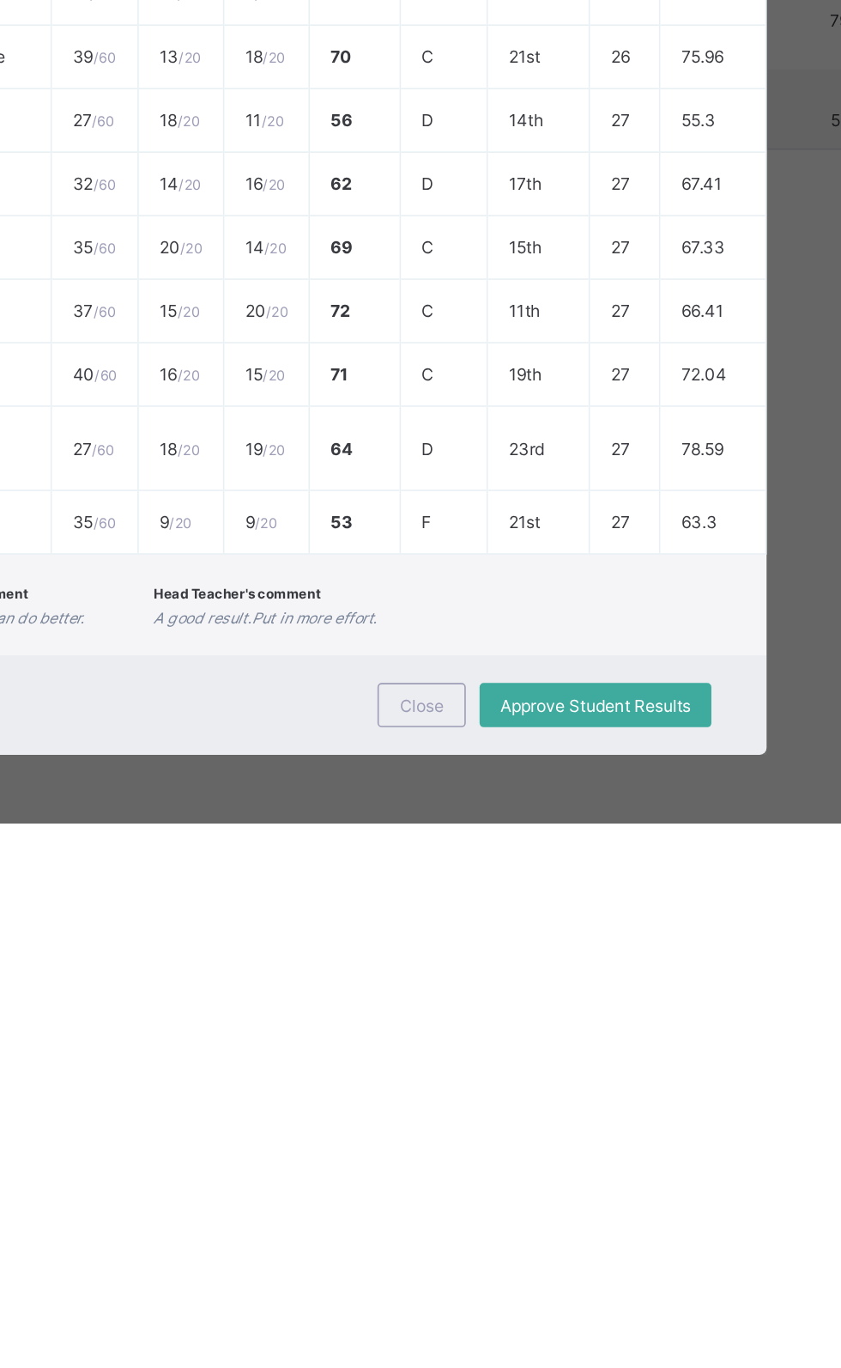
scroll to position [0, 0]
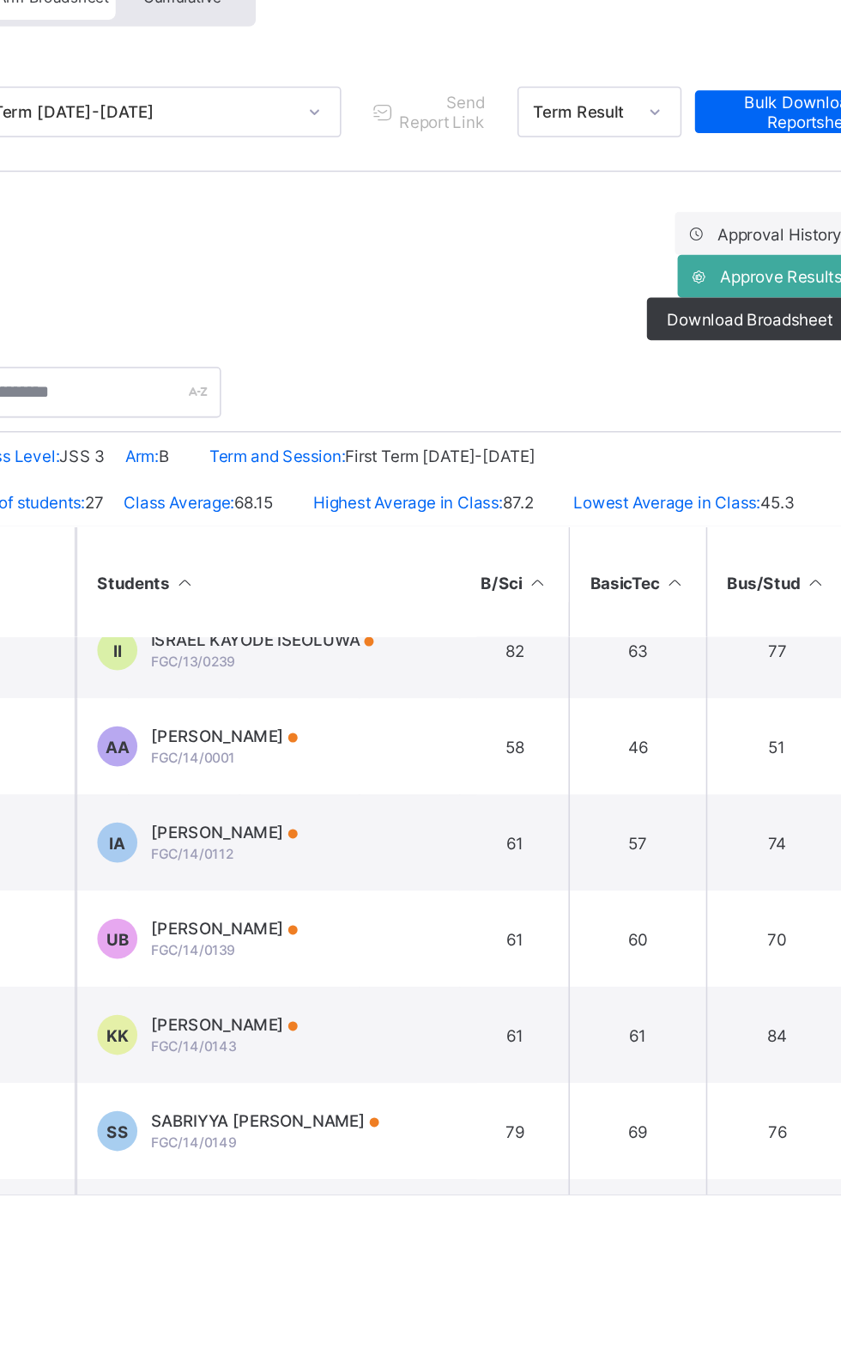
scroll to position [0, 224]
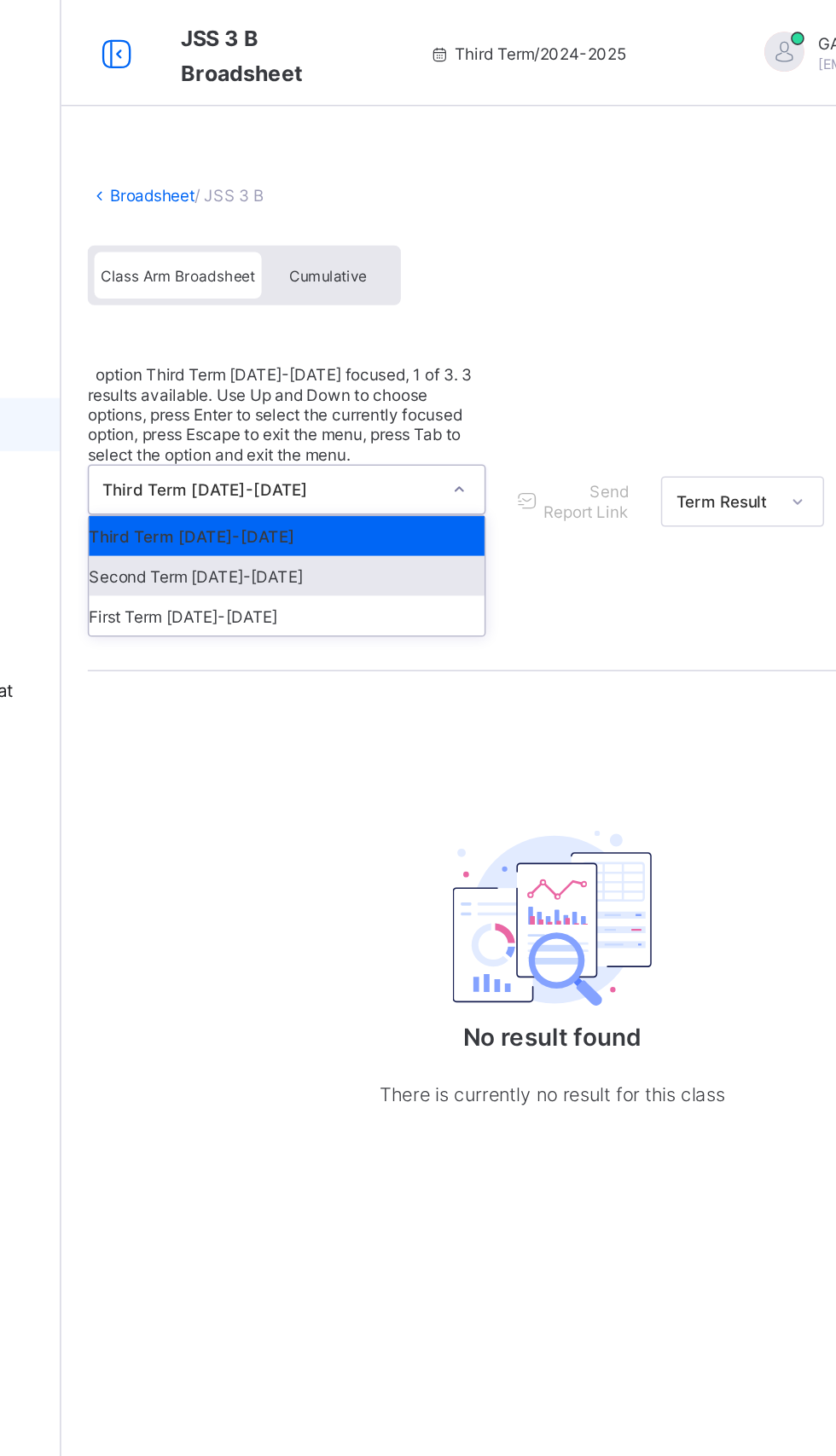
click at [349, 358] on div "Second Term [DATE]-[DATE]" at bounding box center [350, 371] width 254 height 26
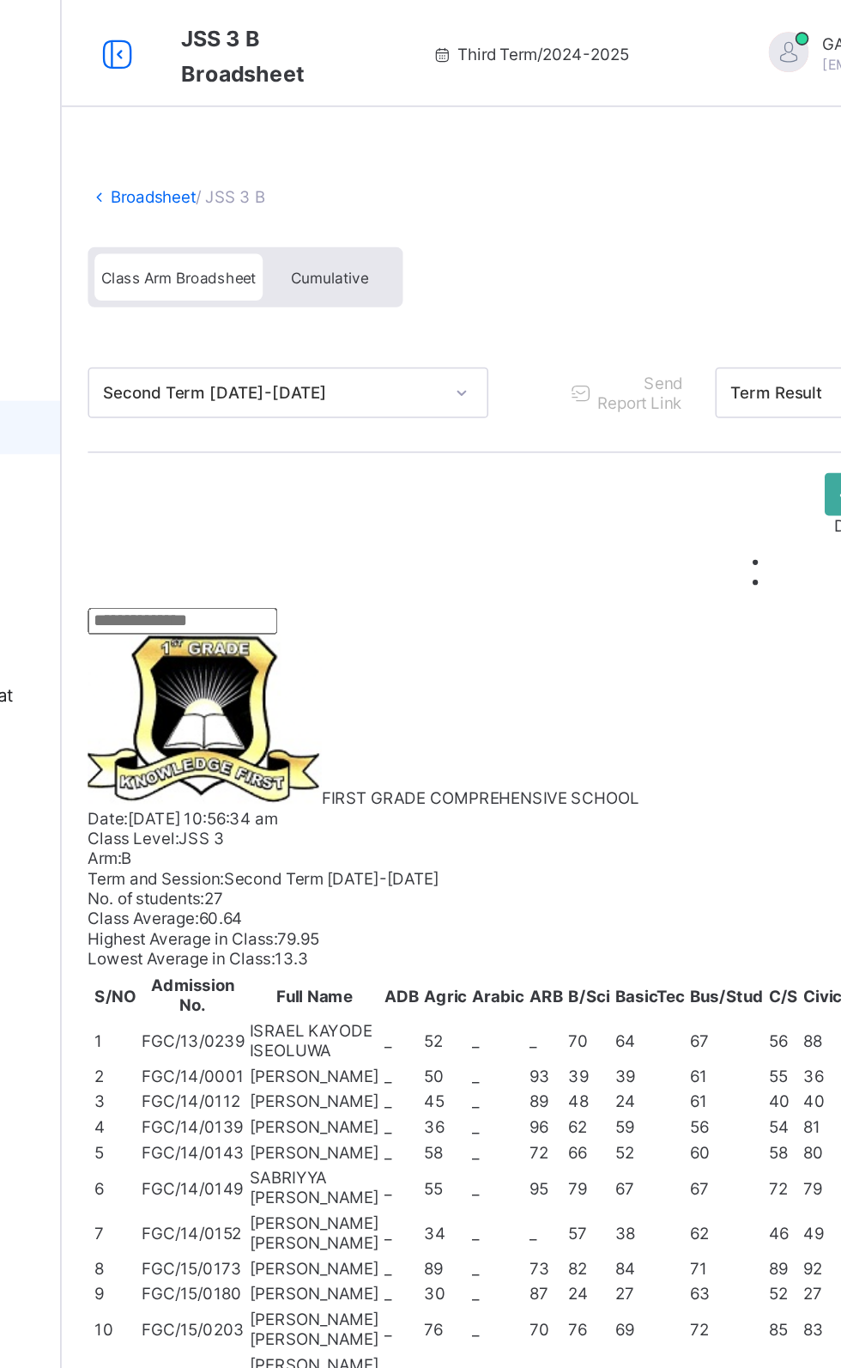
scroll to position [9, 561]
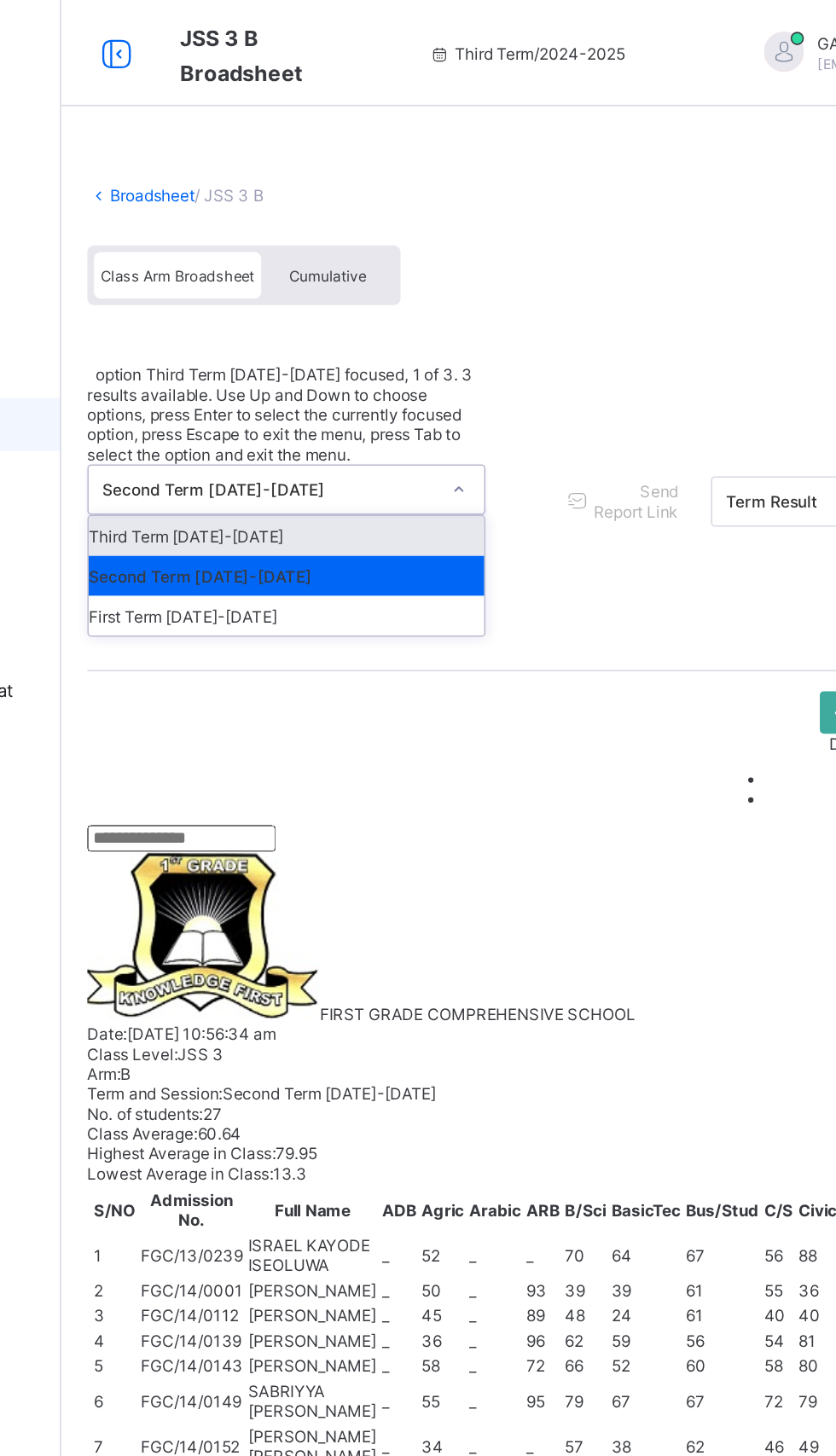
click at [298, 332] on div "Third Term [DATE]-[DATE]" at bounding box center [350, 345] width 254 height 26
